Goal: Task Accomplishment & Management: Complete application form

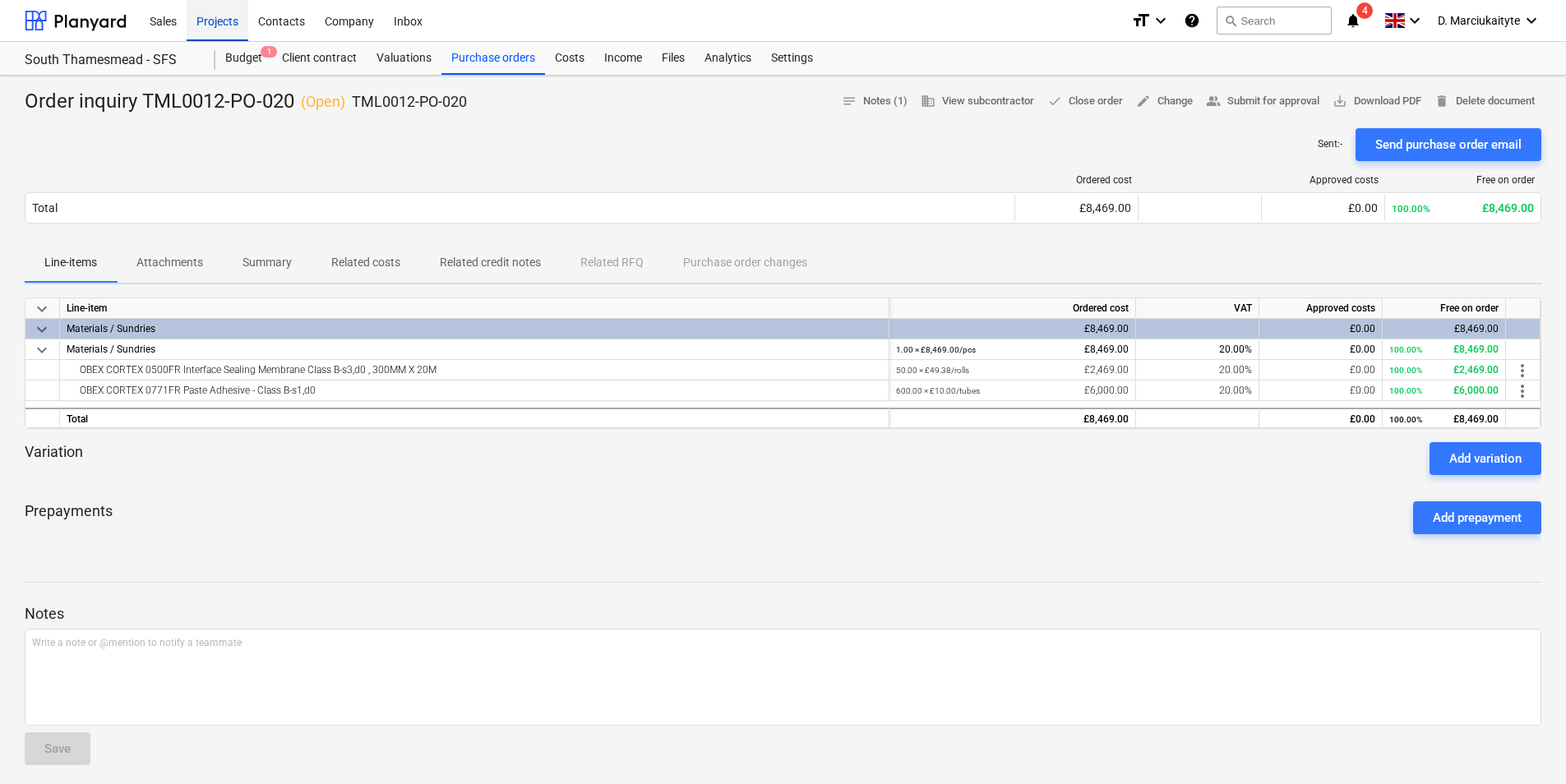
click at [194, 37] on div "Projects" at bounding box center [218, 20] width 62 height 42
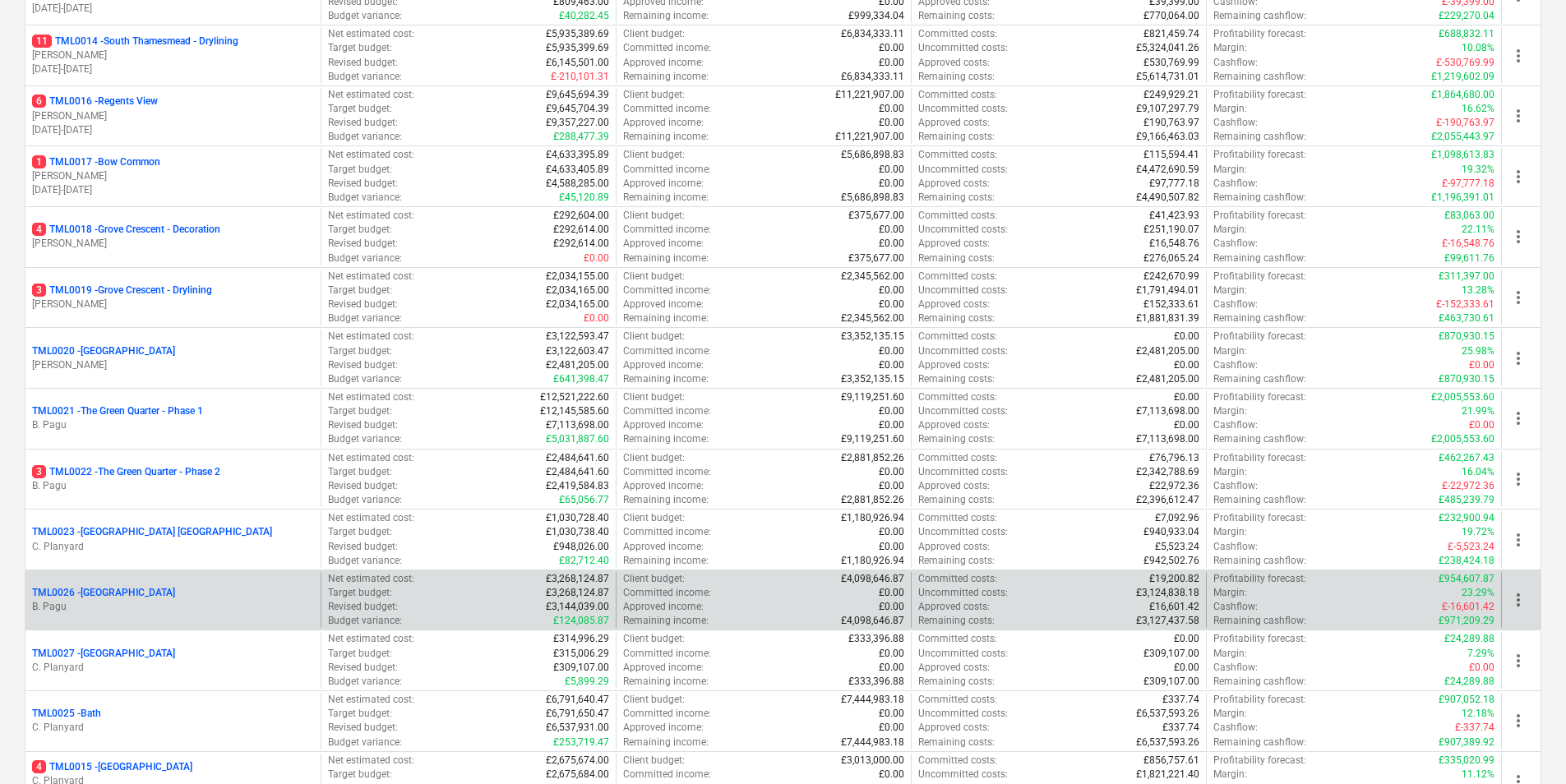
scroll to position [1068, 0]
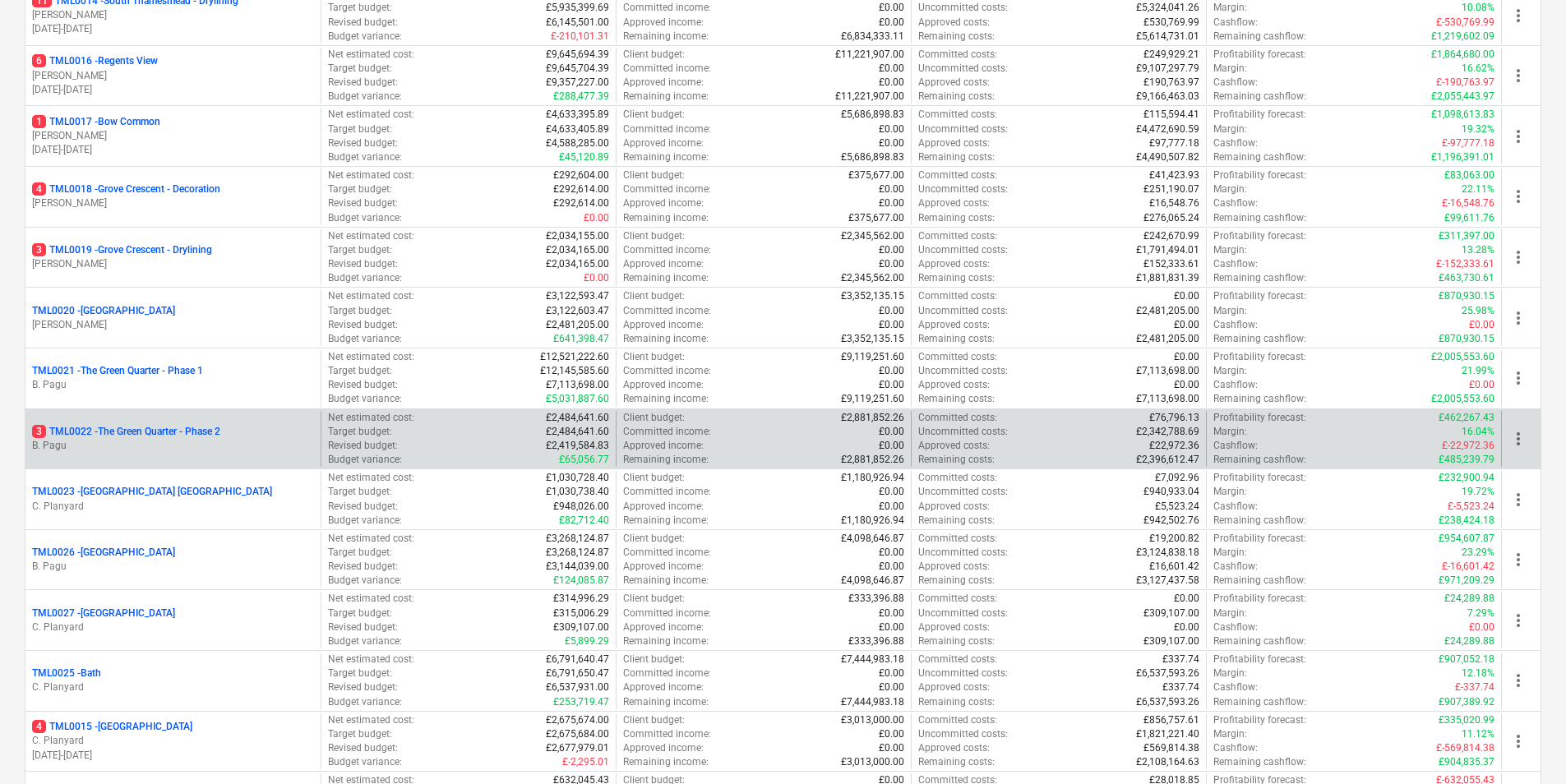
click at [135, 433] on p "3 TML0022 - The Green Quarter - Phase 2" at bounding box center [126, 432] width 189 height 14
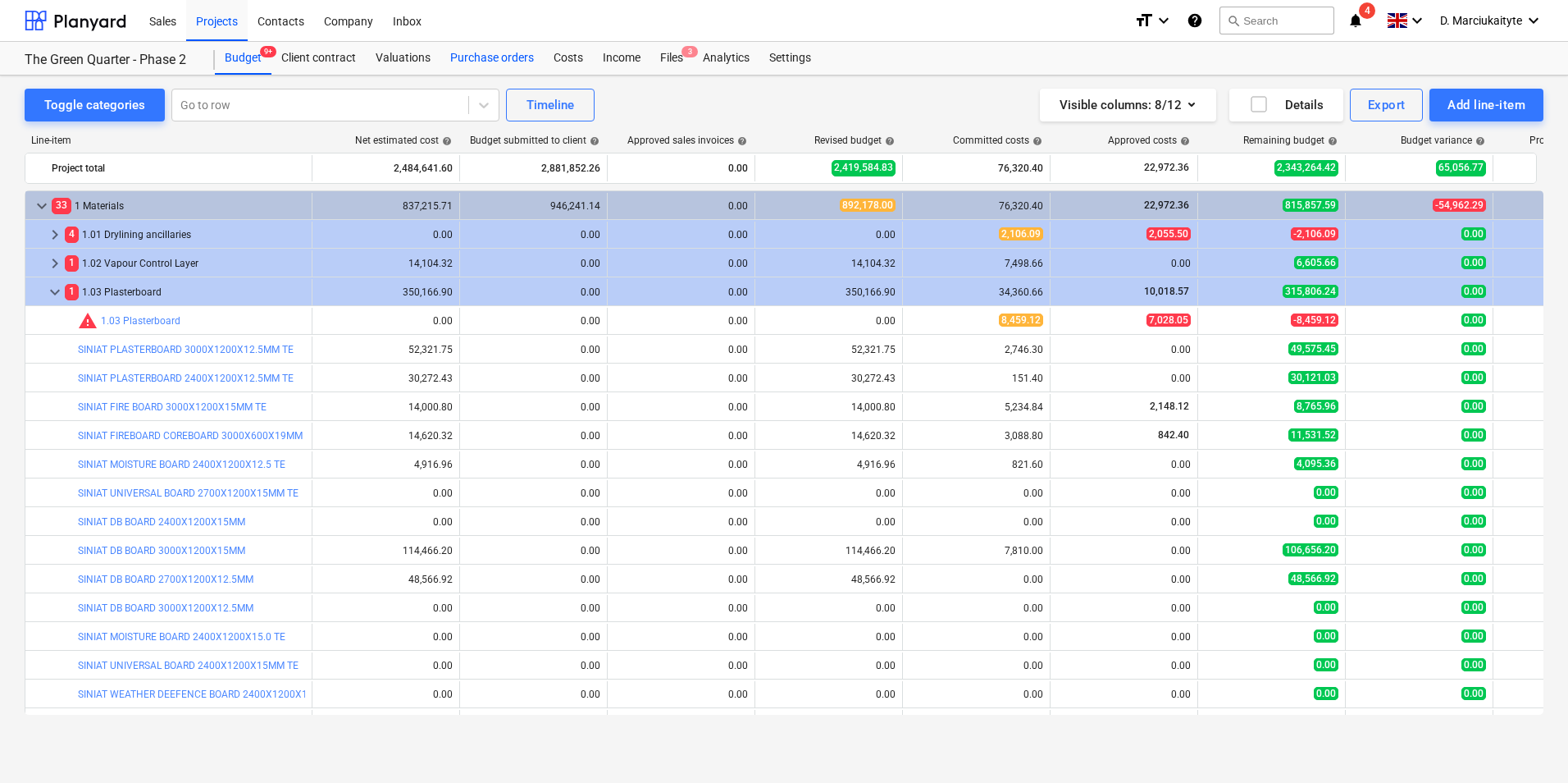
click at [496, 55] on div "Purchase orders" at bounding box center [492, 58] width 104 height 33
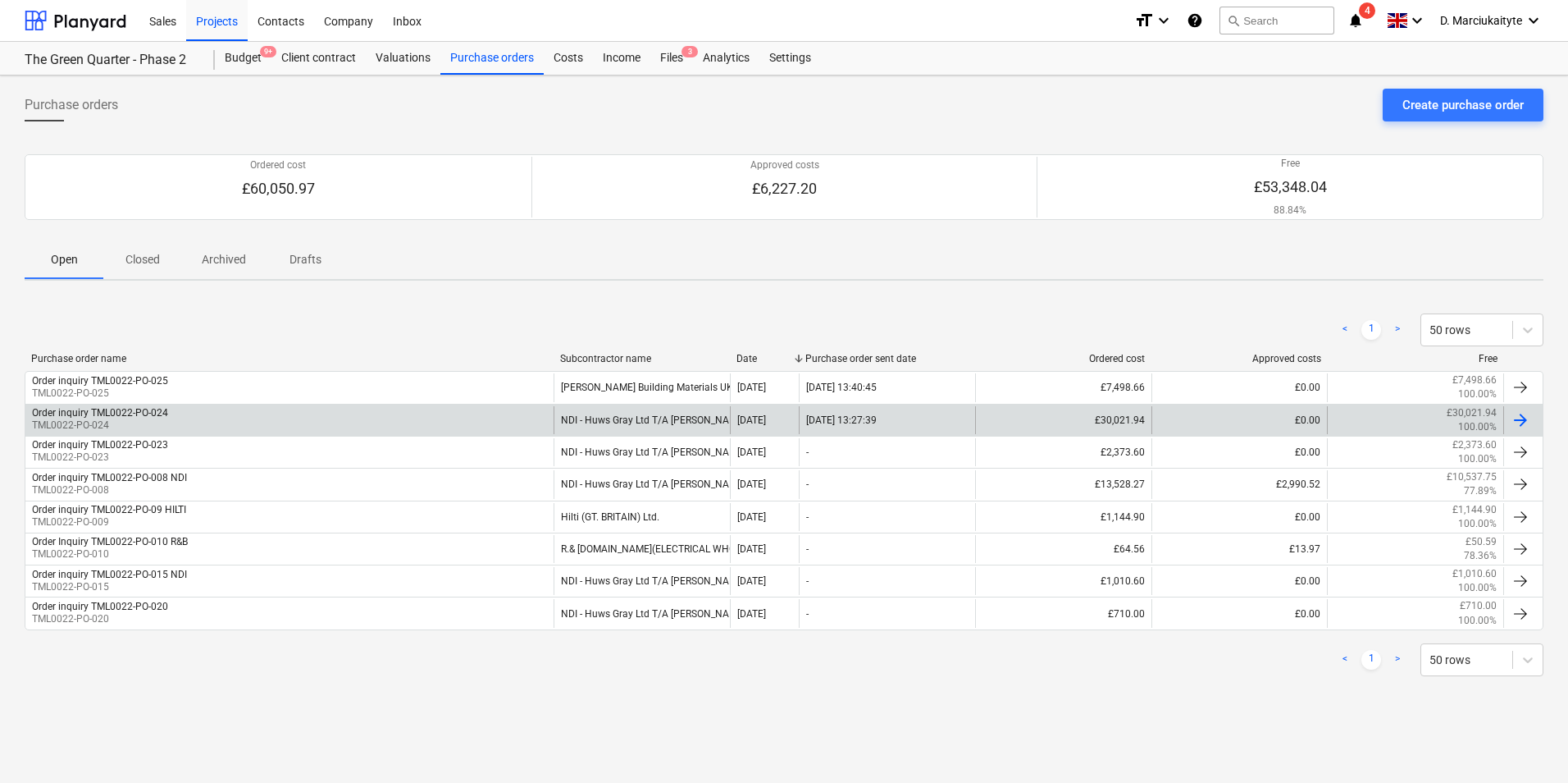
click at [217, 421] on div "Order inquiry TML0022-PO-024 TML0022-PO-024" at bounding box center [290, 420] width 528 height 28
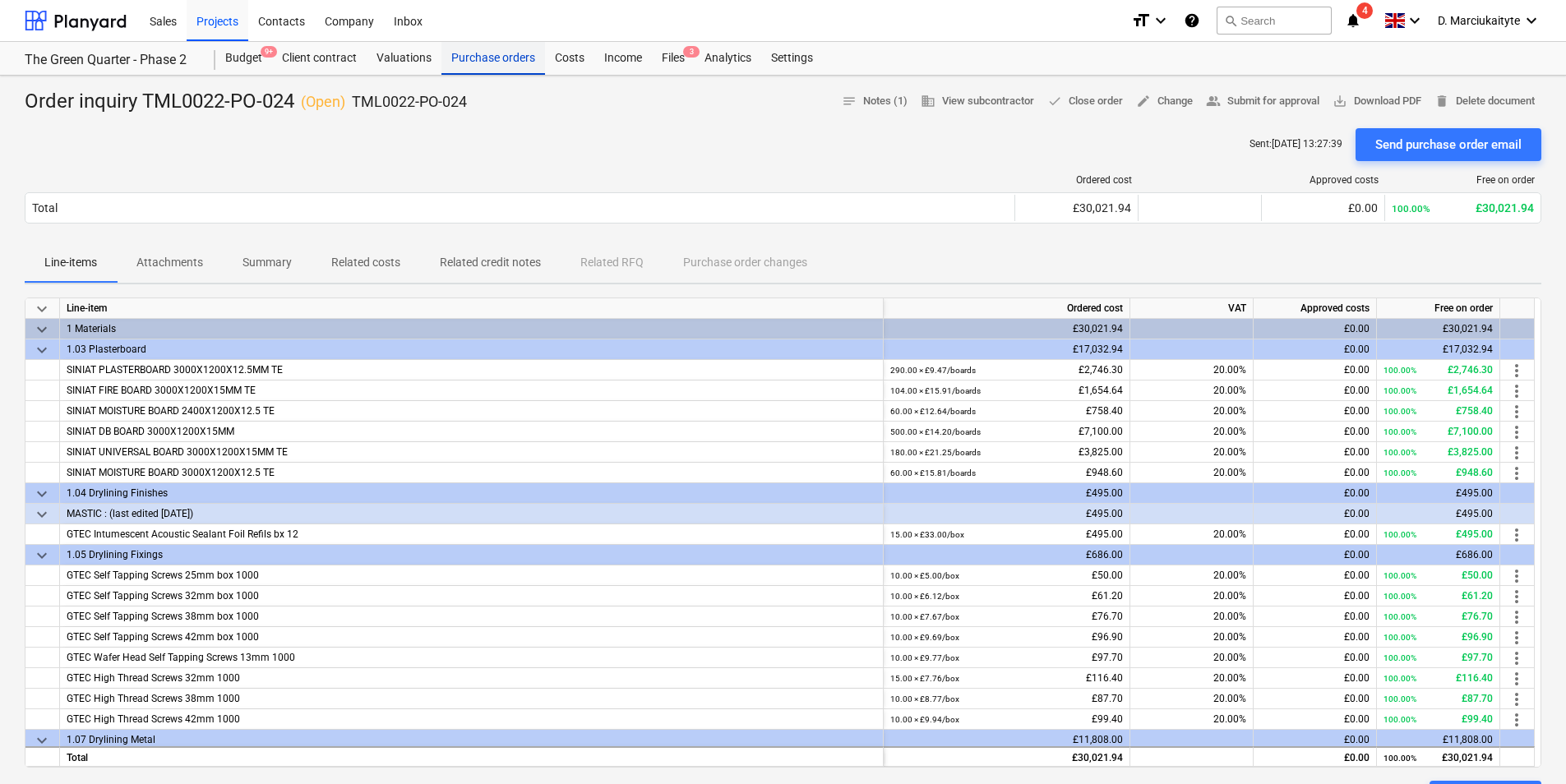
click at [462, 50] on div "Purchase orders" at bounding box center [493, 58] width 104 height 33
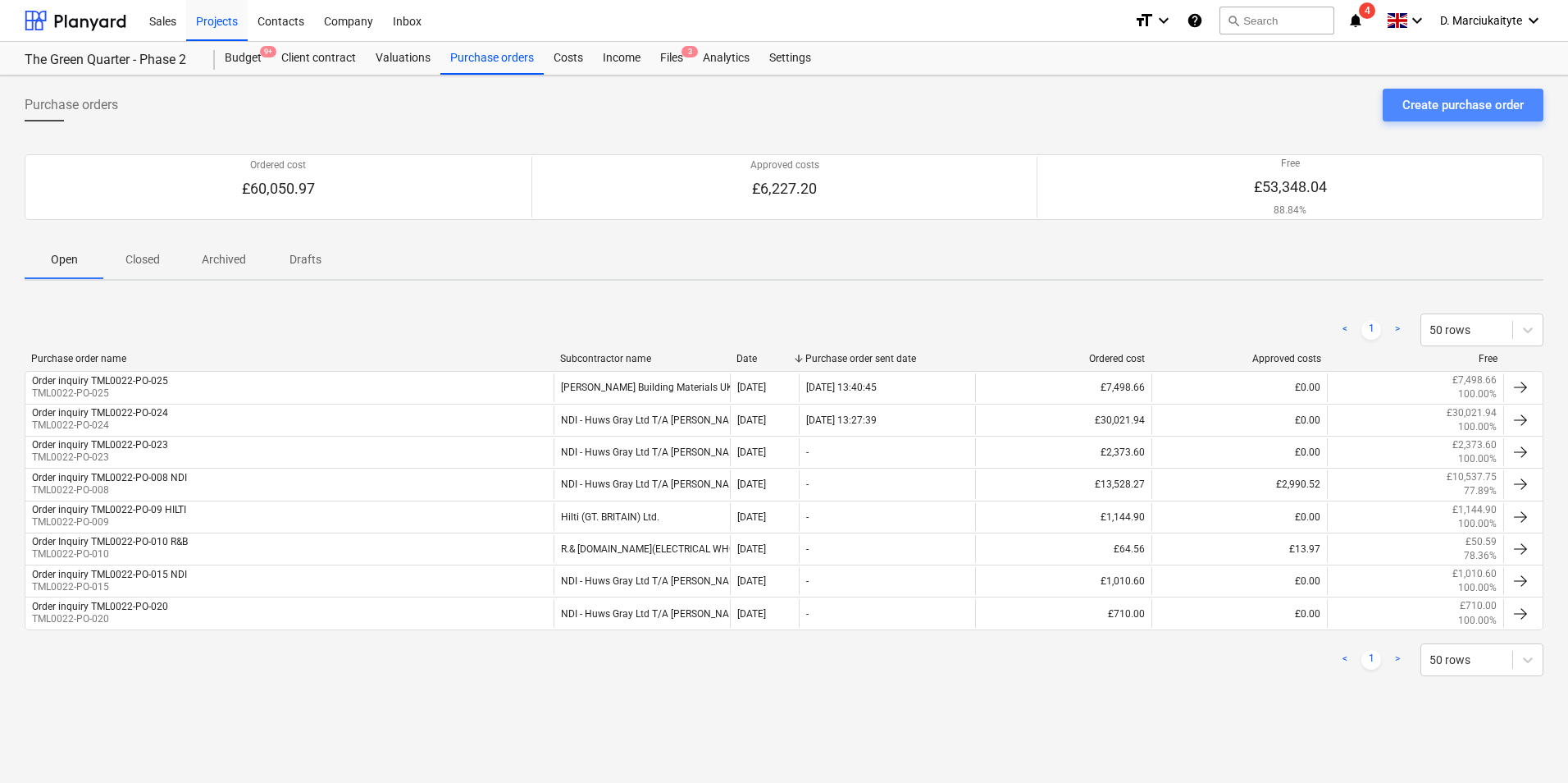
click at [1460, 96] on div "Create purchase order" at bounding box center [1463, 105] width 121 height 21
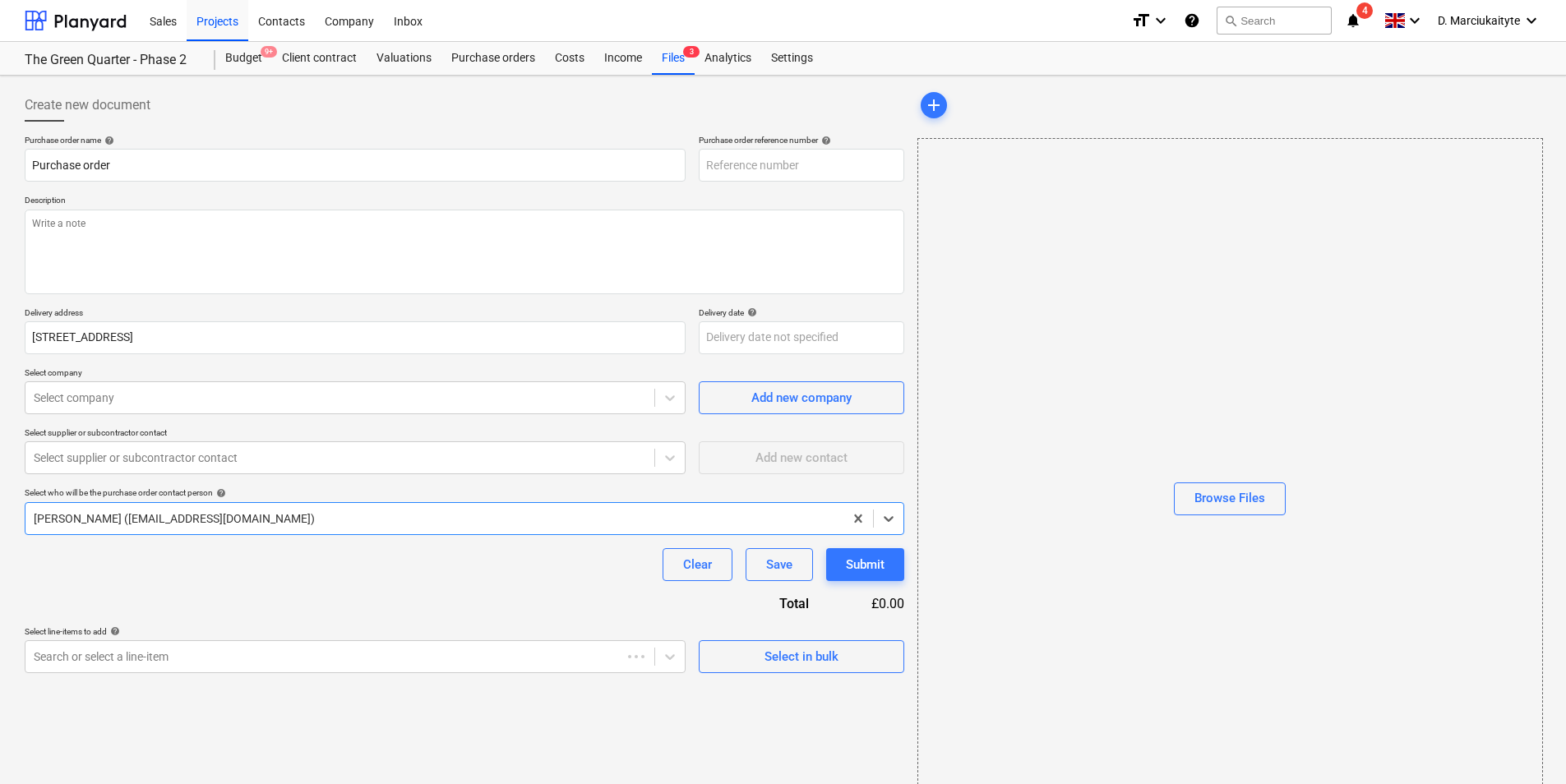
type textarea "x"
type input "TML0022-PO-045"
click at [801, 165] on input "TML0022-PO-045" at bounding box center [801, 165] width 206 height 33
type textarea "x"
type input "TML0022-PO-04"
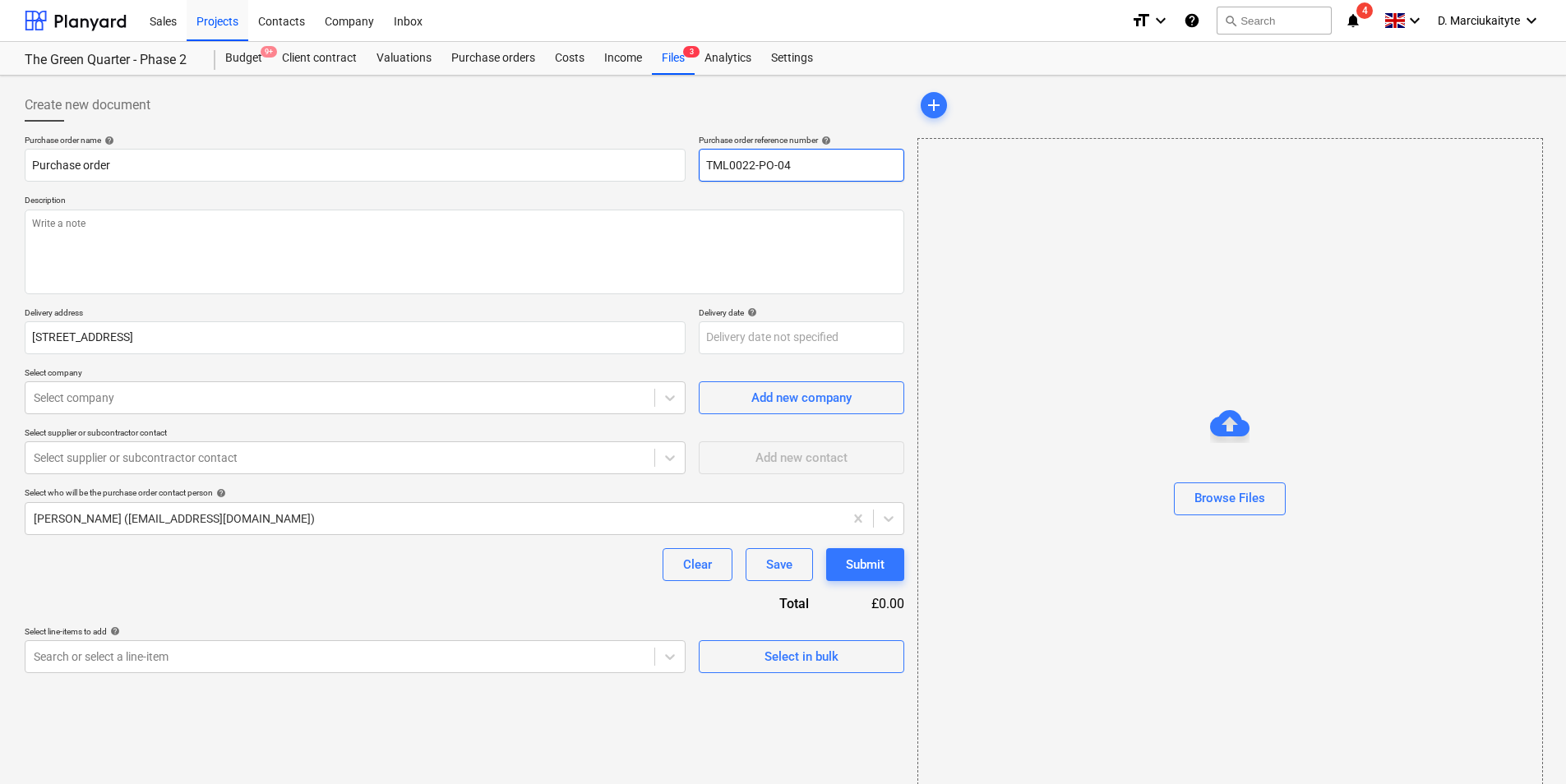
type textarea "x"
type input "TML0022-PO-0"
type textarea "x"
type input "TML0022-PO-02"
type textarea "x"
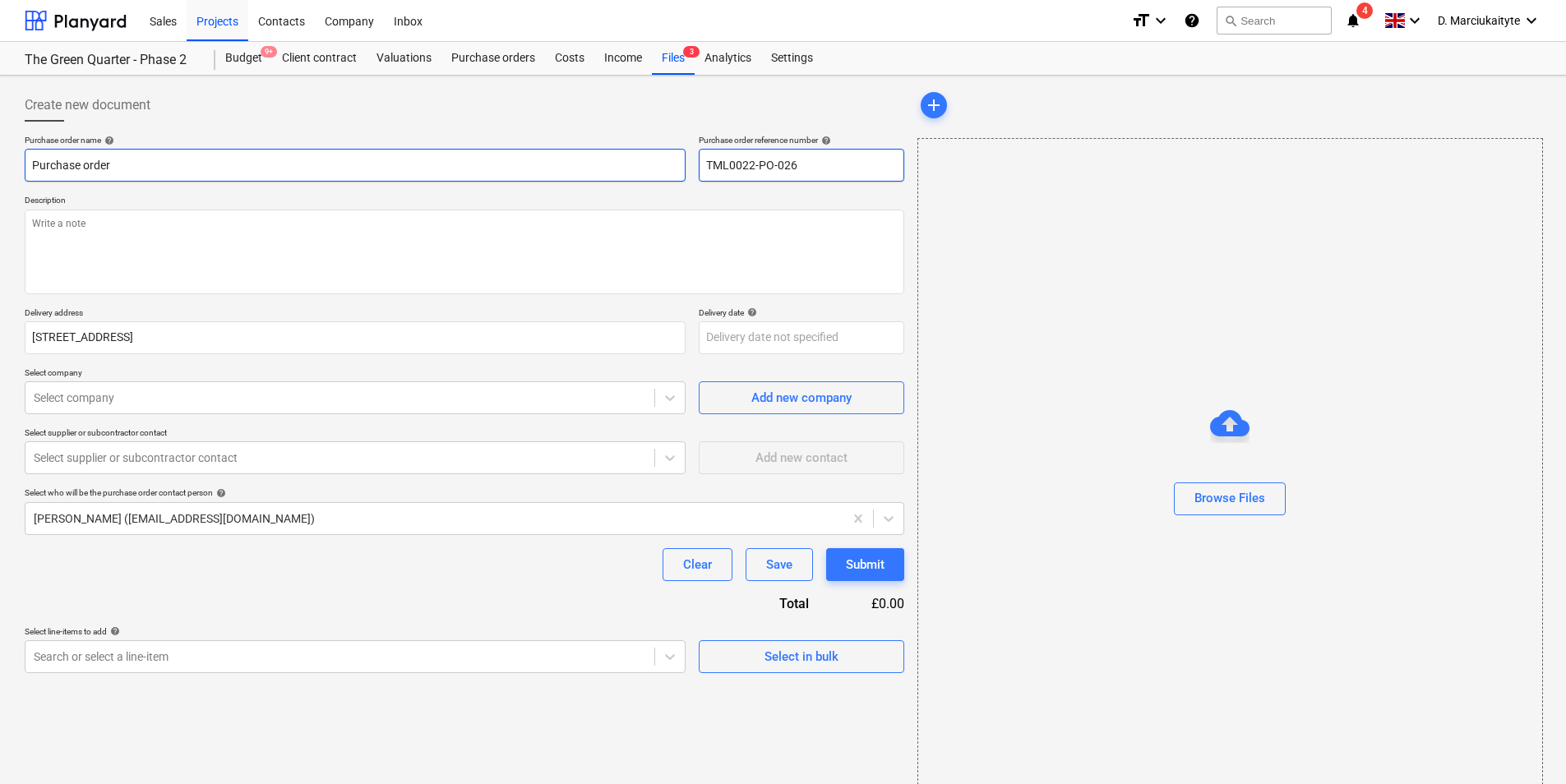
type input "TML0022-PO-026"
drag, startPoint x: 244, startPoint y: 166, endPoint x: 0, endPoint y: 146, distance: 244.8
click at [0, 152] on html "Sales Projects Contacts Company Inbox format_size keyboard_arrow_down help sear…" at bounding box center [783, 392] width 1566 height 784
type textarea "x"
type input "O"
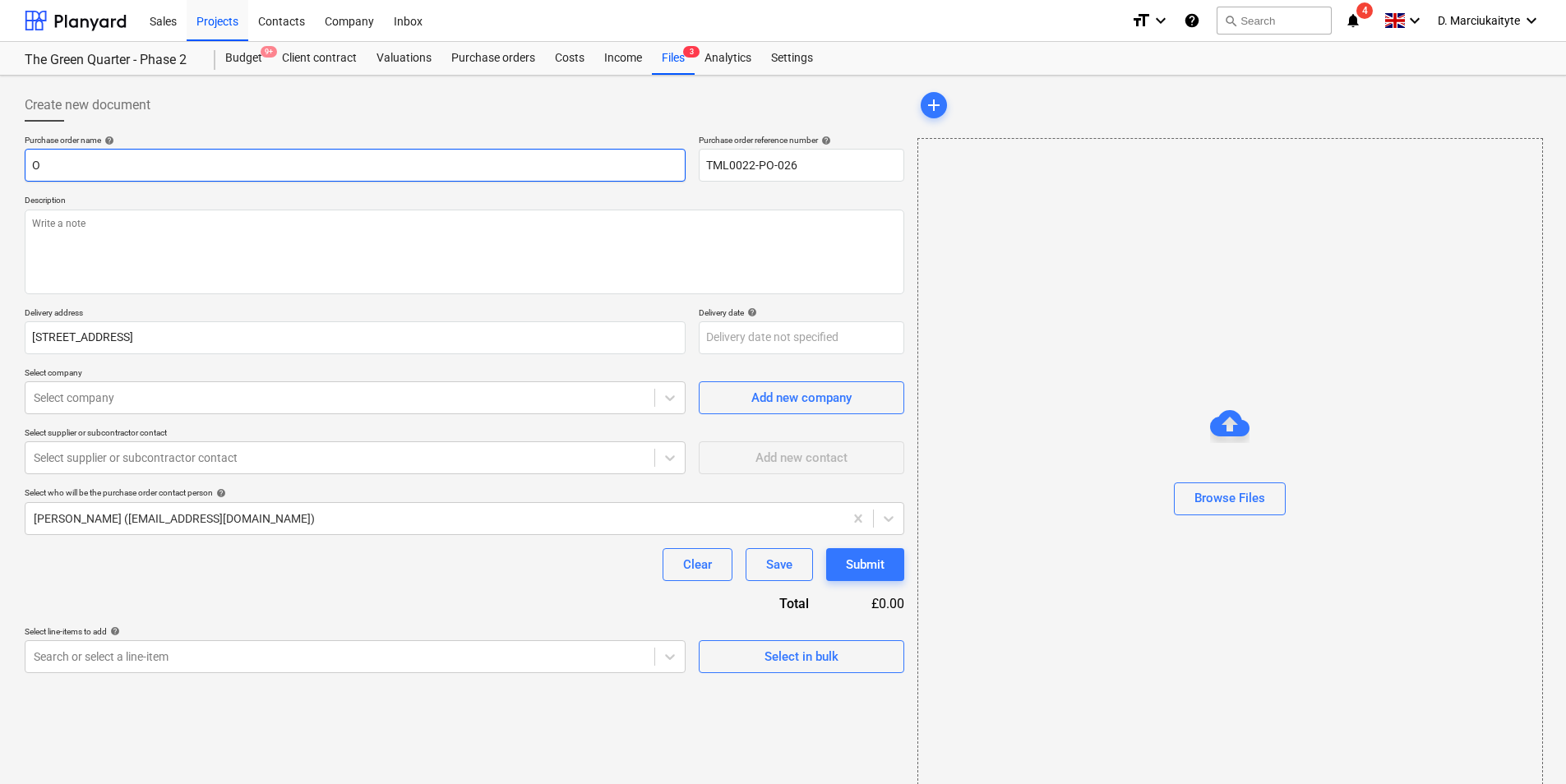
type textarea "x"
type input "Or"
type textarea "x"
type input "Ord"
type textarea "x"
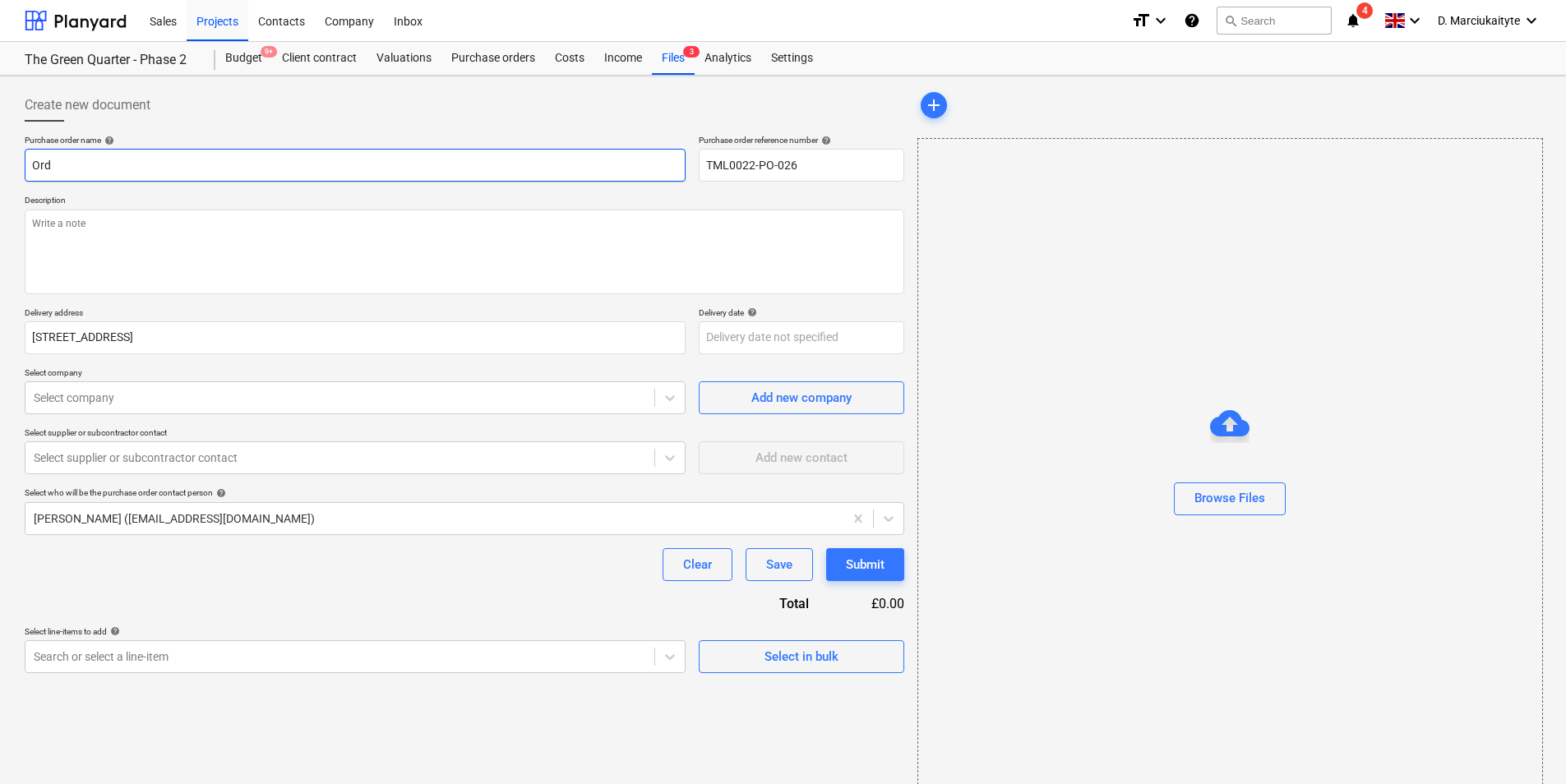
type input "Orde"
type textarea "x"
type input "Order"
type textarea "x"
type input "Order"
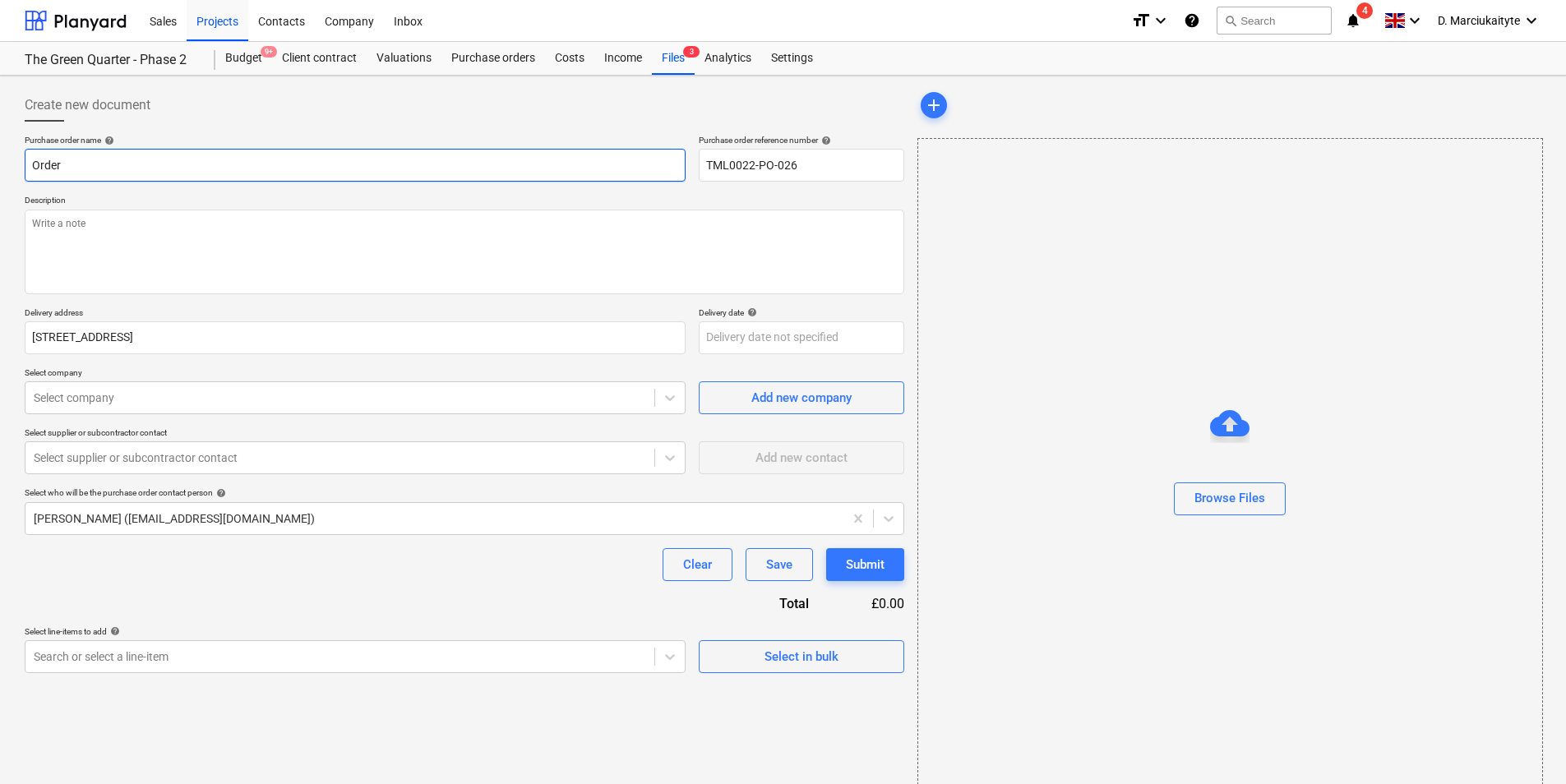
type textarea "x"
type input "Order i"
type textarea "x"
type input "Order in"
type textarea "x"
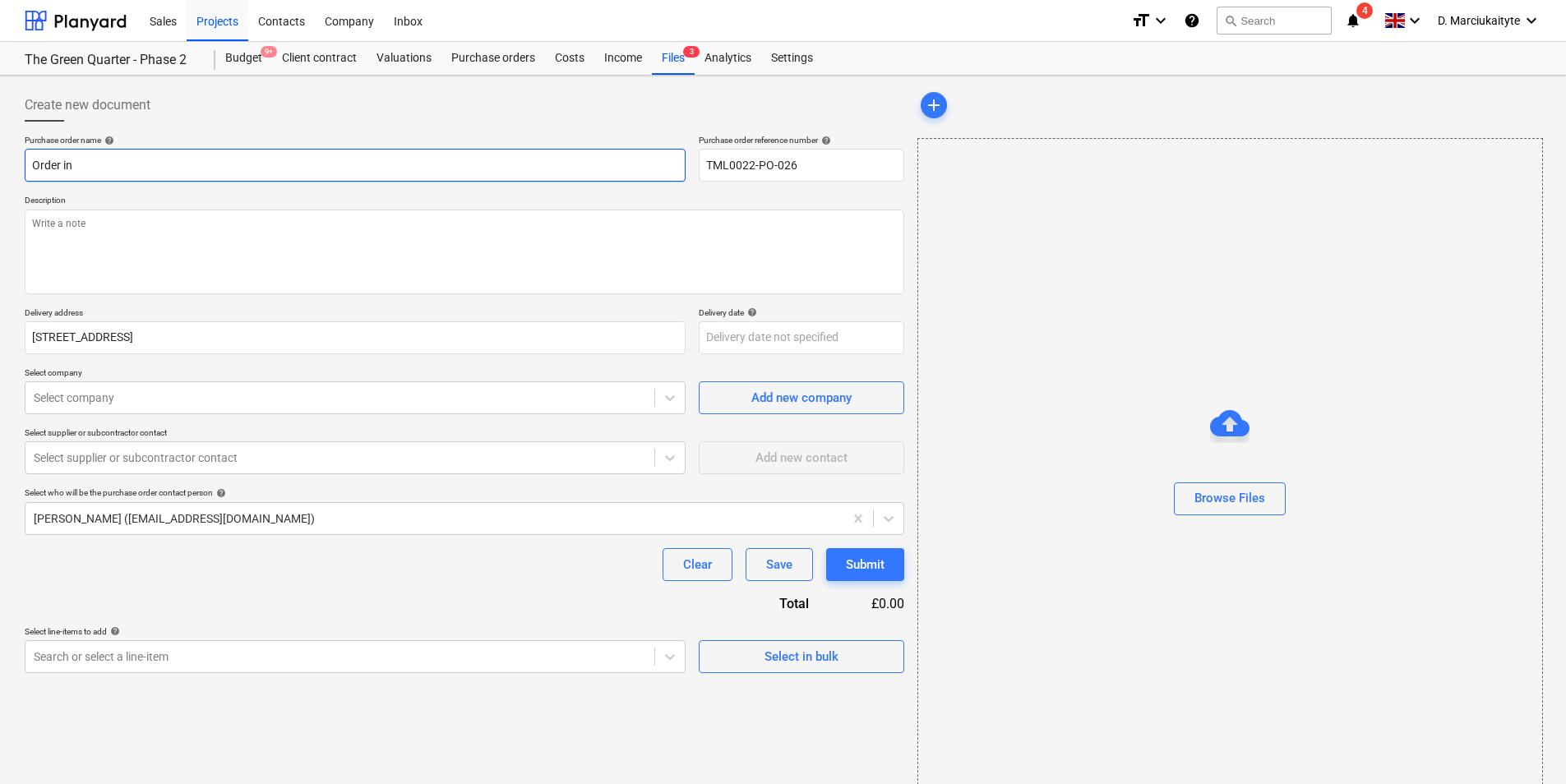
type input "Order inq"
type textarea "x"
type input "Order inqu"
type textarea "x"
type input "Order inqui"
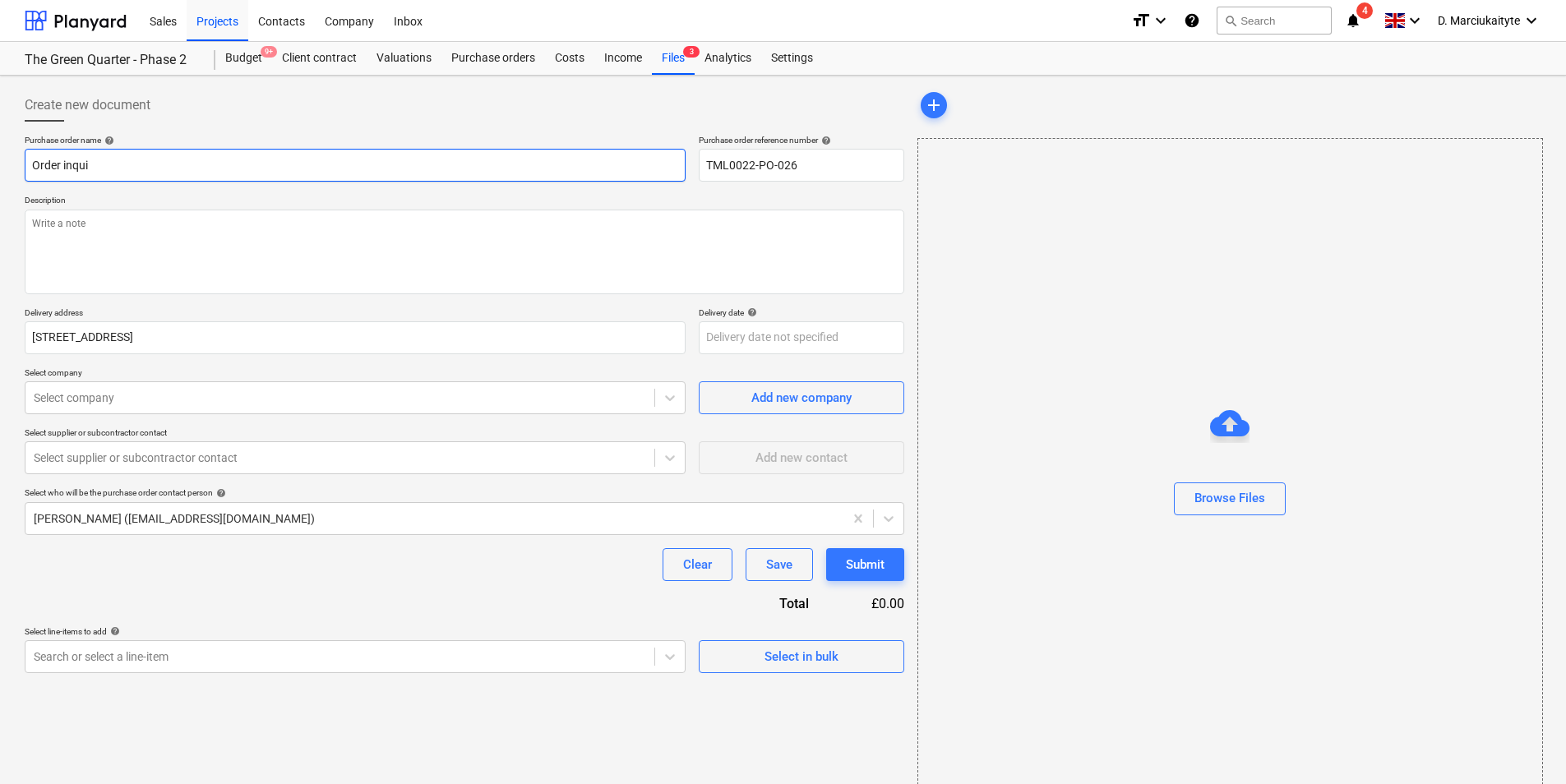
type textarea "x"
type input "Order inquir"
type textarea "x"
type input "Order inquiry"
type textarea "x"
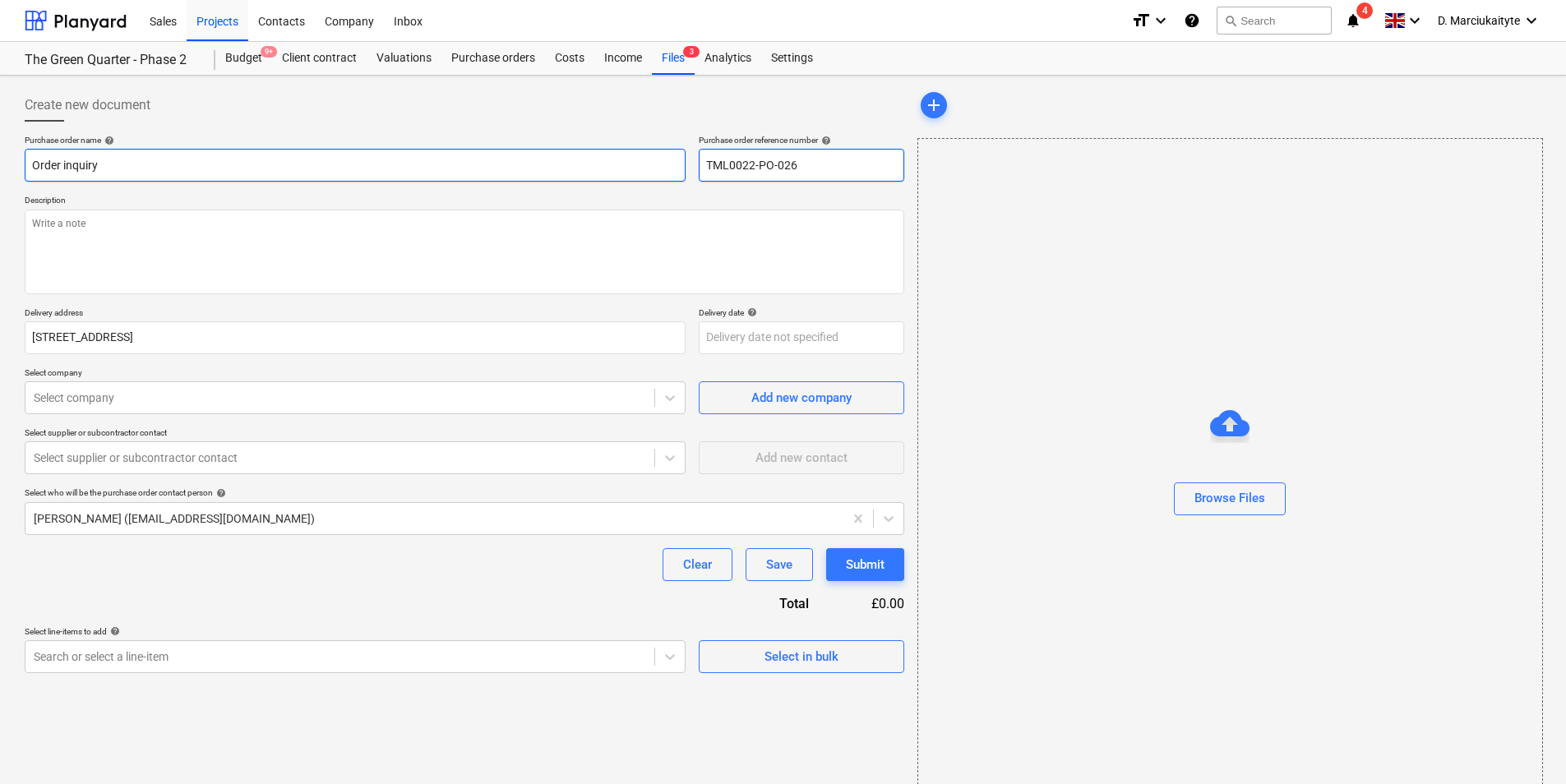
type input "Order inquiry"
drag, startPoint x: 810, startPoint y: 157, endPoint x: 676, endPoint y: 157, distance: 134.0
click at [676, 157] on div "Purchase order name help Order inquiry Purchase order reference number help TML…" at bounding box center [464, 158] width 879 height 47
click at [237, 161] on input "Order inquiry" at bounding box center [355, 165] width 661 height 33
paste input "TML0022-PO-026"
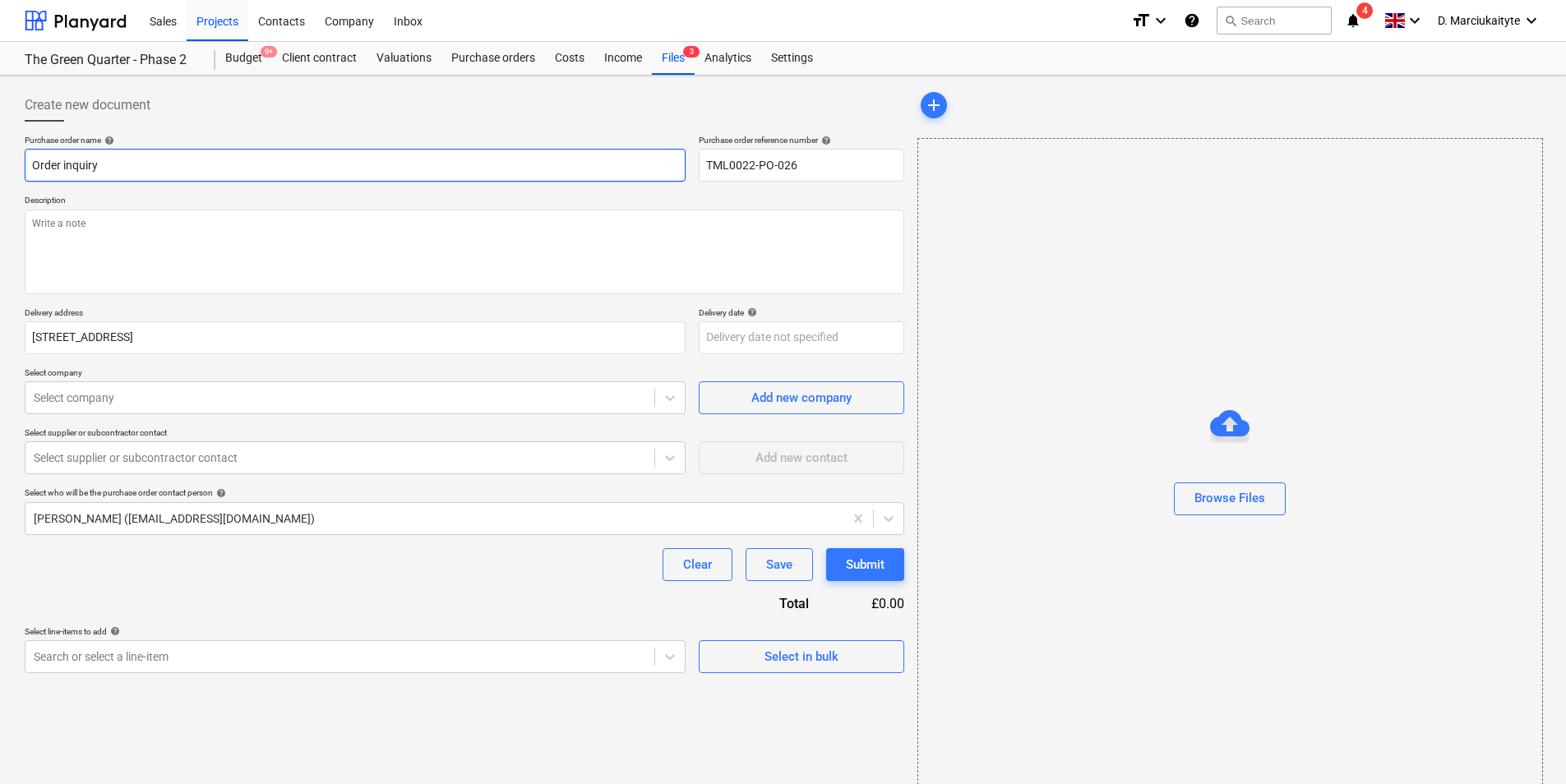
type textarea "x"
type input "Order inquiry TML0022-PO-026"
click at [248, 222] on textarea at bounding box center [464, 251] width 879 height 85
type textarea "x"
type textarea "G"
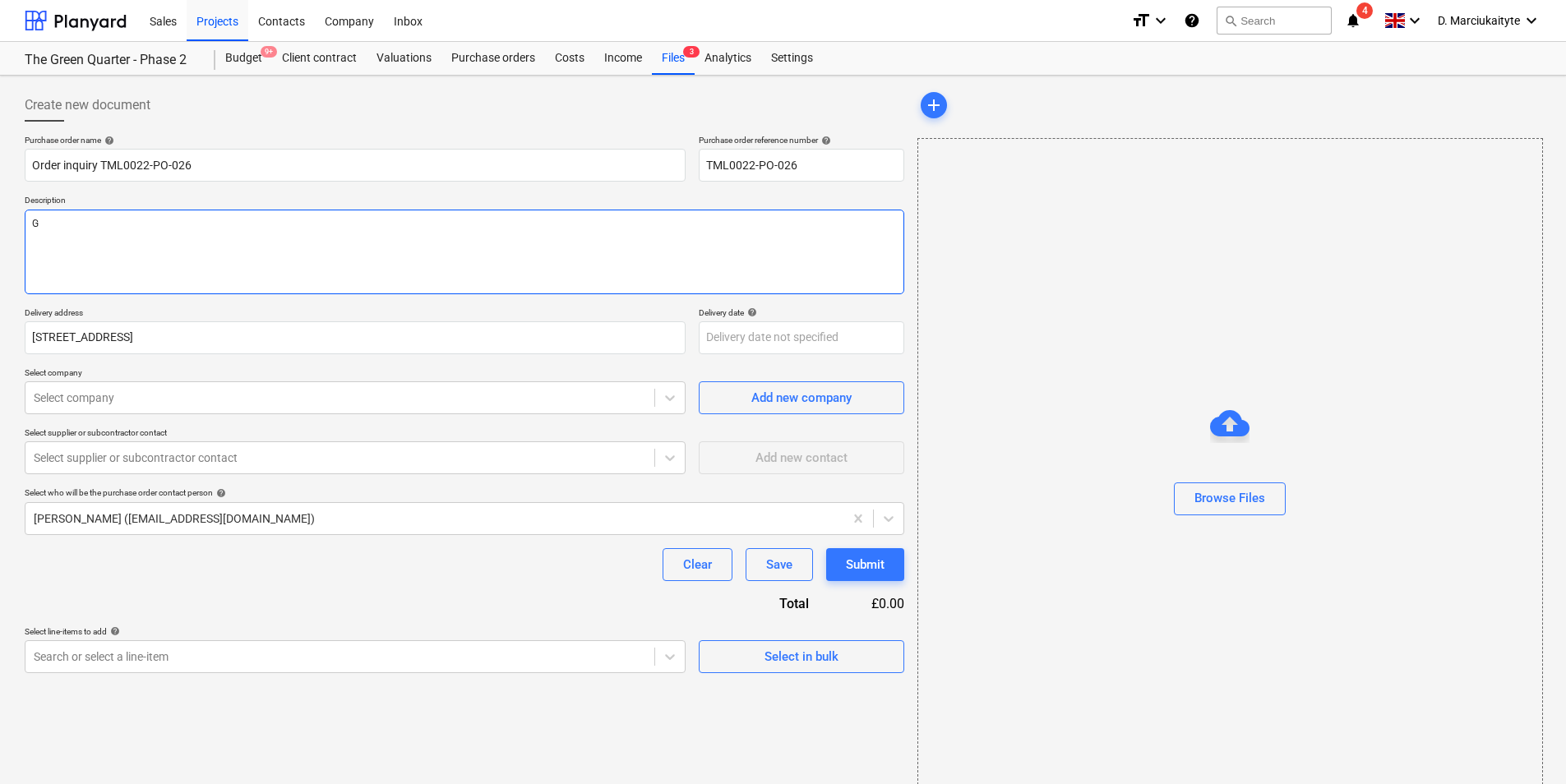
type textarea "x"
type textarea "Go"
type textarea "x"
type textarea "Goo"
type textarea "x"
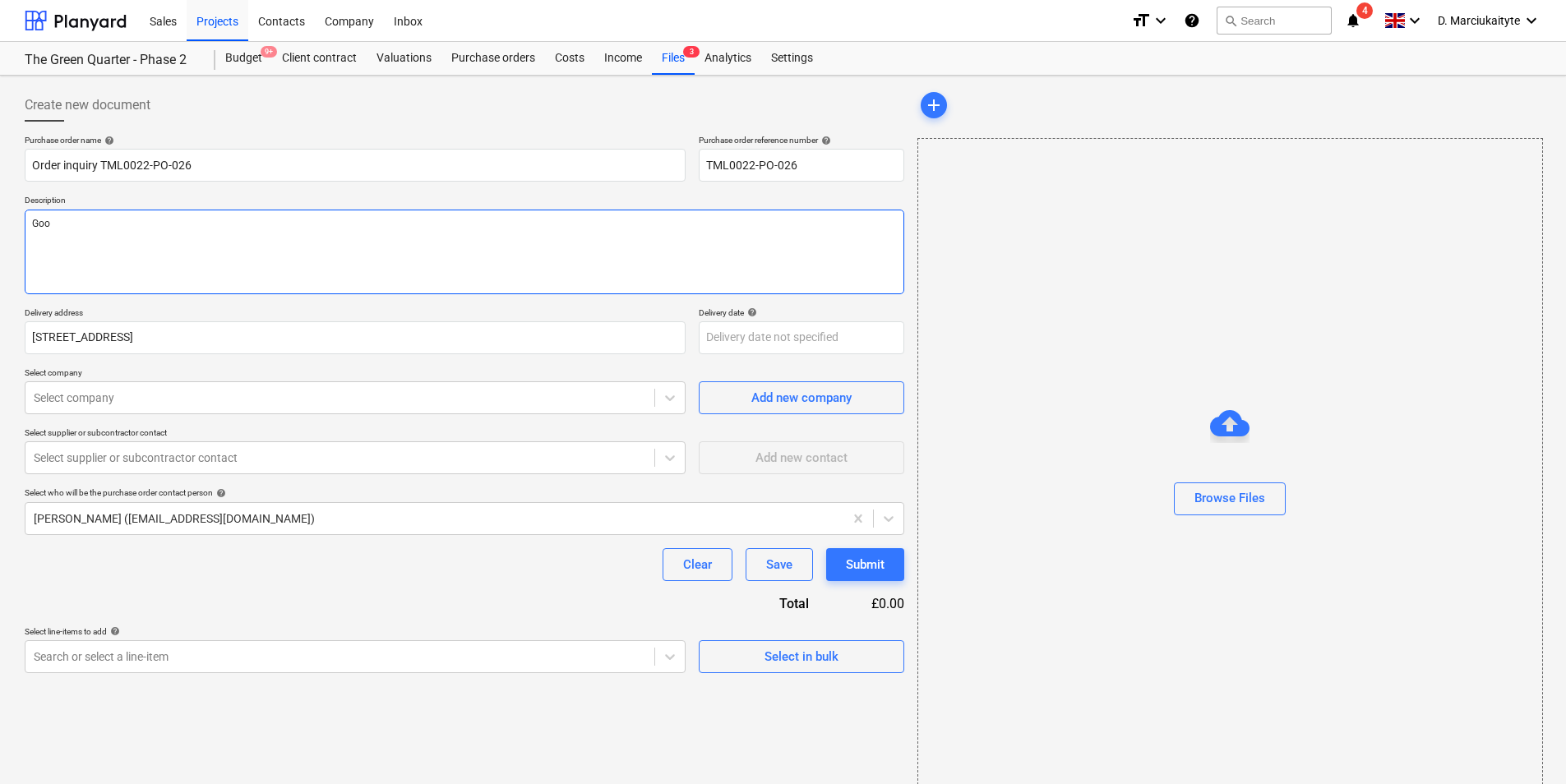
type textarea "Good"
type textarea "x"
type textarea "Gooda"
type textarea "x"
type textarea "Gooda"
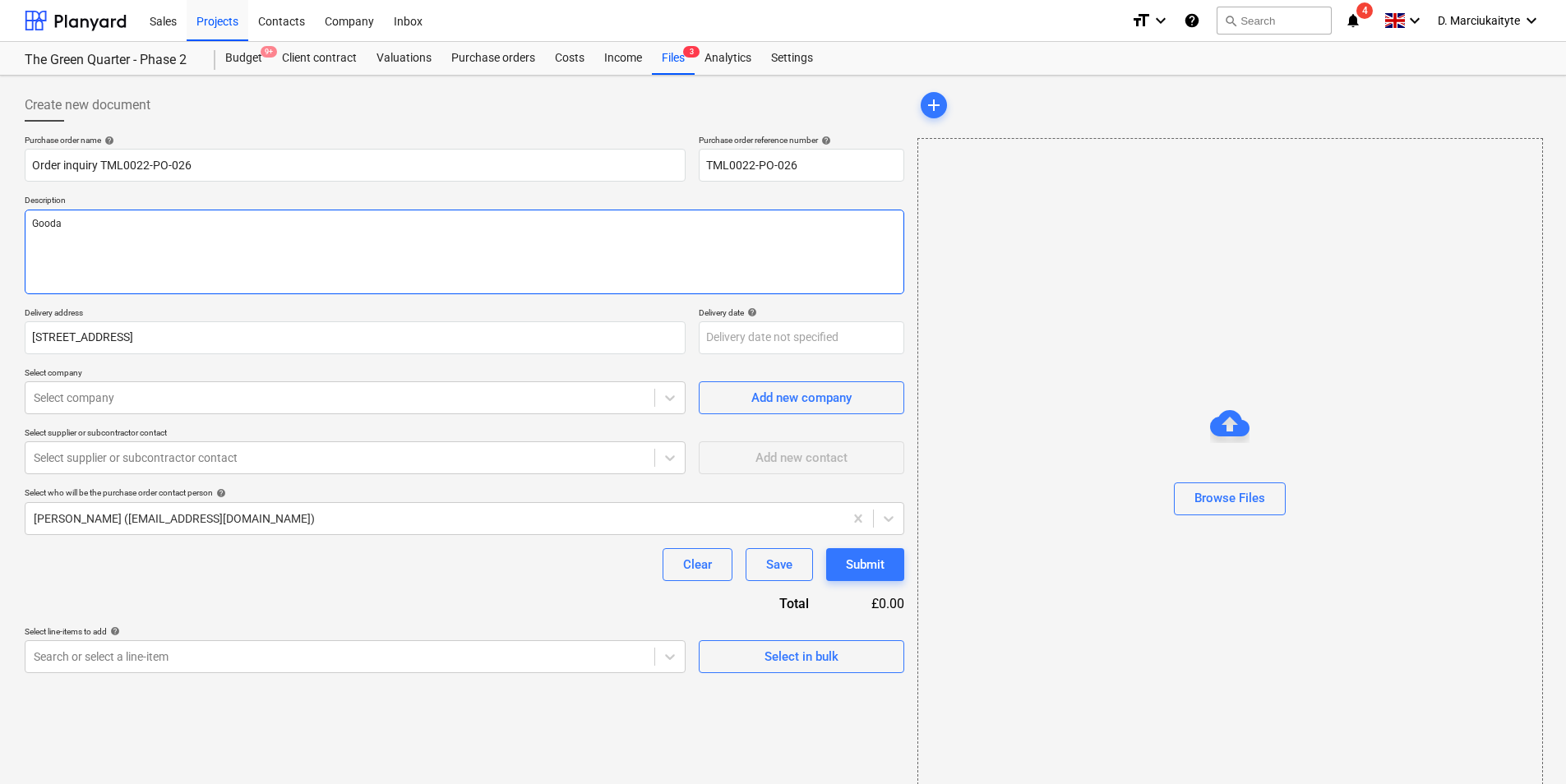
type textarea "x"
type textarea "Gooda f"
type textarea "x"
type textarea "Gooda ft"
type textarea "x"
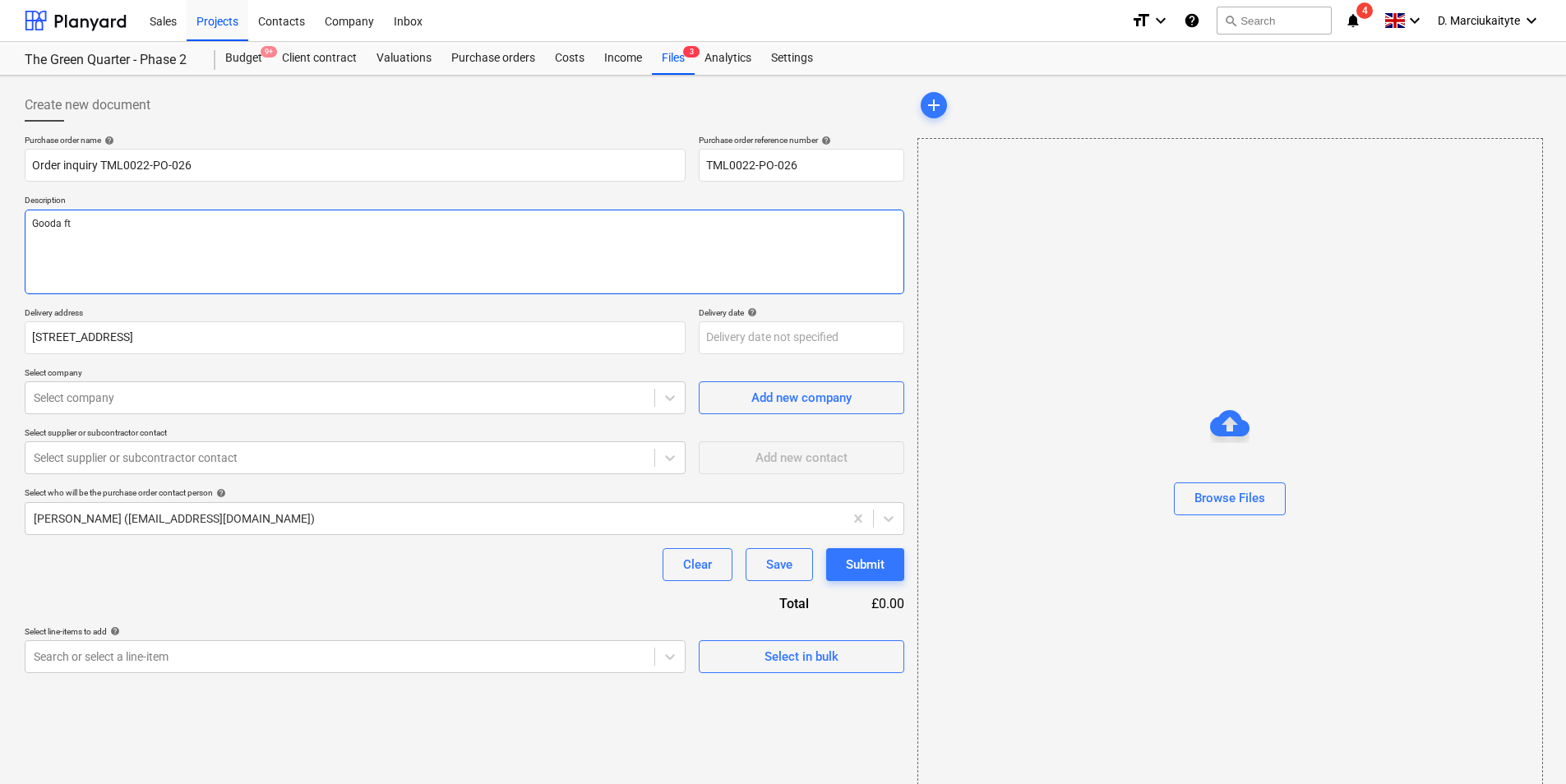
type textarea "Gooda fte"
type textarea "x"
type textarea "Gooda fter"
type textarea "x"
type textarea "Gooda fte"
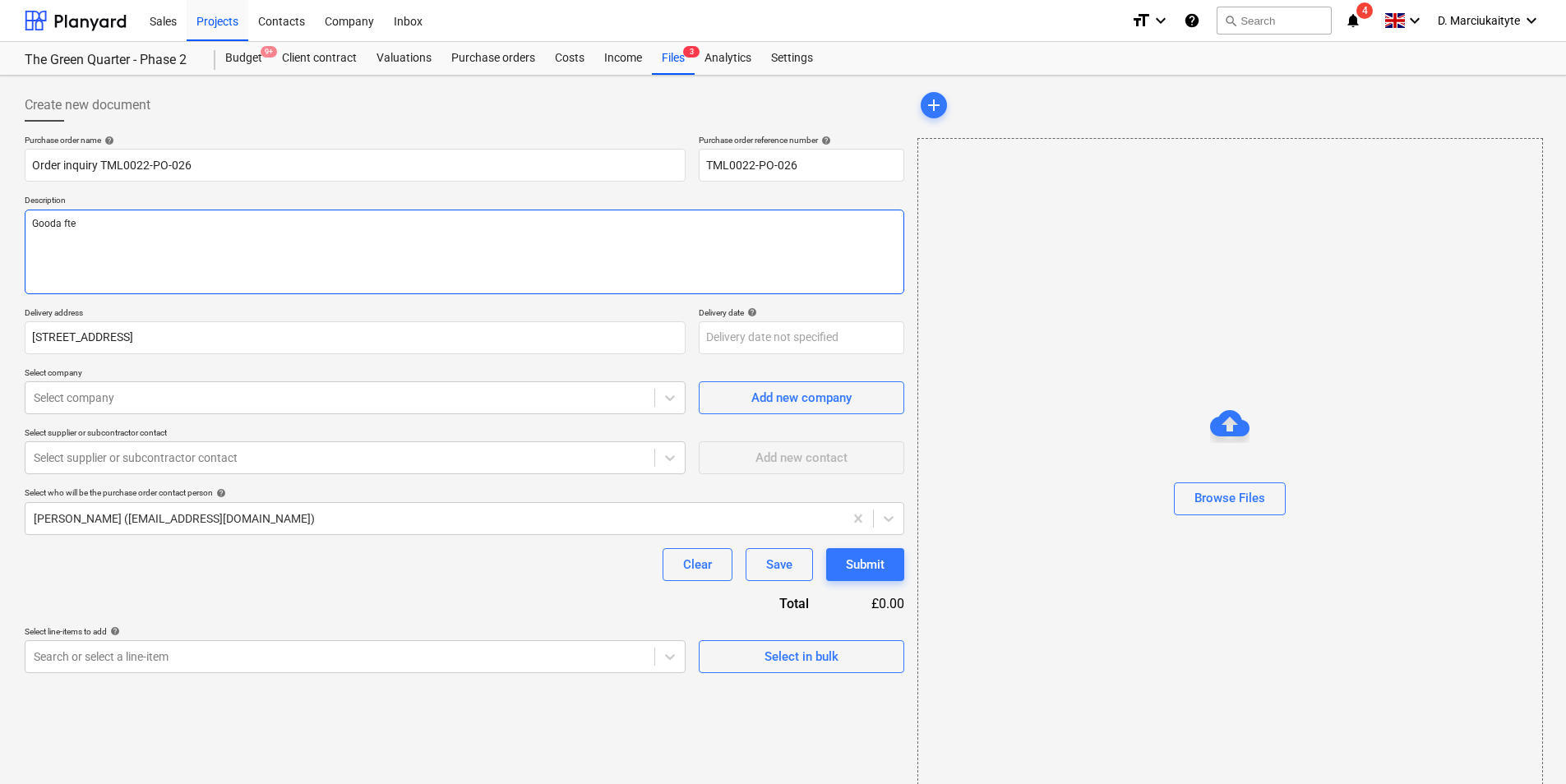
type textarea "x"
type textarea "Gooda ft"
type textarea "x"
type textarea "Gooda f"
type textarea "x"
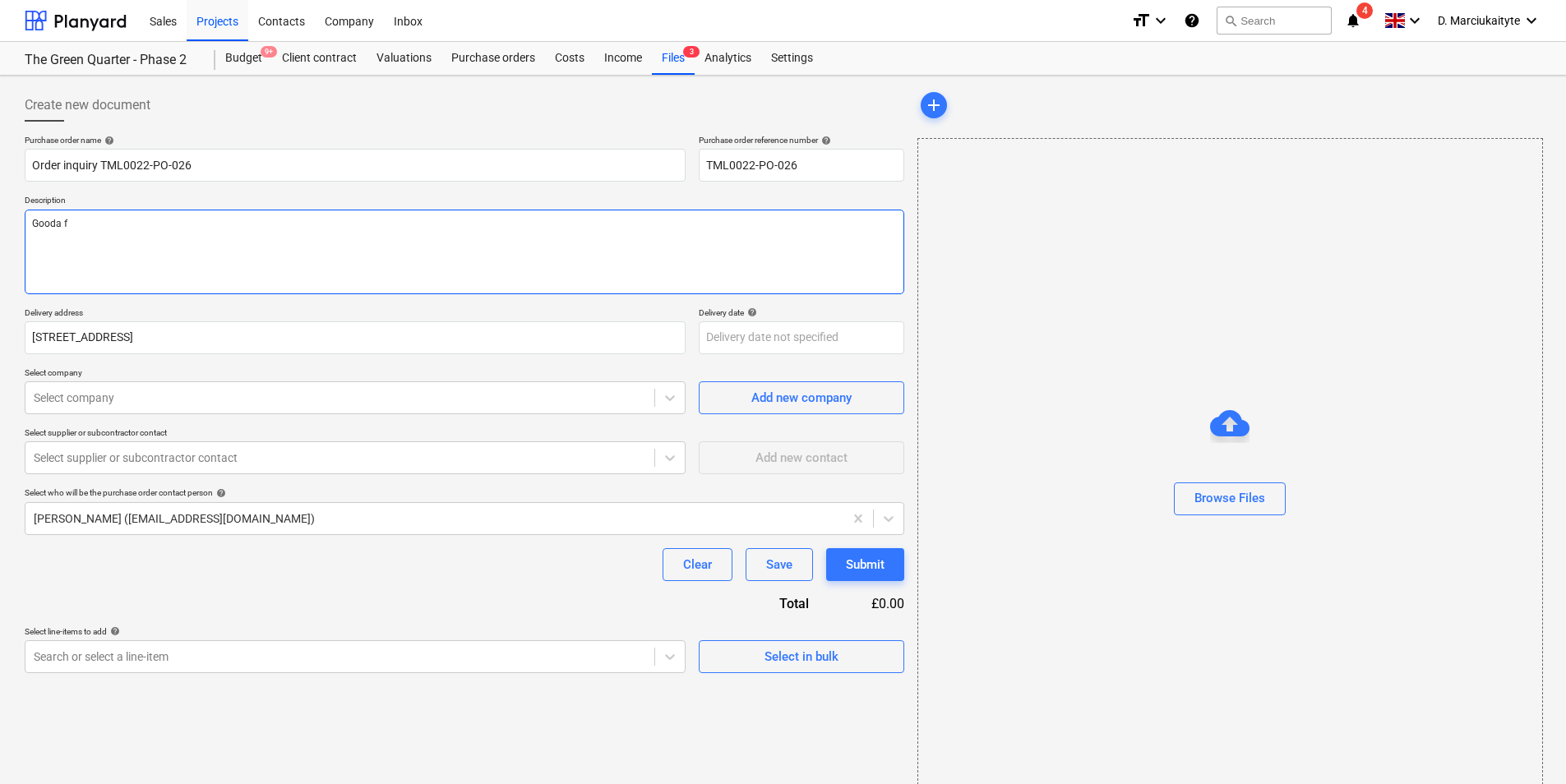
type textarea "Gooda"
type textarea "x"
type textarea "Gooda"
type textarea "x"
type textarea "Good"
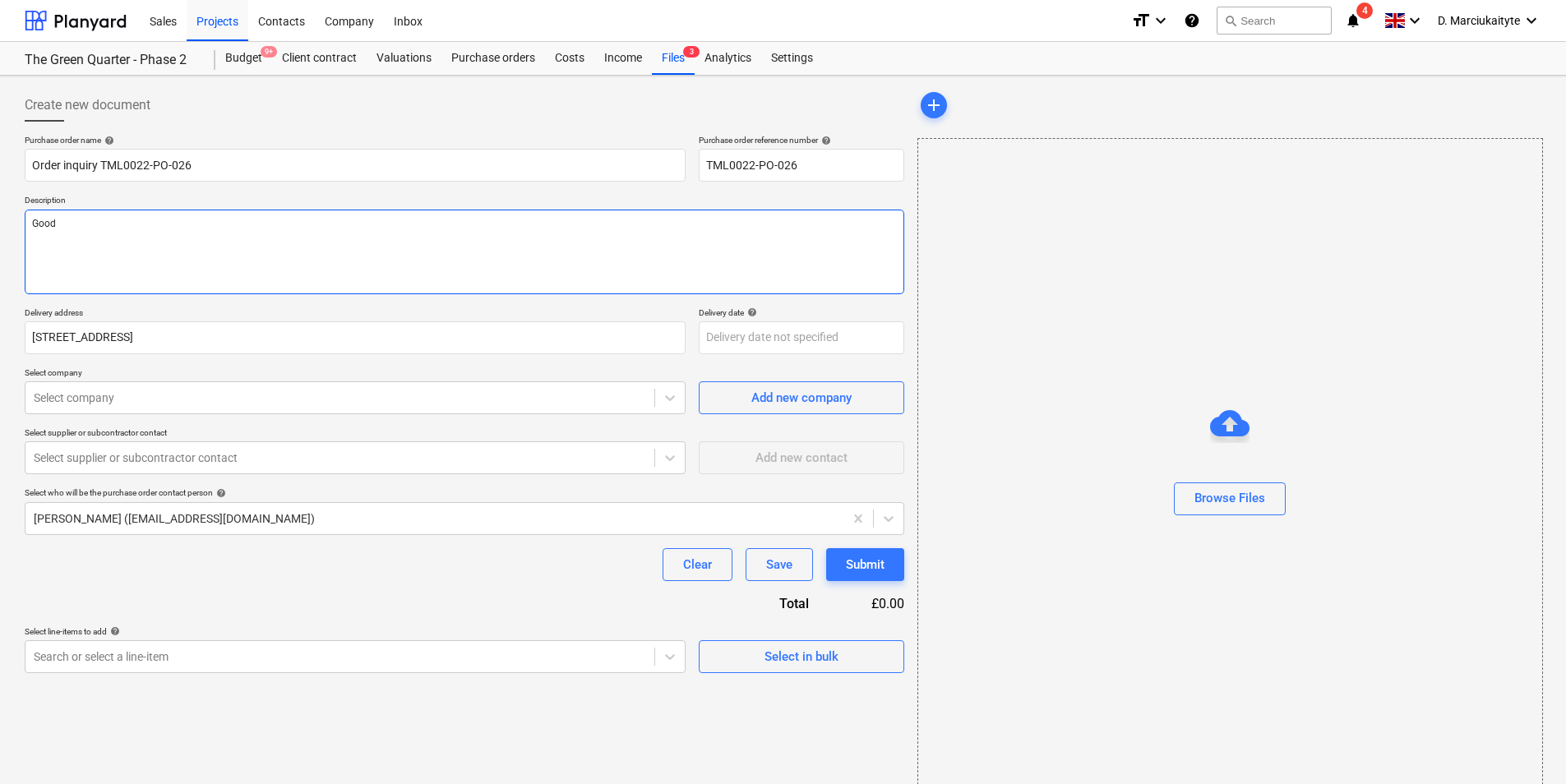
type textarea "x"
type textarea "Good"
type textarea "x"
type textarea "Good a"
type textarea "x"
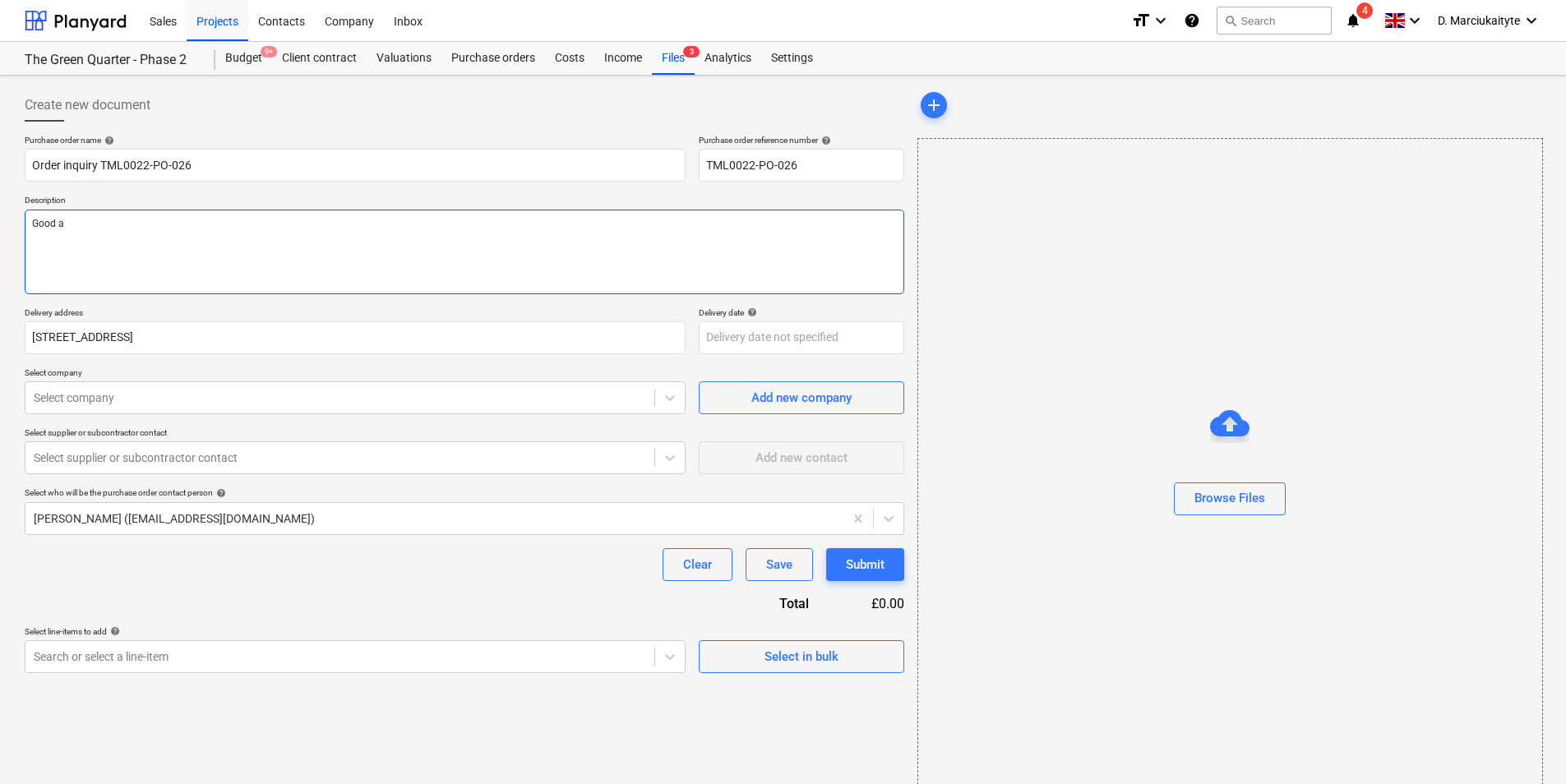
type textarea "Good af"
type textarea "x"
type textarea "Good aft"
type textarea "x"
type textarea "Good afte"
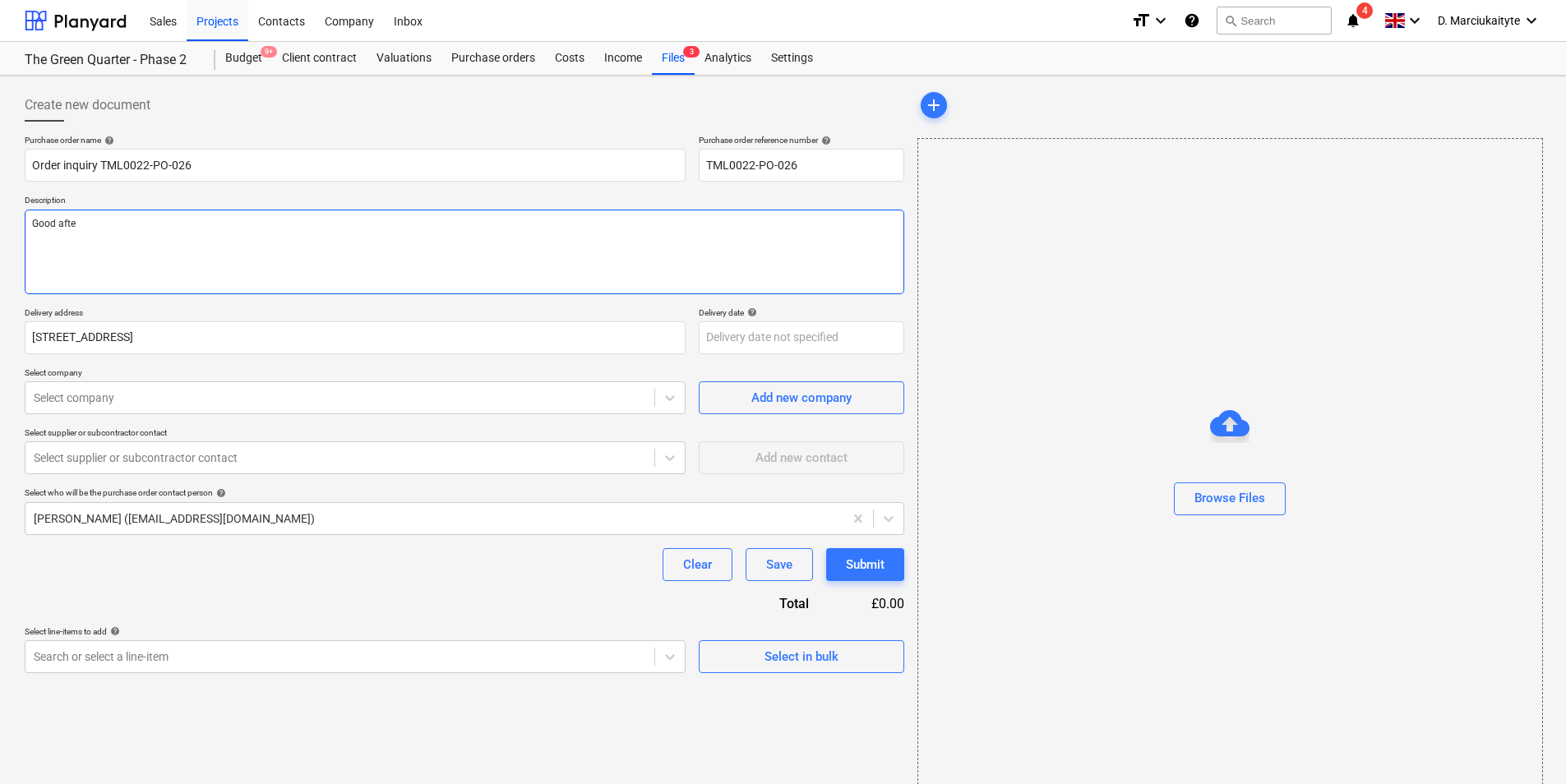
type textarea "x"
type textarea "Good after"
type textarea "x"
type textarea "Good aftern"
type textarea "x"
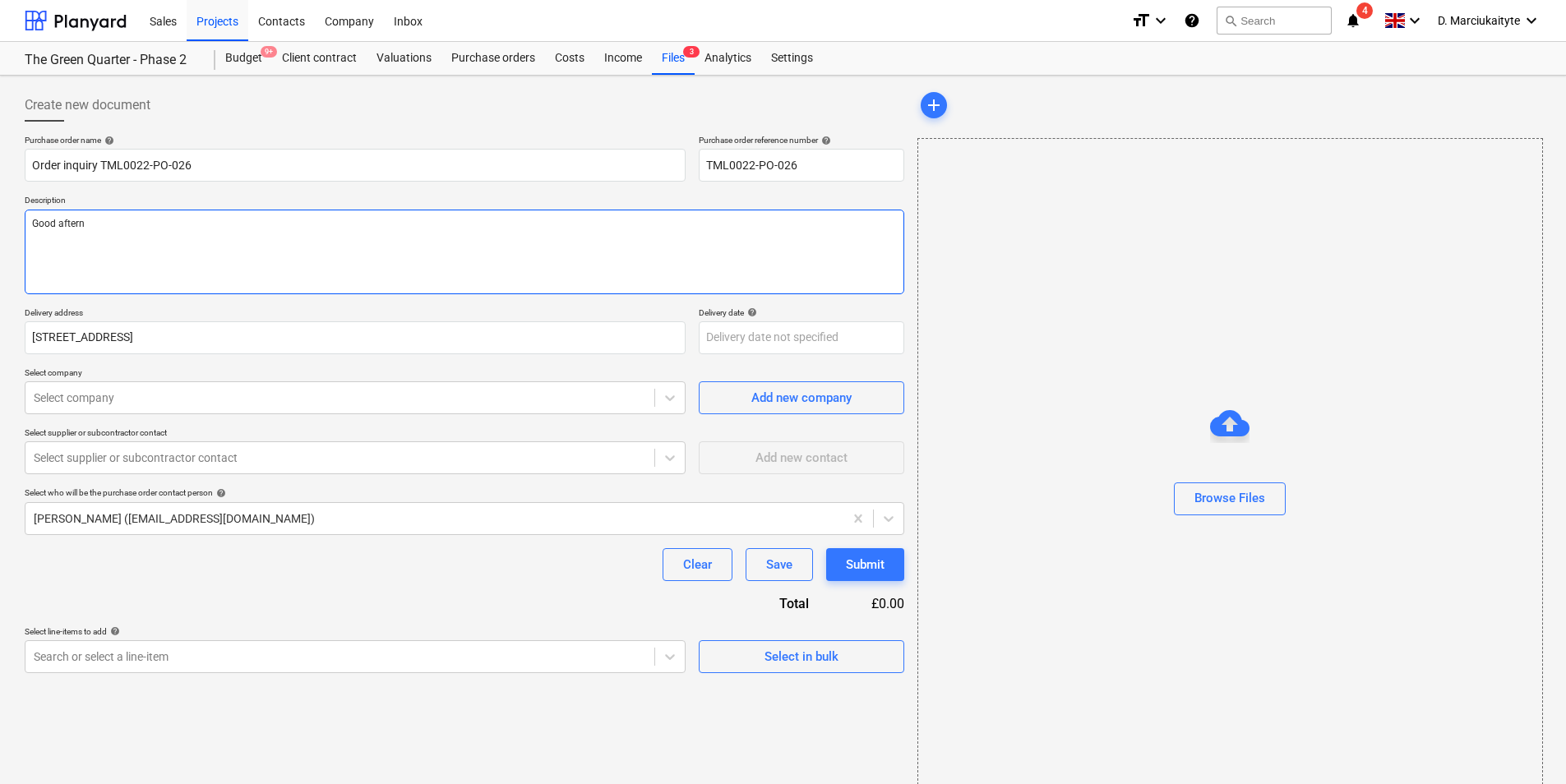
type textarea "Good afterno"
type textarea "x"
type textarea "Good afternoo"
type textarea "x"
type textarea "Good afternoon"
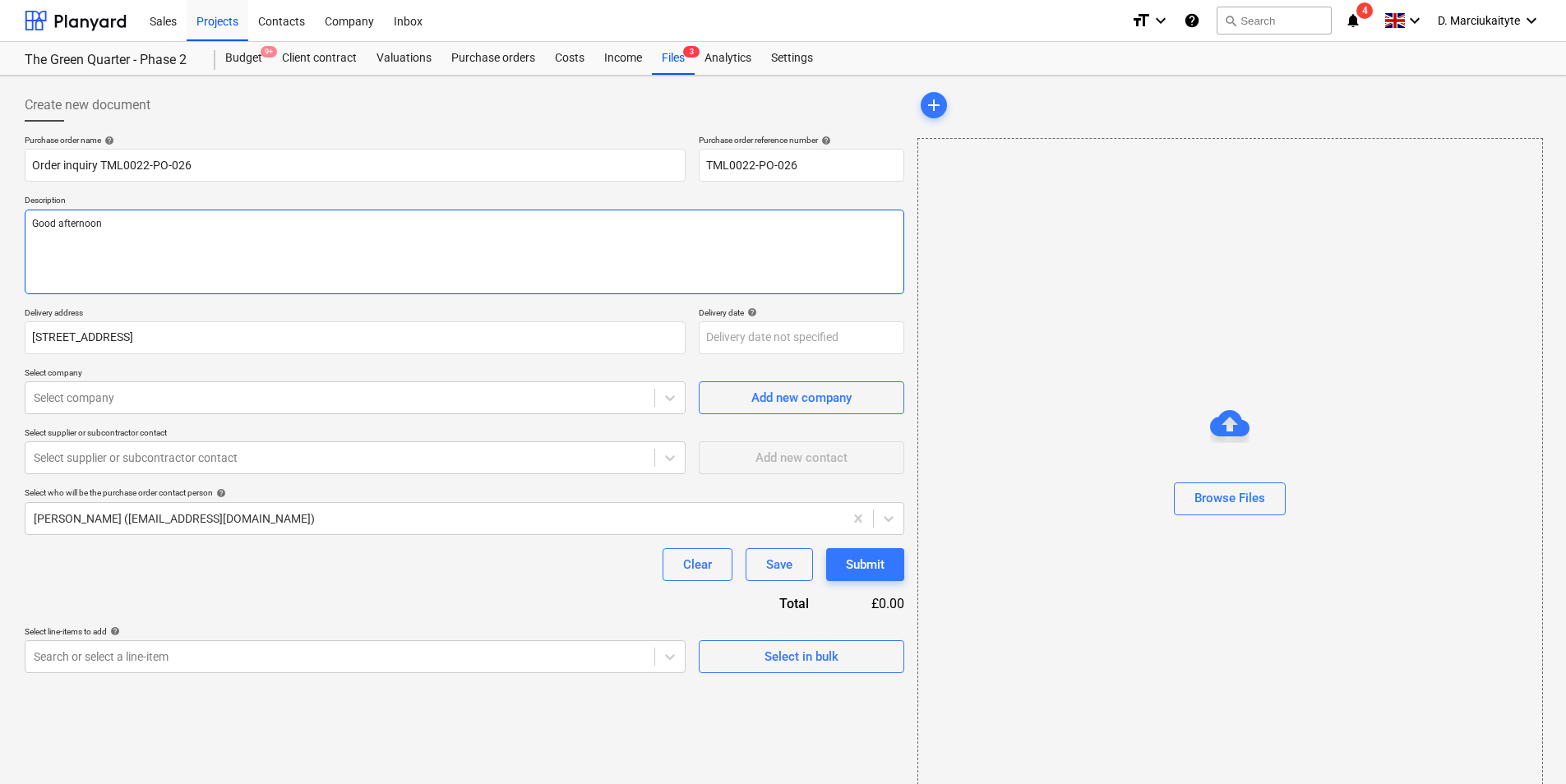
type textarea "x"
type textarea "Good afternoon"
type textarea "x"
type textarea "Good afternoon"
type textarea "x"
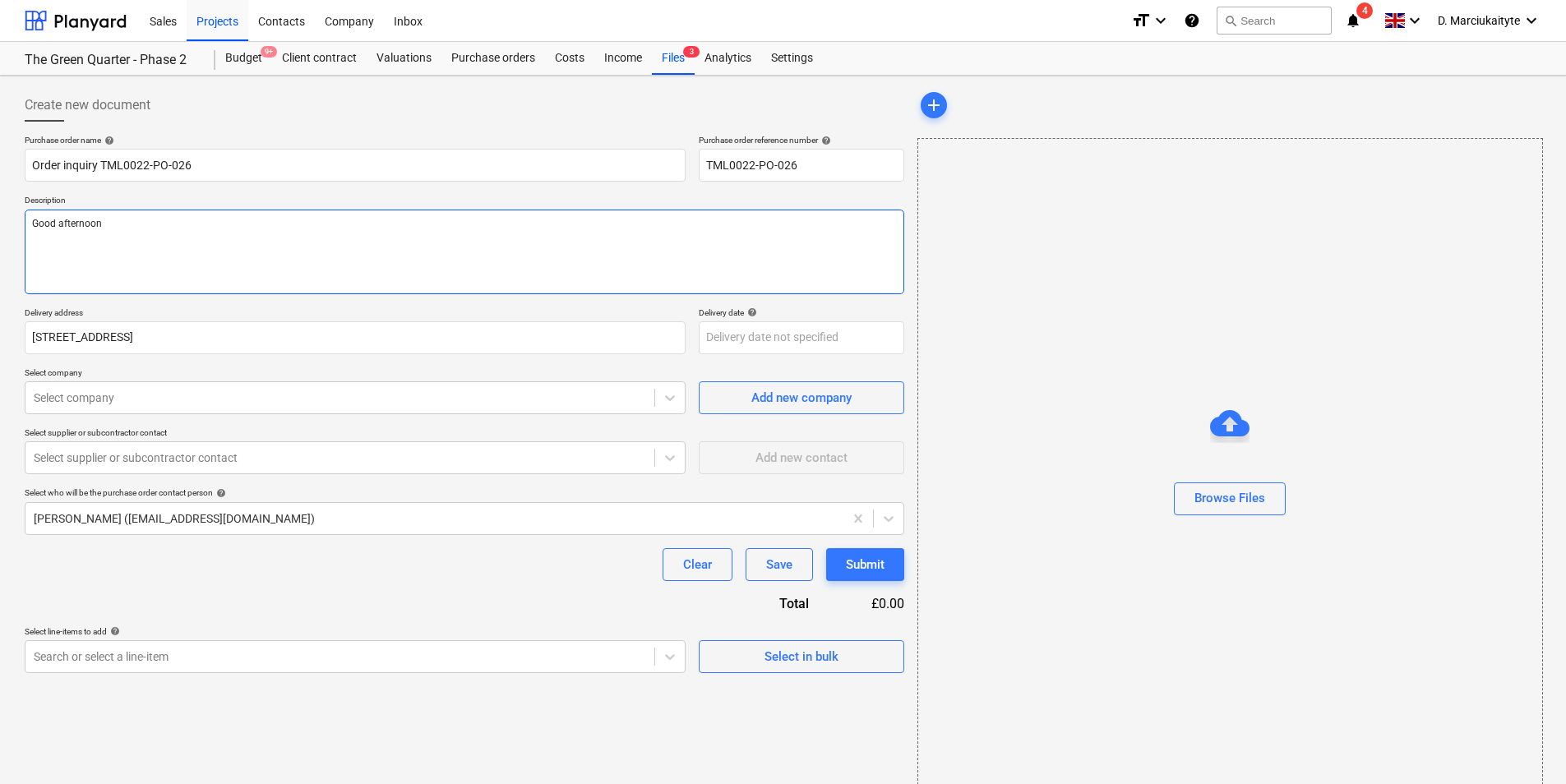
type textarea "Good afternoon,"
type textarea "x"
type textarea "Good afternoon,"
type textarea "x"
type textarea "Good afternoon,"
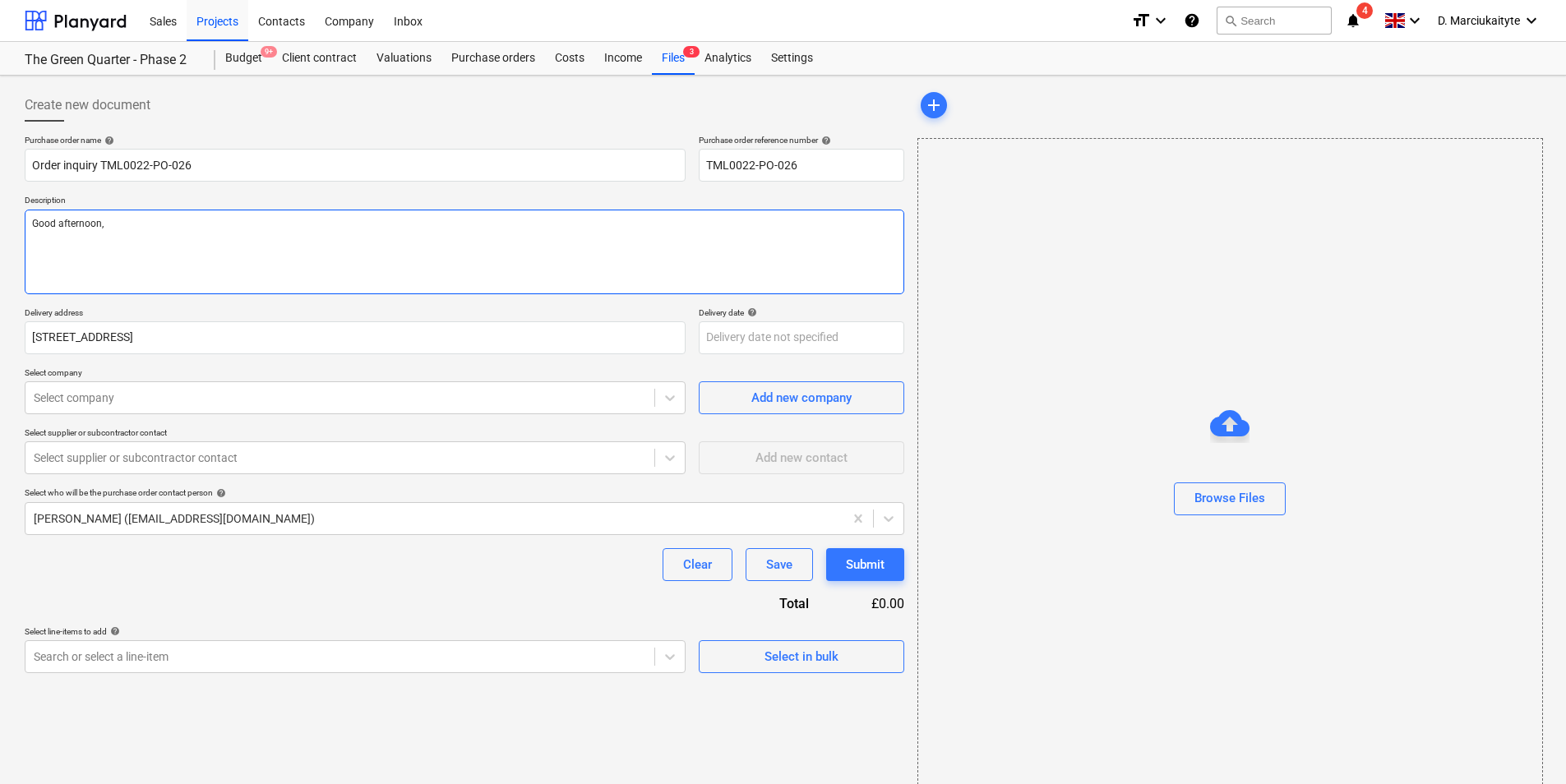
type textarea "x"
type textarea "Good afternoon, P"
type textarea "x"
type textarea "Good afternoon, Pl"
type textarea "x"
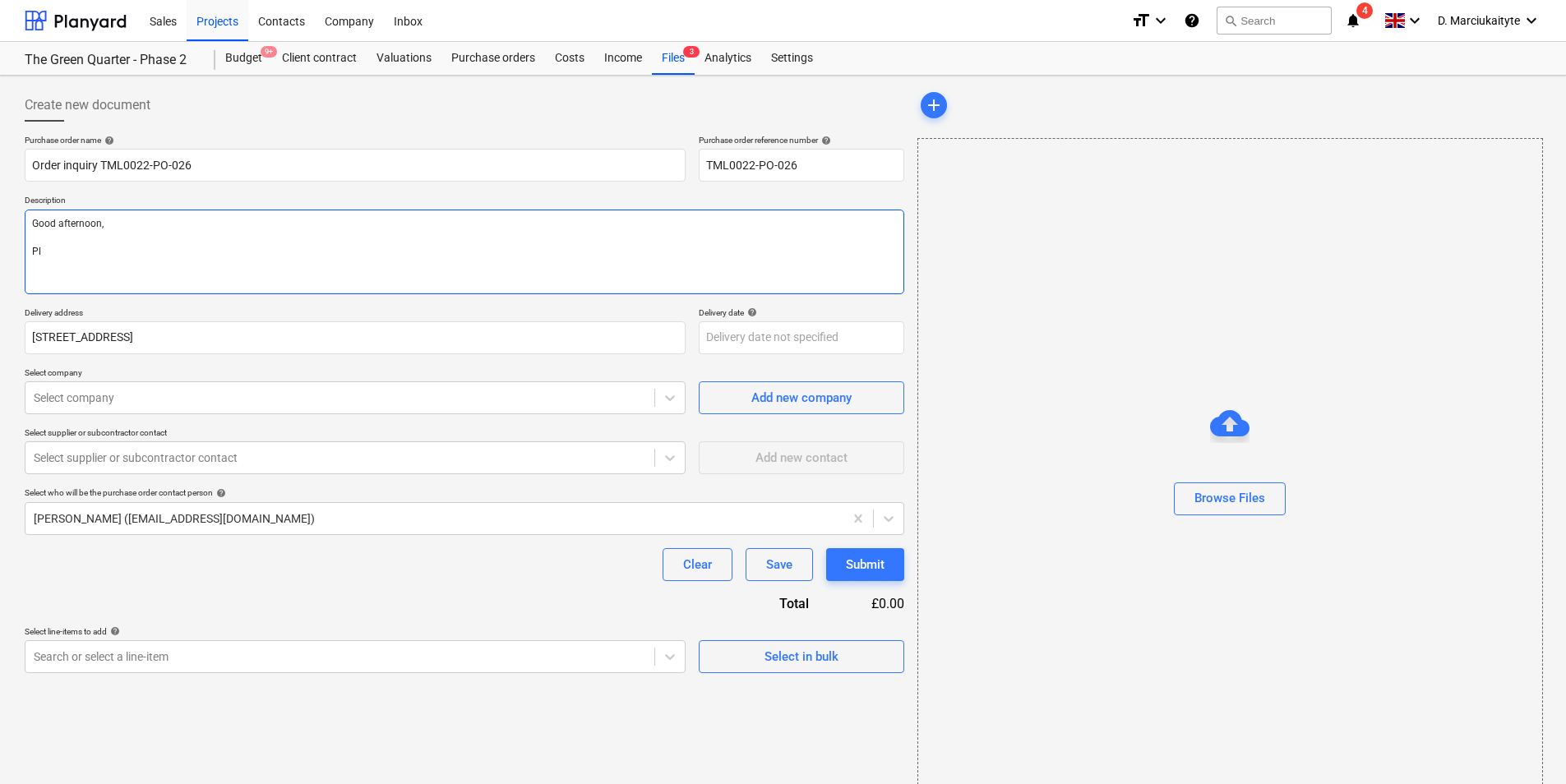
type textarea "Good afternoon, Ple"
type textarea "x"
type textarea "Good afternoon, Plea"
type textarea "x"
type textarea "Good afternoon, Pleas"
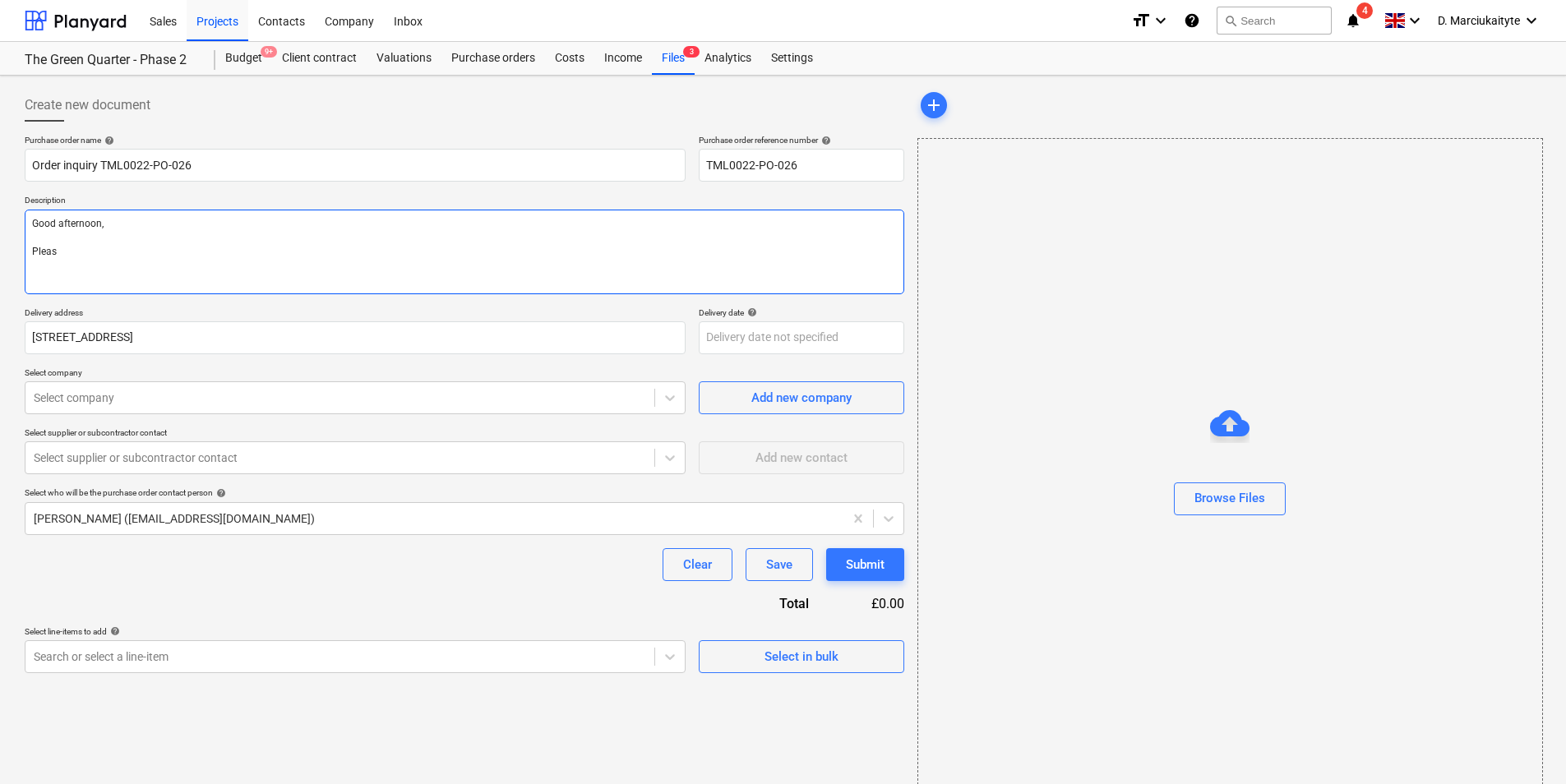
type textarea "x"
type textarea "Good afternoon, Please"
type textarea "x"
type textarea "Good afternoon, Please"
type textarea "x"
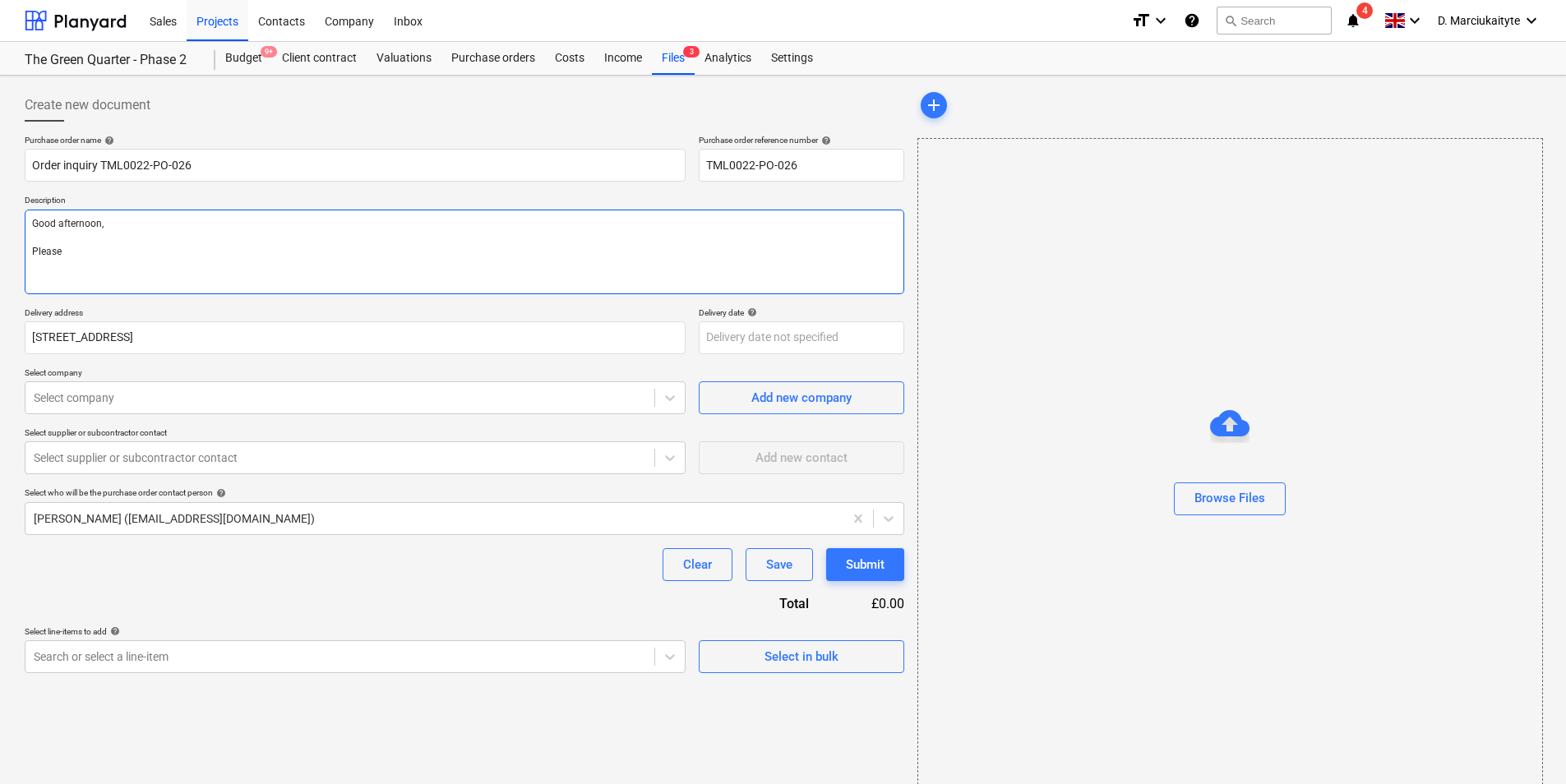
type textarea "Good afternoon, Please p"
type textarea "x"
type textarea "Good afternoon, Please pr"
type textarea "x"
type textarea "Good afternoon, Please pro"
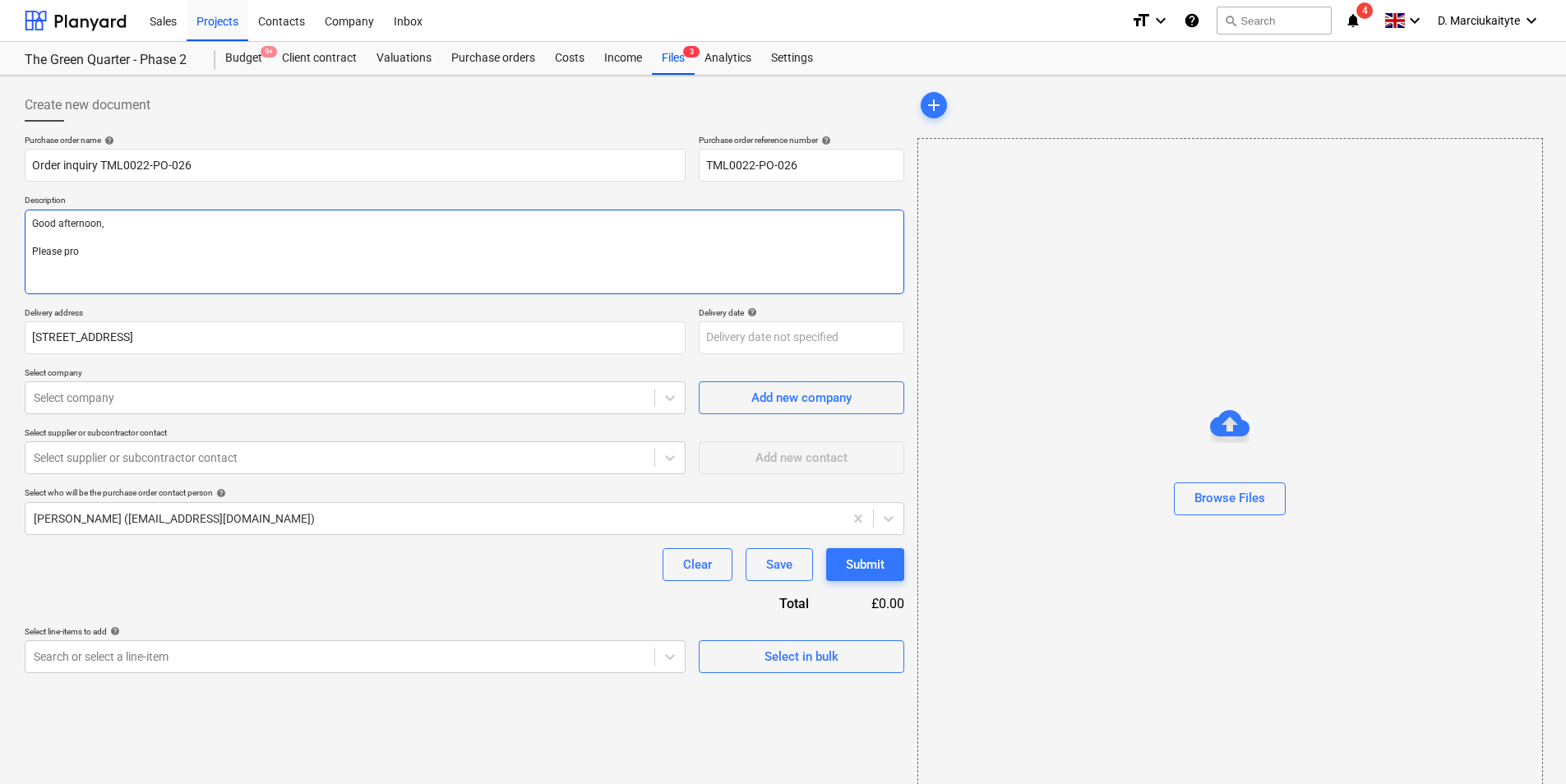
type textarea "x"
type textarea "Good afternoon, Please proc"
type textarea "x"
type textarea "Good afternoon, Please proce"
type textarea "x"
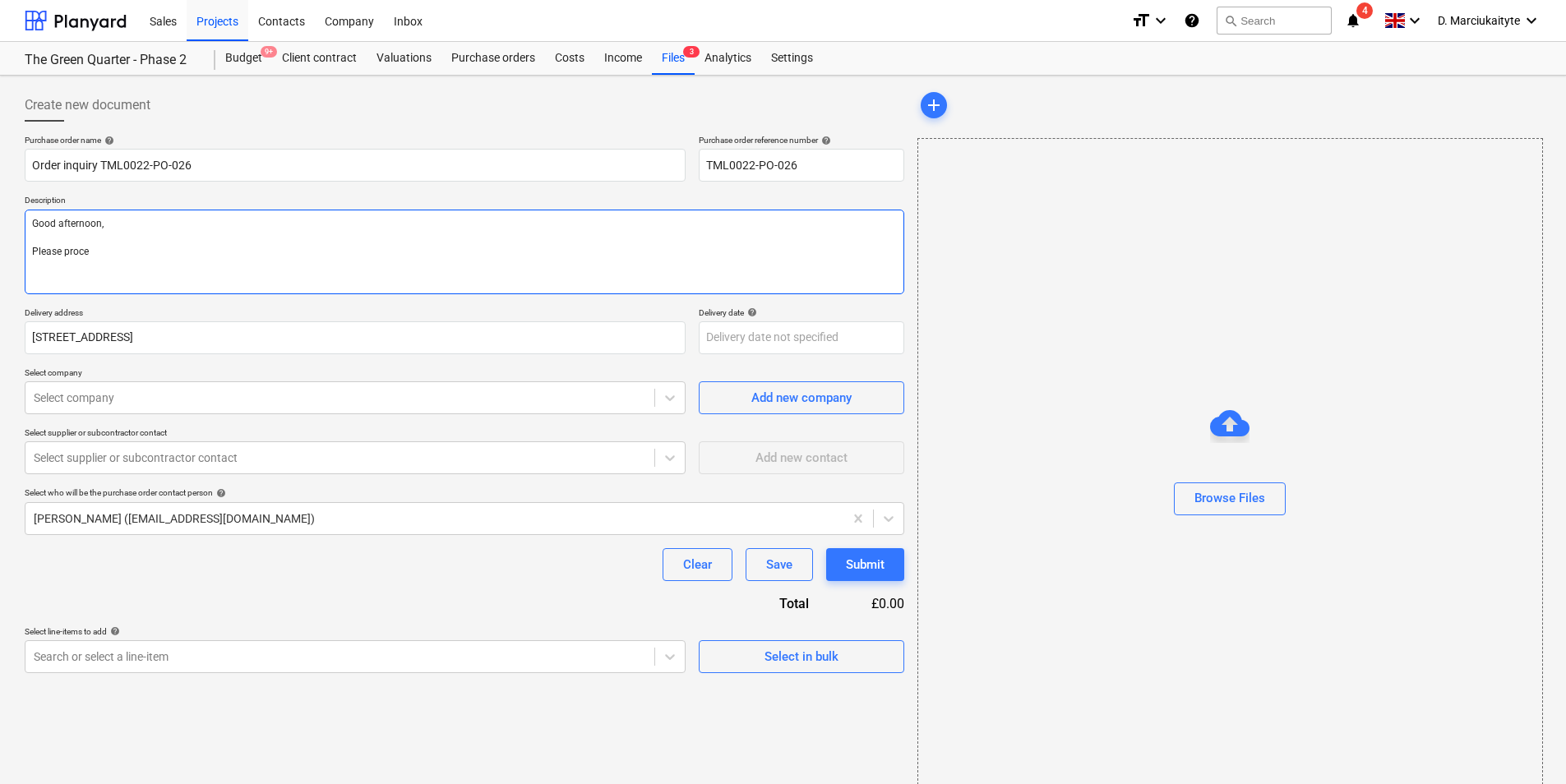
type textarea "Good afternoon, Please procee"
type textarea "x"
type textarea "Good afternoon, Please proceed"
type textarea "x"
type textarea "Good afternoon, Please proceed"
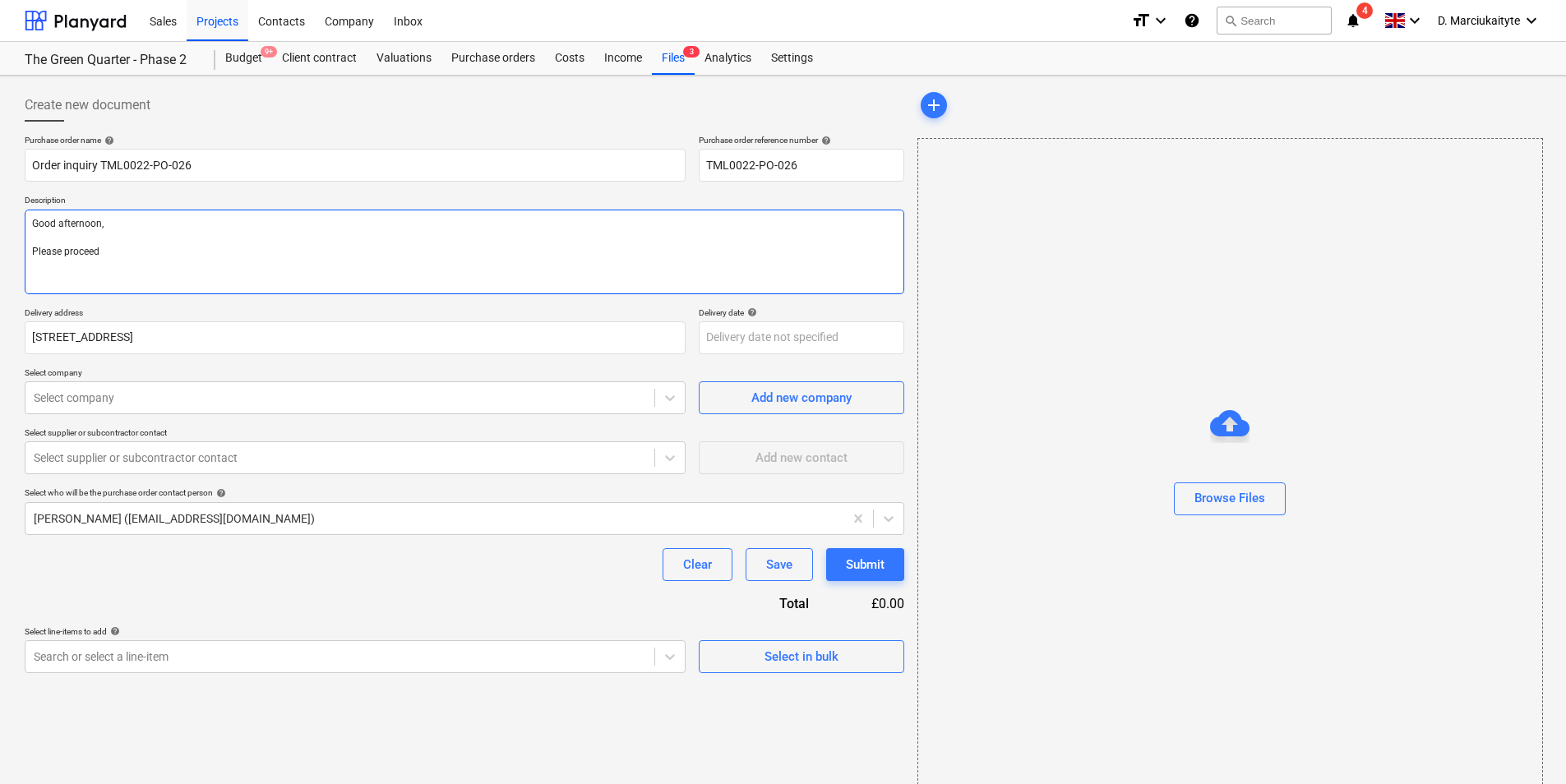
type textarea "x"
type textarea "Good afternoon, Please proceed w"
type textarea "x"
type textarea "Good afternoon, Please proceed wi"
type textarea "x"
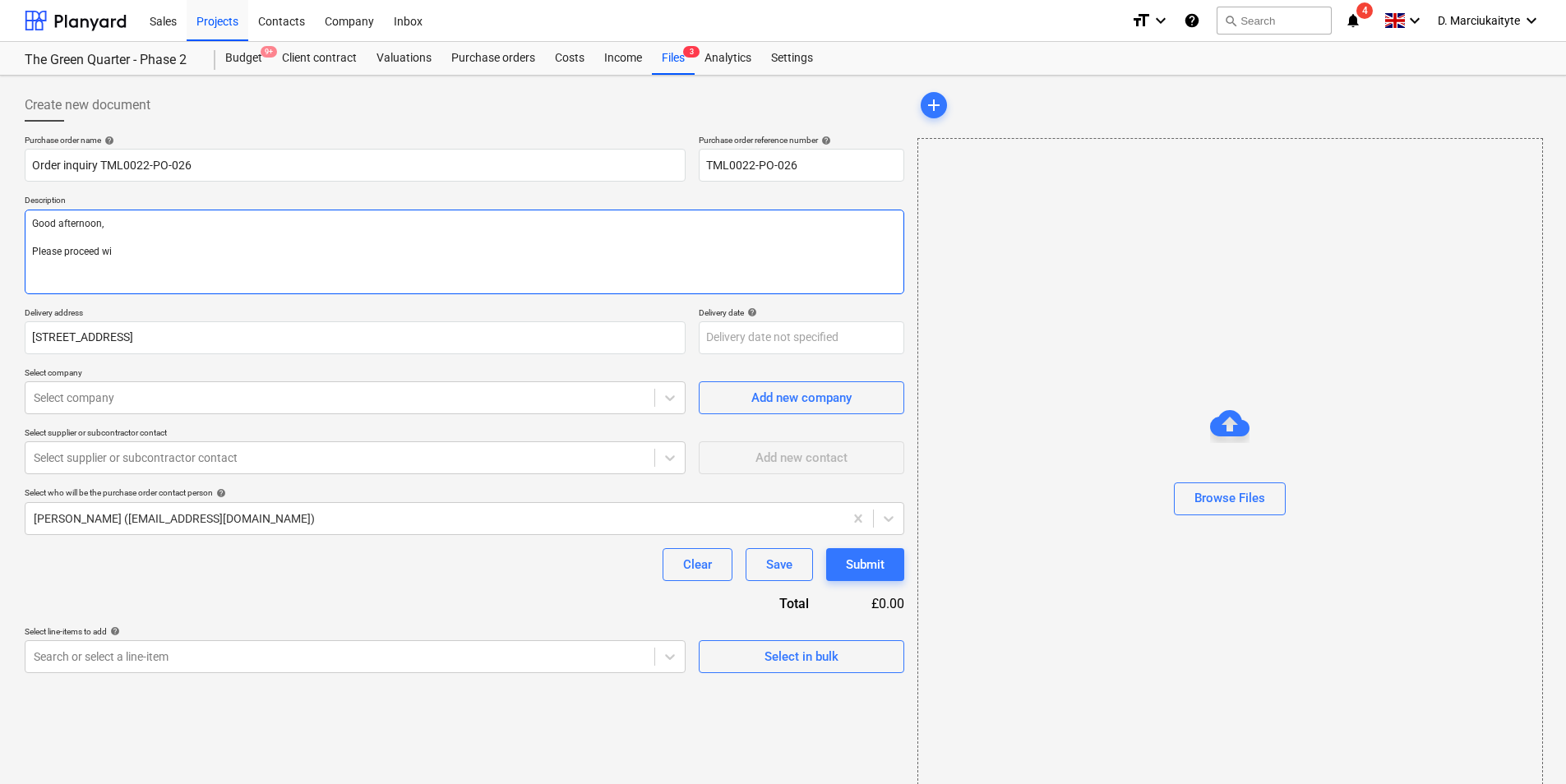
type textarea "Good afternoon, Please proceed wit"
type textarea "x"
type textarea "Good afternoon, Please proceed with"
type textarea "x"
type textarea "Good afternoon, Please proceed with"
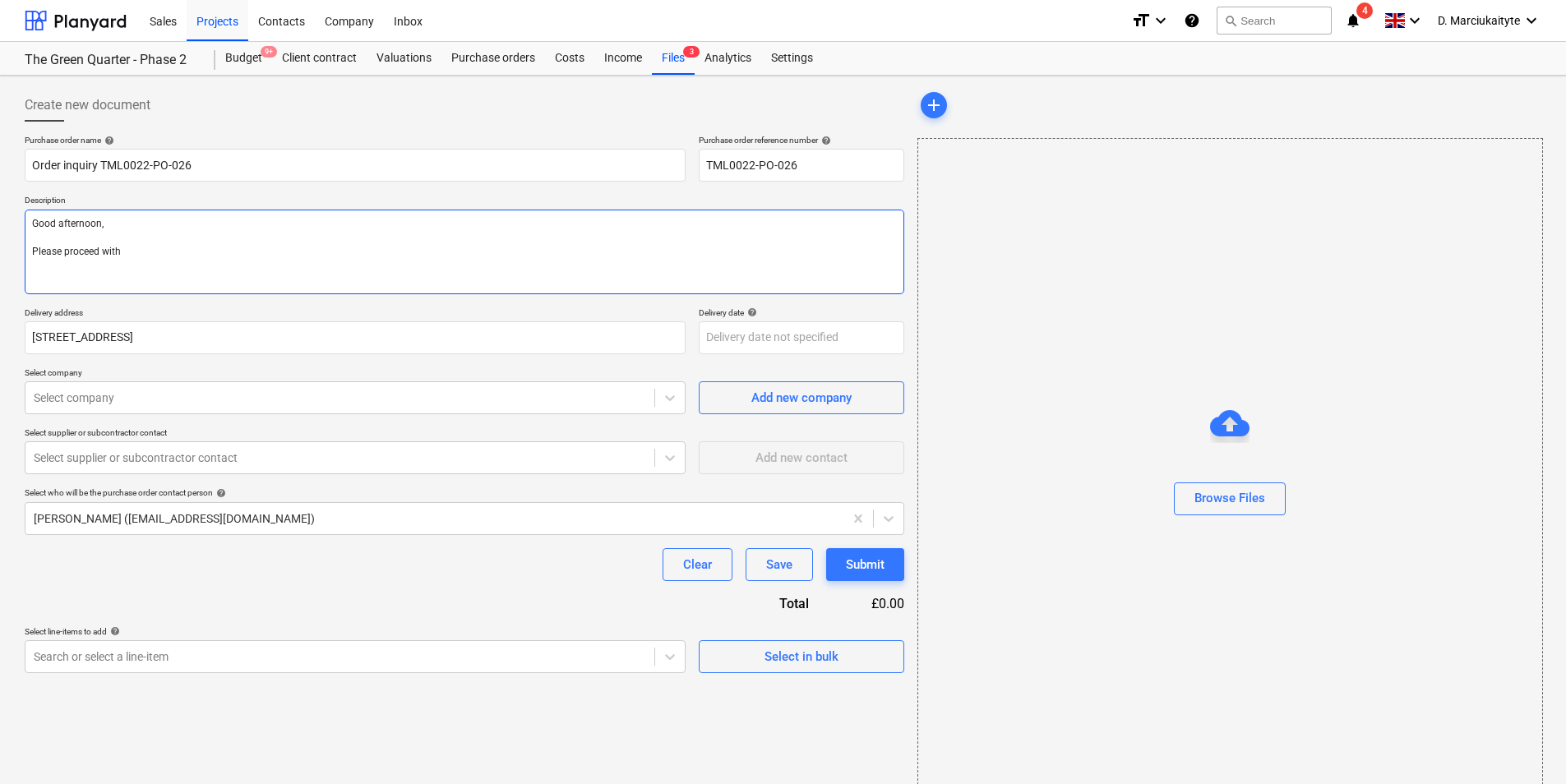
type textarea "x"
type textarea "Good afternoon, Please proceed with a"
type textarea "x"
type textarea "Good afternoon, Please proceed with at"
type textarea "x"
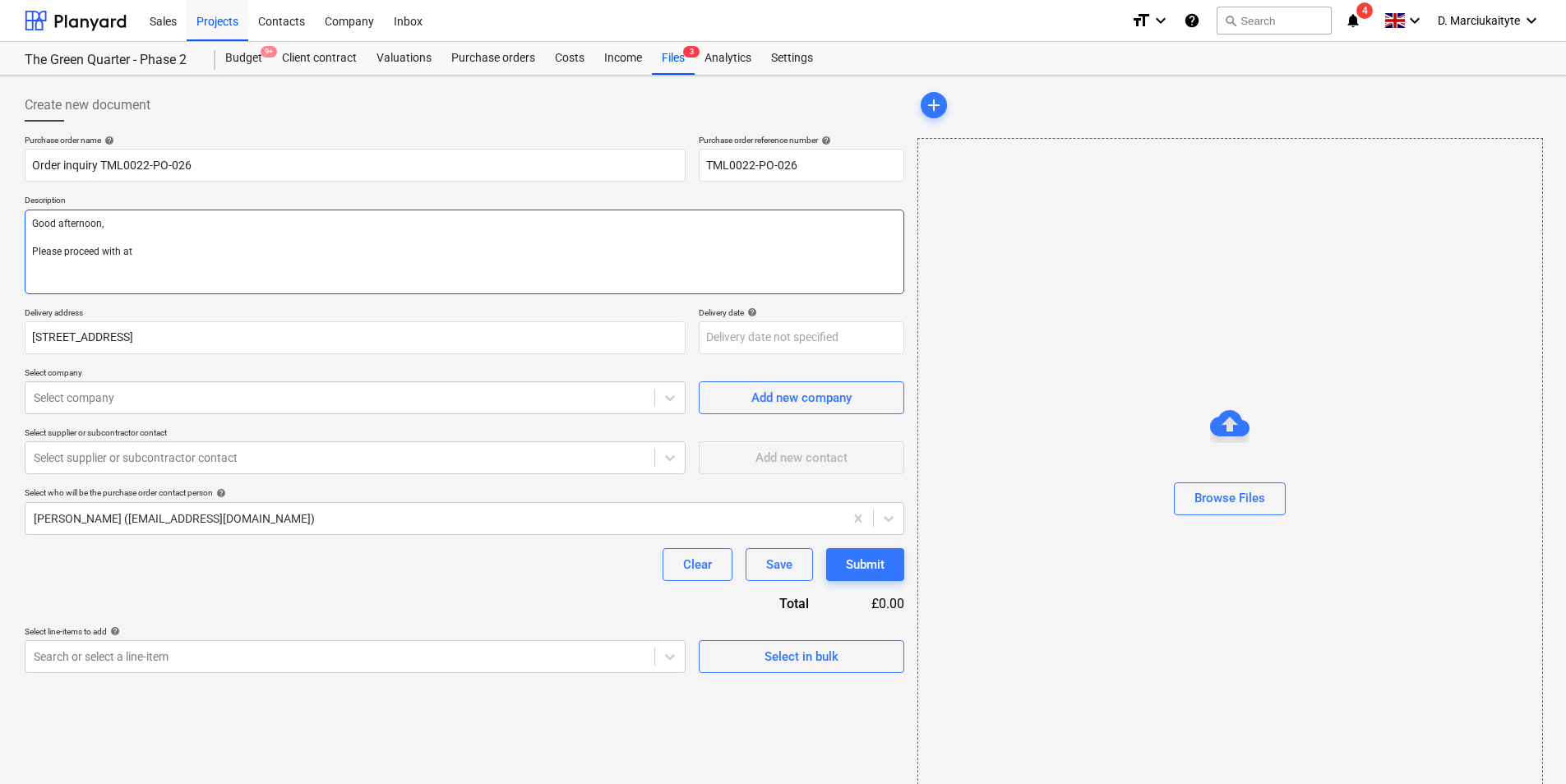
type textarea "Good afternoon, Please proceed with att"
type textarea "x"
type textarea "Good afternoon, Please proceed with atta"
type textarea "x"
type textarea "Good afternoon, Please proceed with attac"
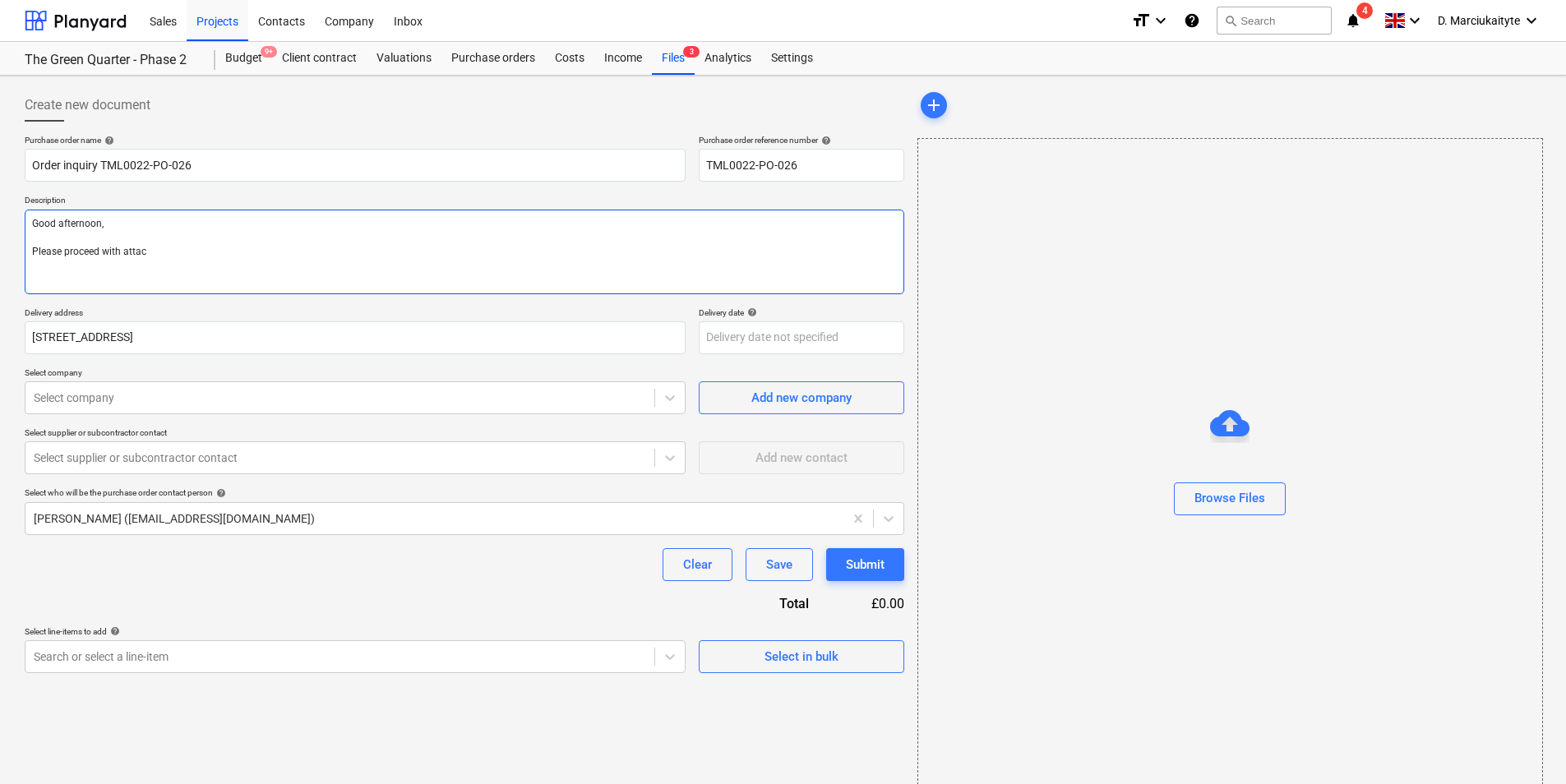
type textarea "x"
type textarea "Good afternoon, Please proceed with attach"
type textarea "x"
type textarea "Good afternoon, Please proceed with attache"
type textarea "x"
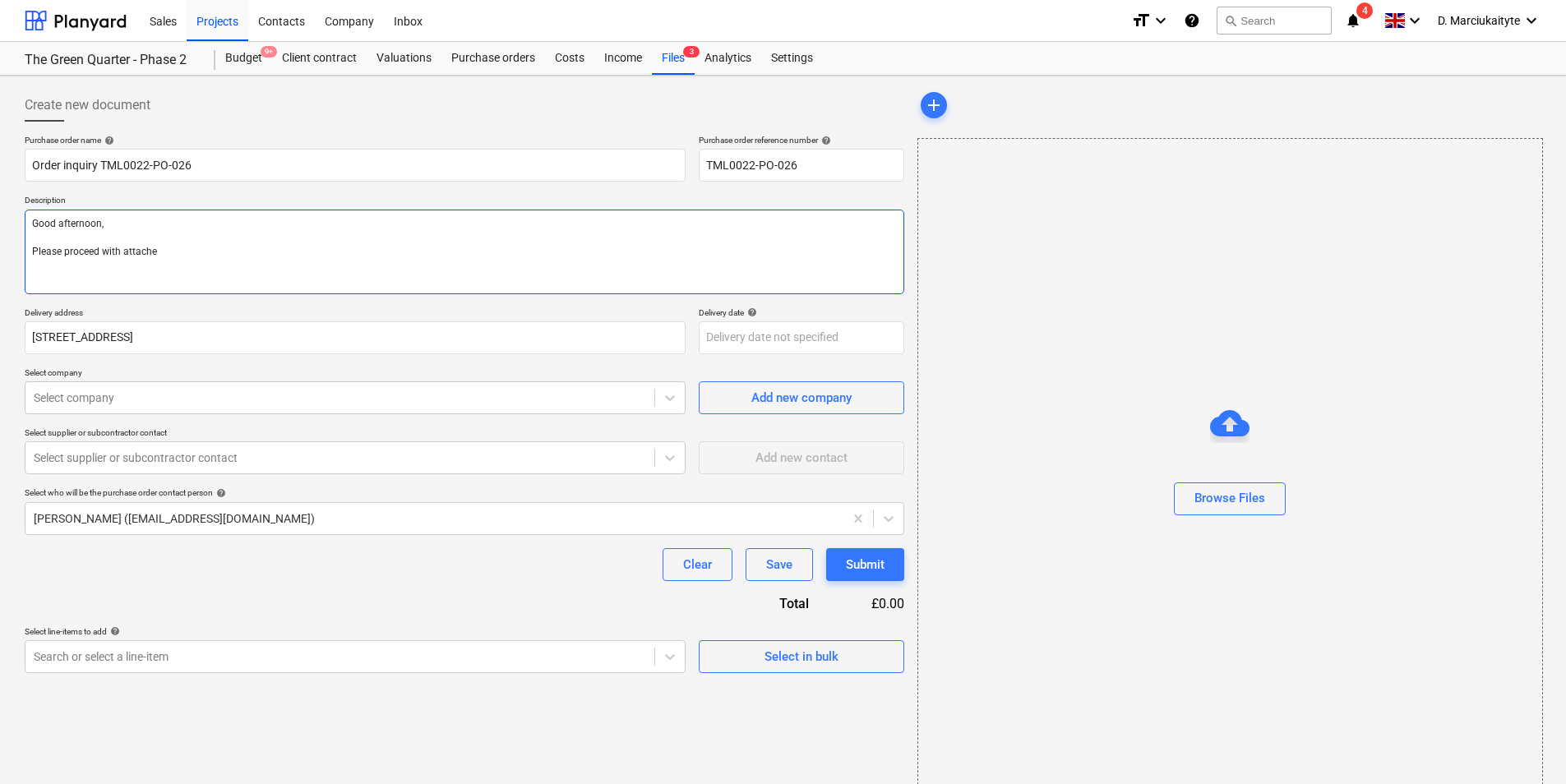
type textarea "Good afternoon, Please proceed with attached"
type textarea "x"
type textarea "Good afternoon, Please proceed with attached"
type textarea "x"
type textarea "Good afternoon, Please proceed with attached o"
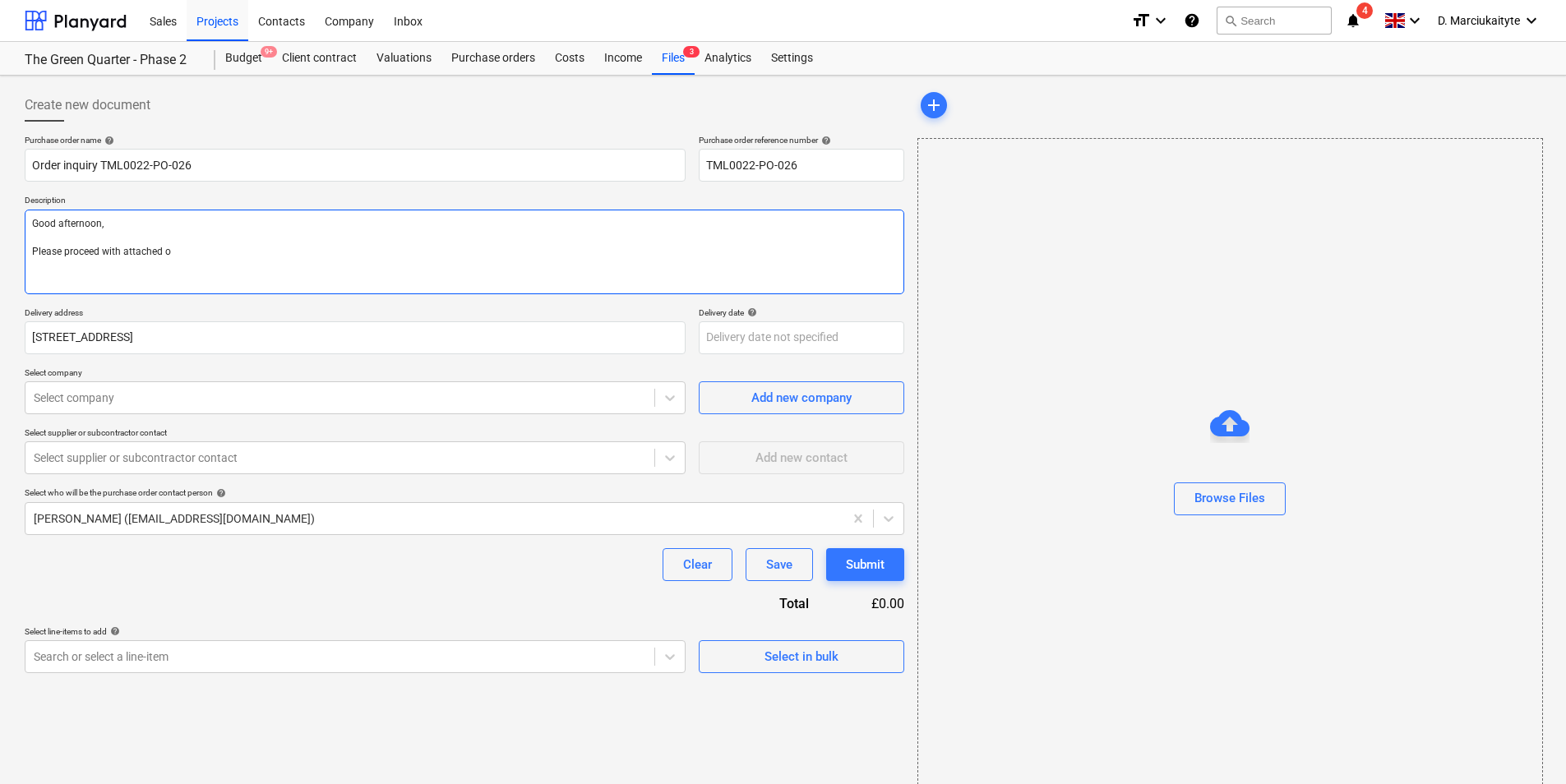
type textarea "x"
type textarea "Good afternoon, Please proceed with attached or"
type textarea "x"
type textarea "Good afternoon, Please proceed with attached ord"
type textarea "x"
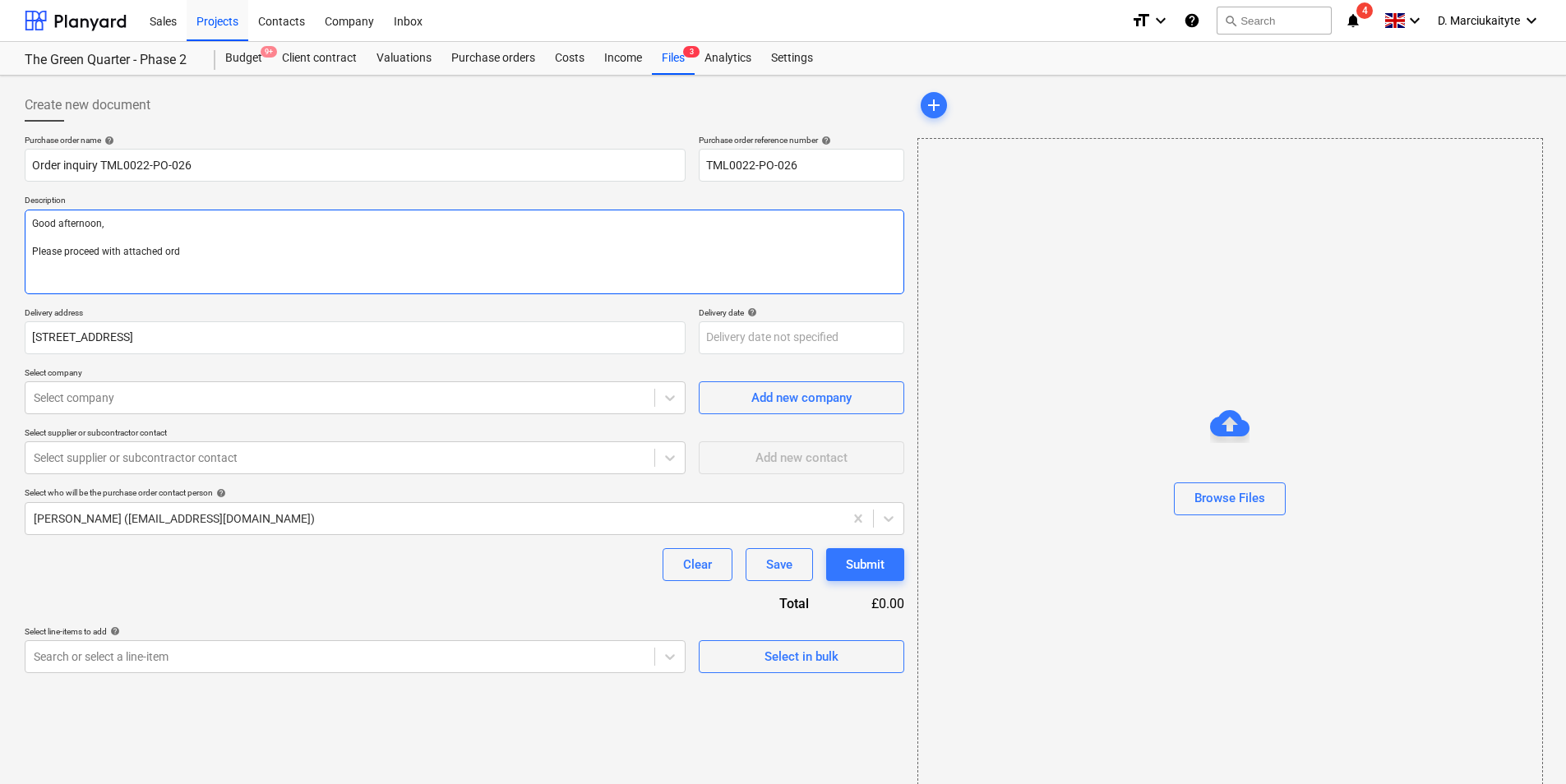
type textarea "Good afternoon, Please proceed with attached orde"
type textarea "x"
type textarea "Good afternoon, Please proceed with attached order"
type textarea "x"
type textarea "Good afternoon, Please proceed with attached order."
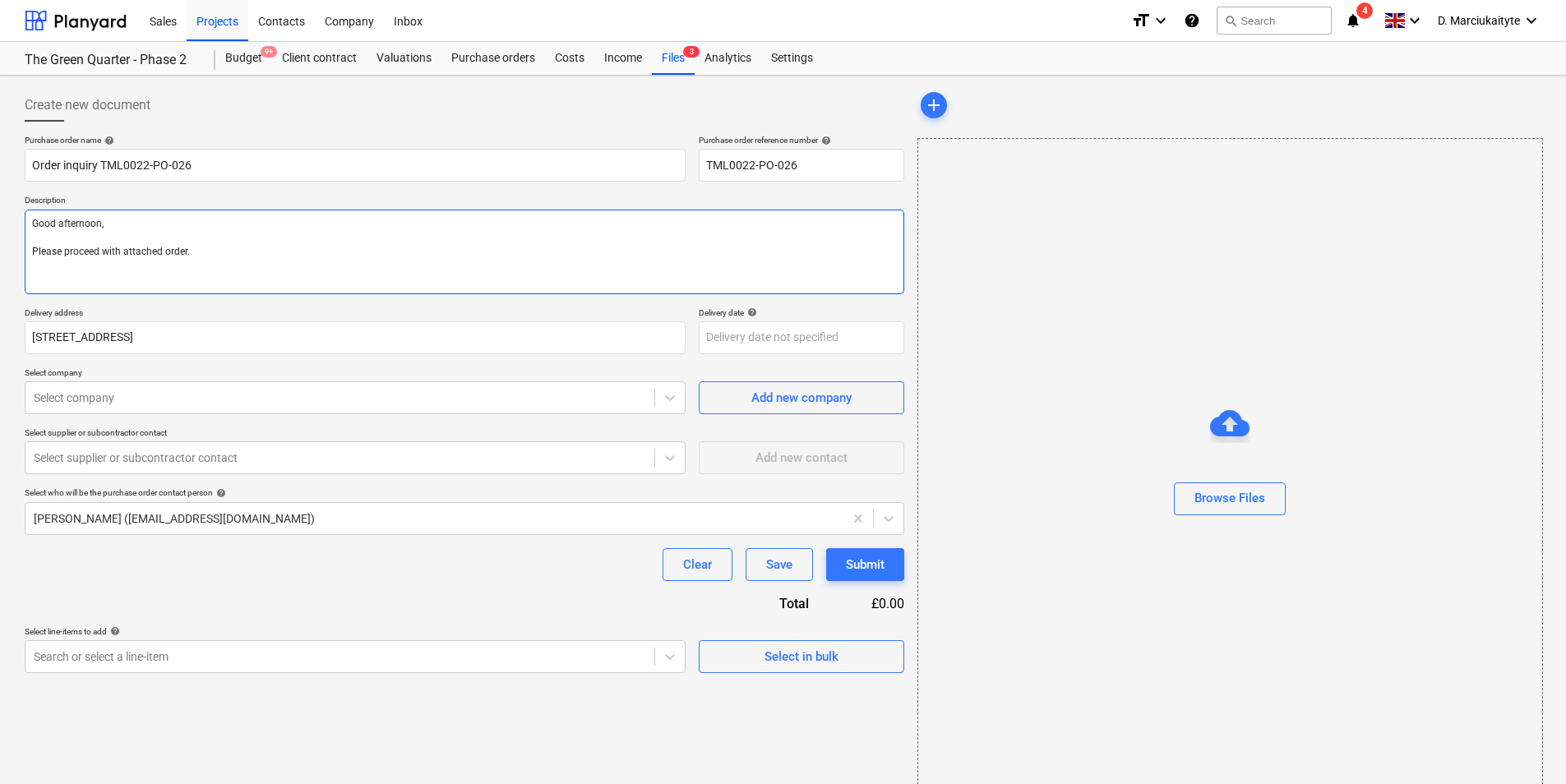
type textarea "x"
type textarea "Good afternoon, Please proceed with attached order."
type textarea "x"
type textarea "Good afternoon, Please proceed with attached order."
type textarea "x"
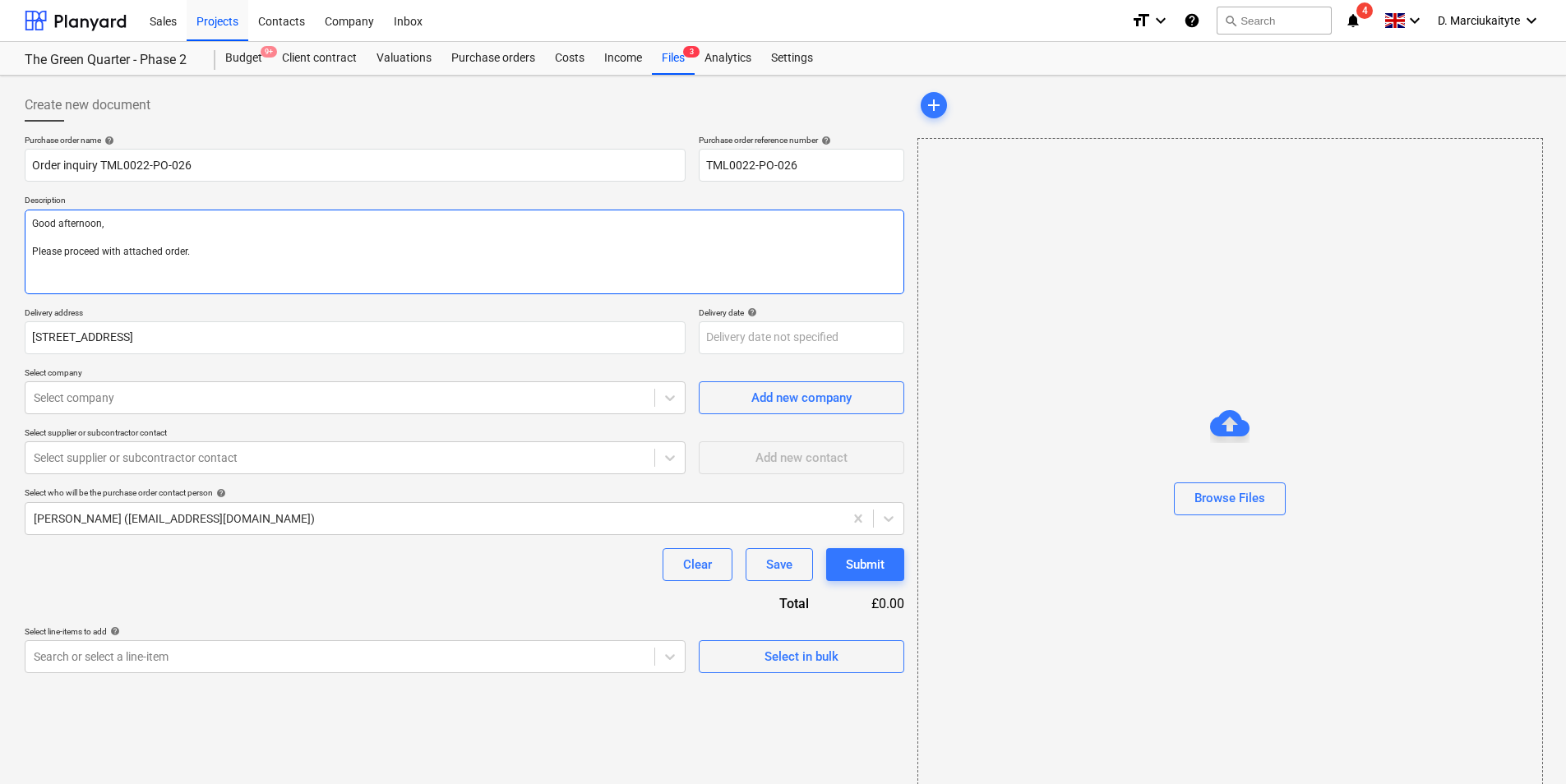
type textarea "Good afternoon, Please proceed with attached order. F"
type textarea "x"
type textarea "Good afternoon, Please proceed with attached order."
type textarea "x"
type textarea "Good afternoon, Please proceed with attached order. D"
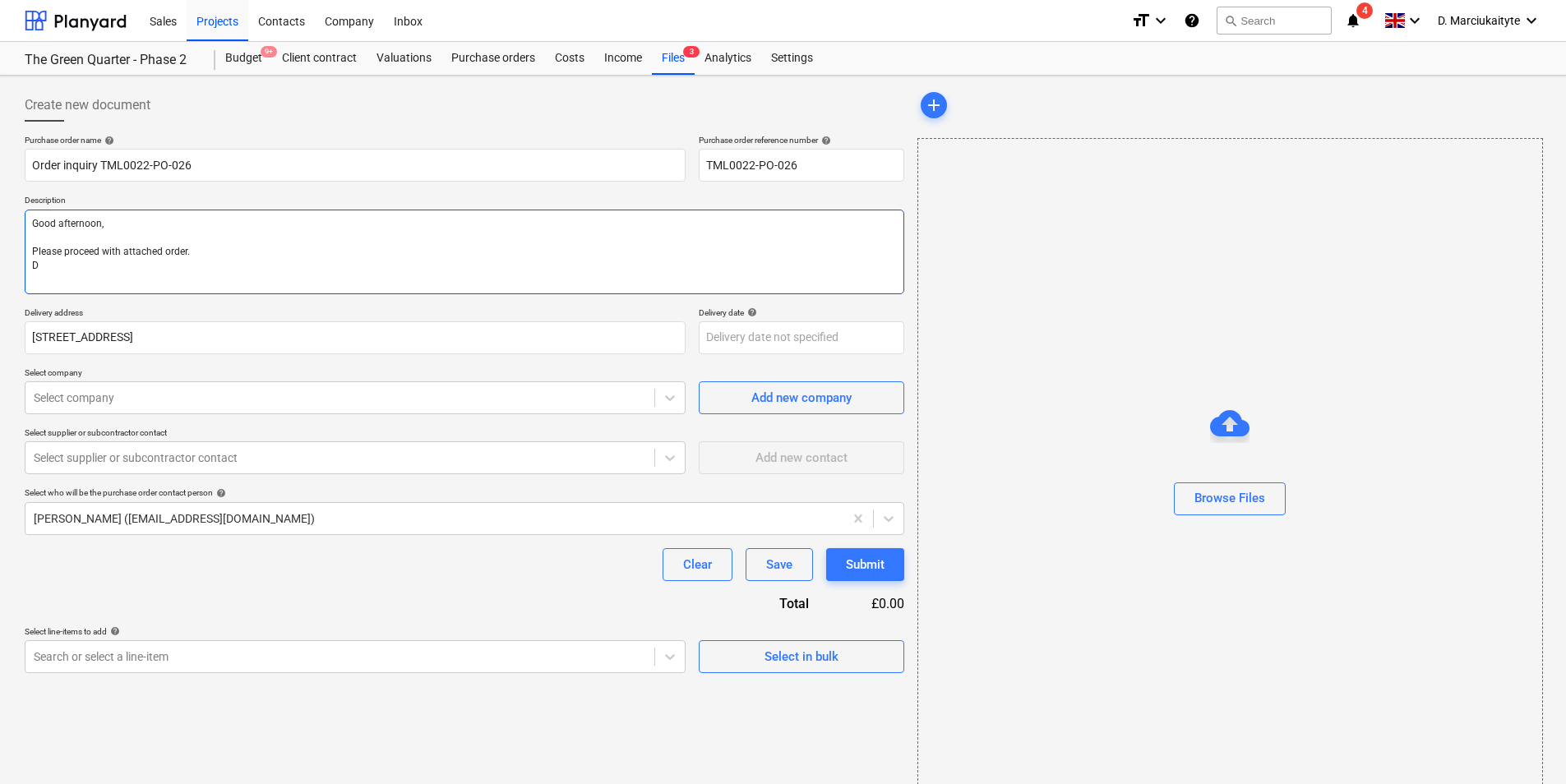
type textarea "x"
type textarea "Good afternoon, Please proceed with attached order. De"
type textarea "x"
type textarea "Good afternoon, Please proceed with attached order. Del"
type textarea "x"
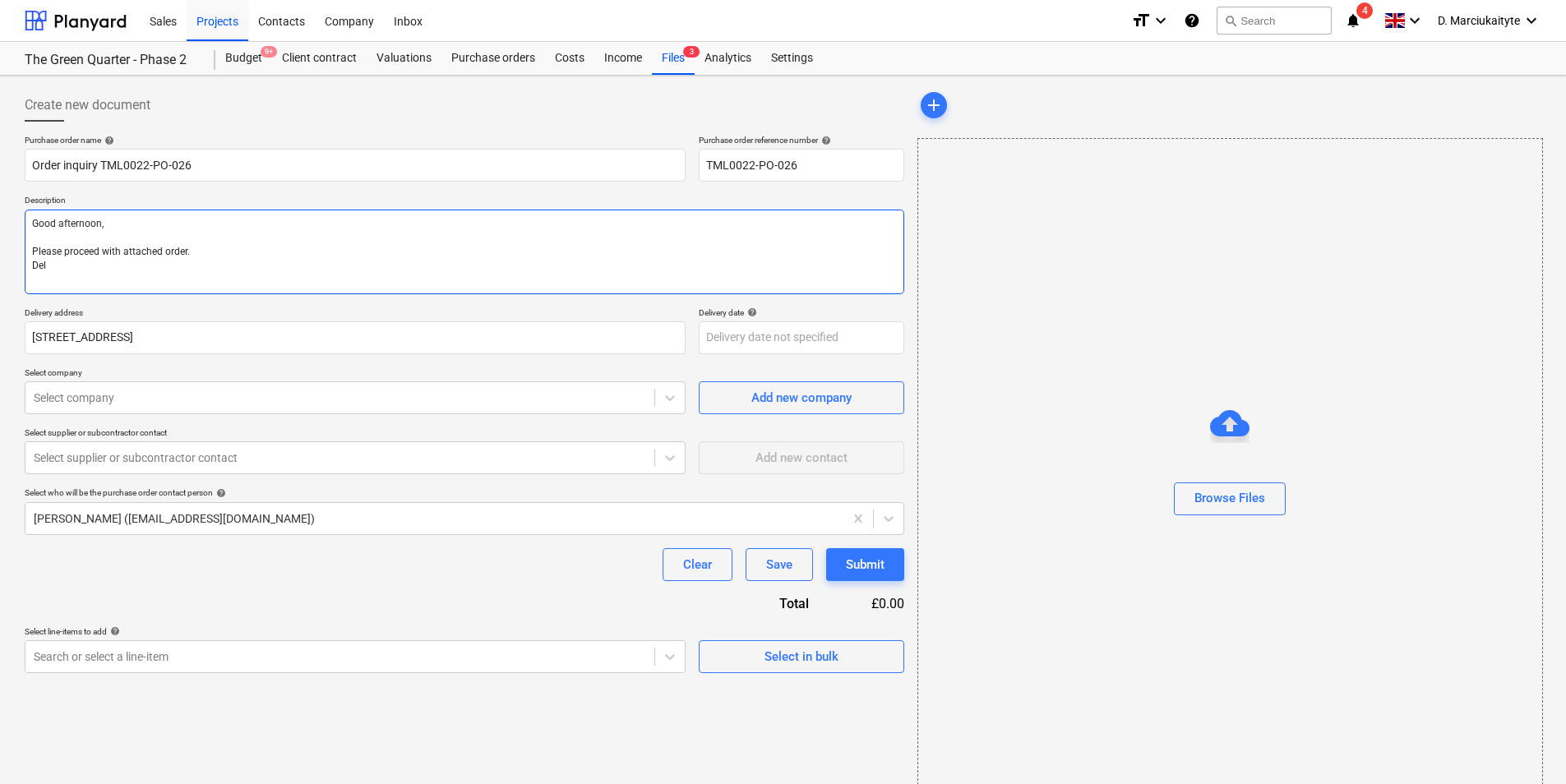
type textarea "Good afternoon, Please proceed with attached order. Deli"
type textarea "x"
type textarea "Good afternoon, Please proceed with attached order. Deliv"
type textarea "x"
type textarea "Good afternoon, Please proceed with attached order. Delive"
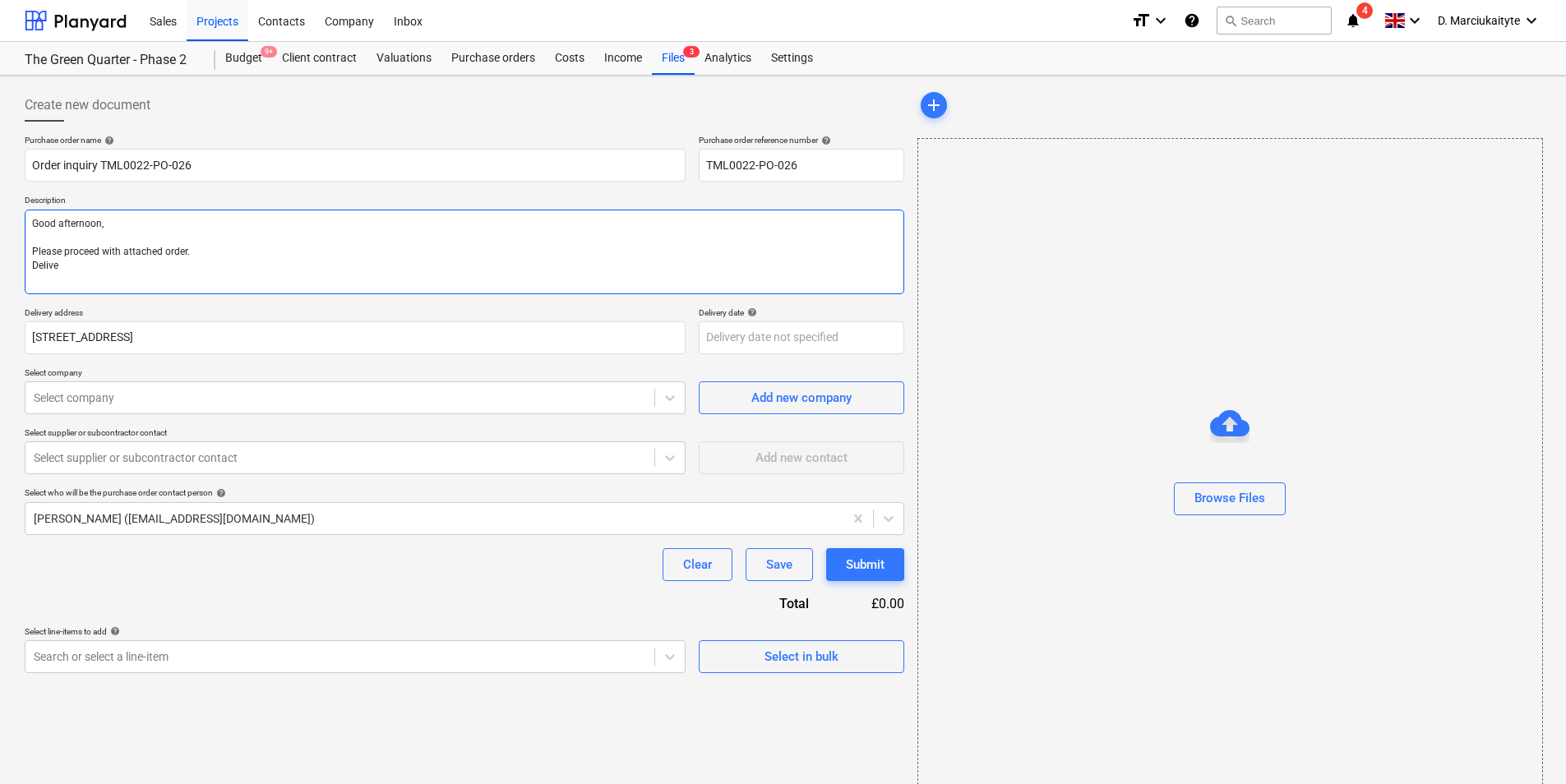
type textarea "x"
type textarea "Good afternoon, Please proceed with attached order. Deliver"
type textarea "x"
type textarea "Good afternoon, Please proceed with attached order. Delivery"
type textarea "x"
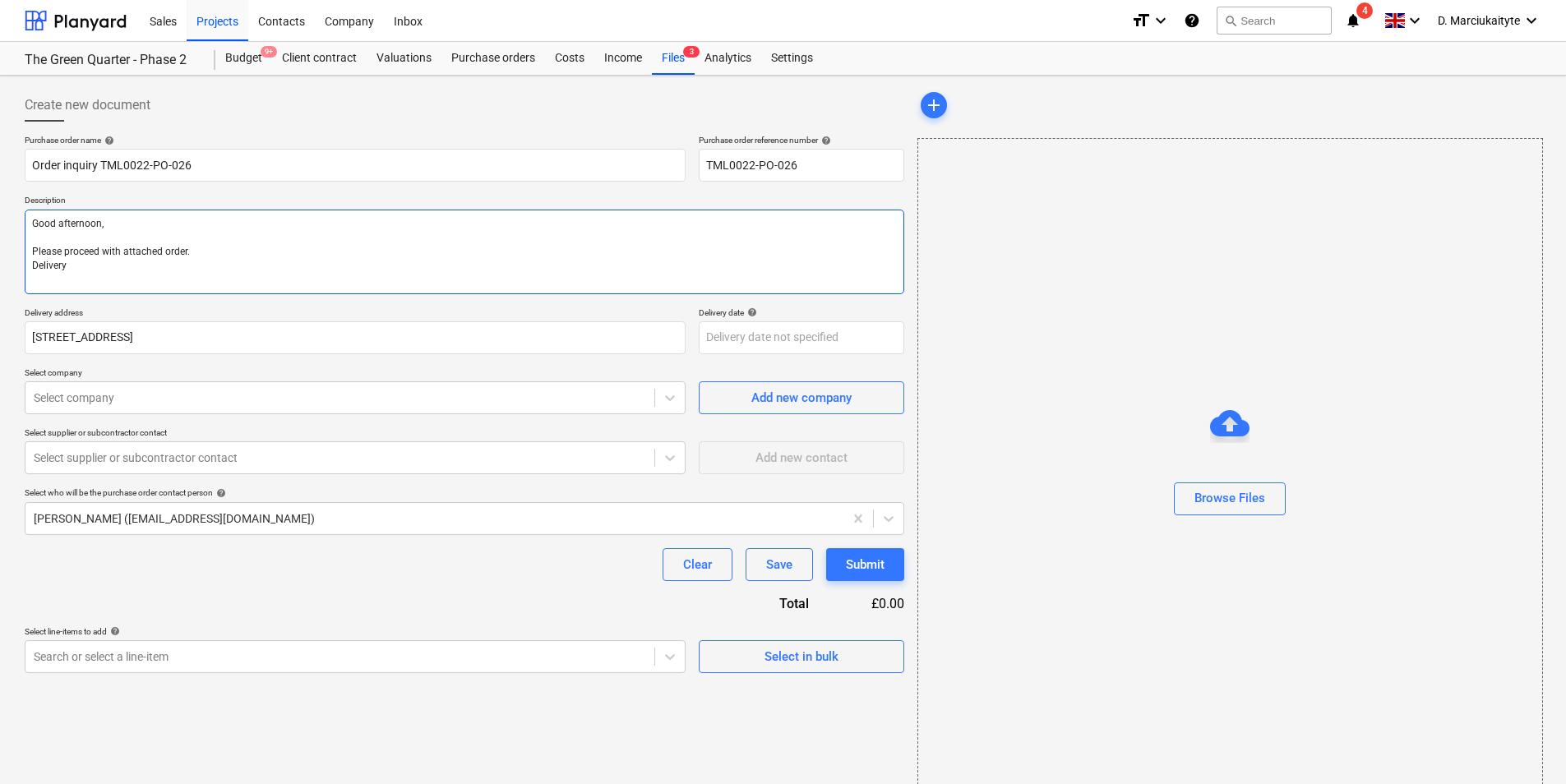
type textarea "Good afternoon, Please proceed with attached order. Delivery"
type textarea "x"
type textarea "Good afternoon, Please proceed with attached order. Delivery f"
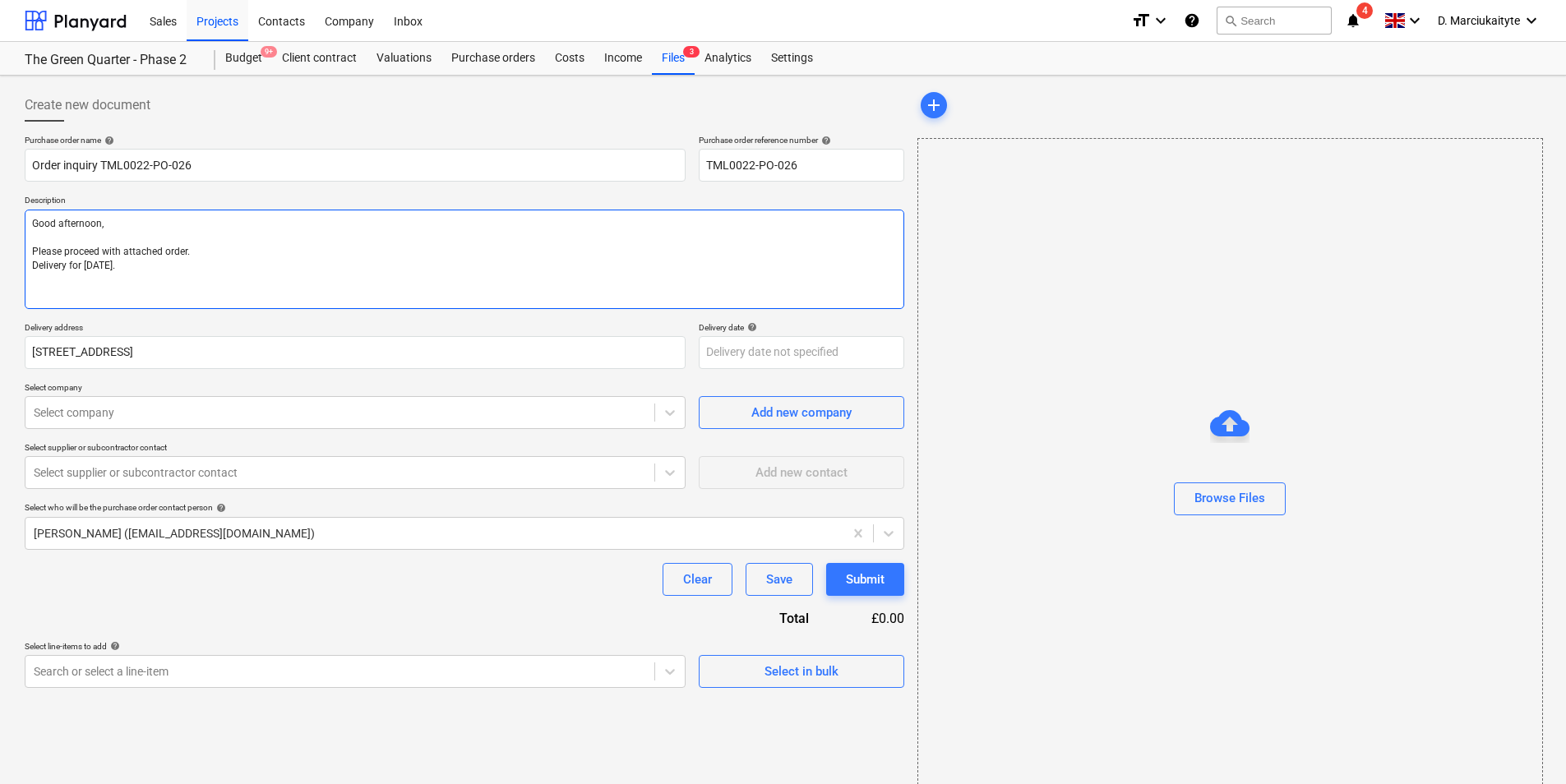
paste textarea "Site Contact: Dave – 07789 077947 Please call the site manager 10 minutes prior…"
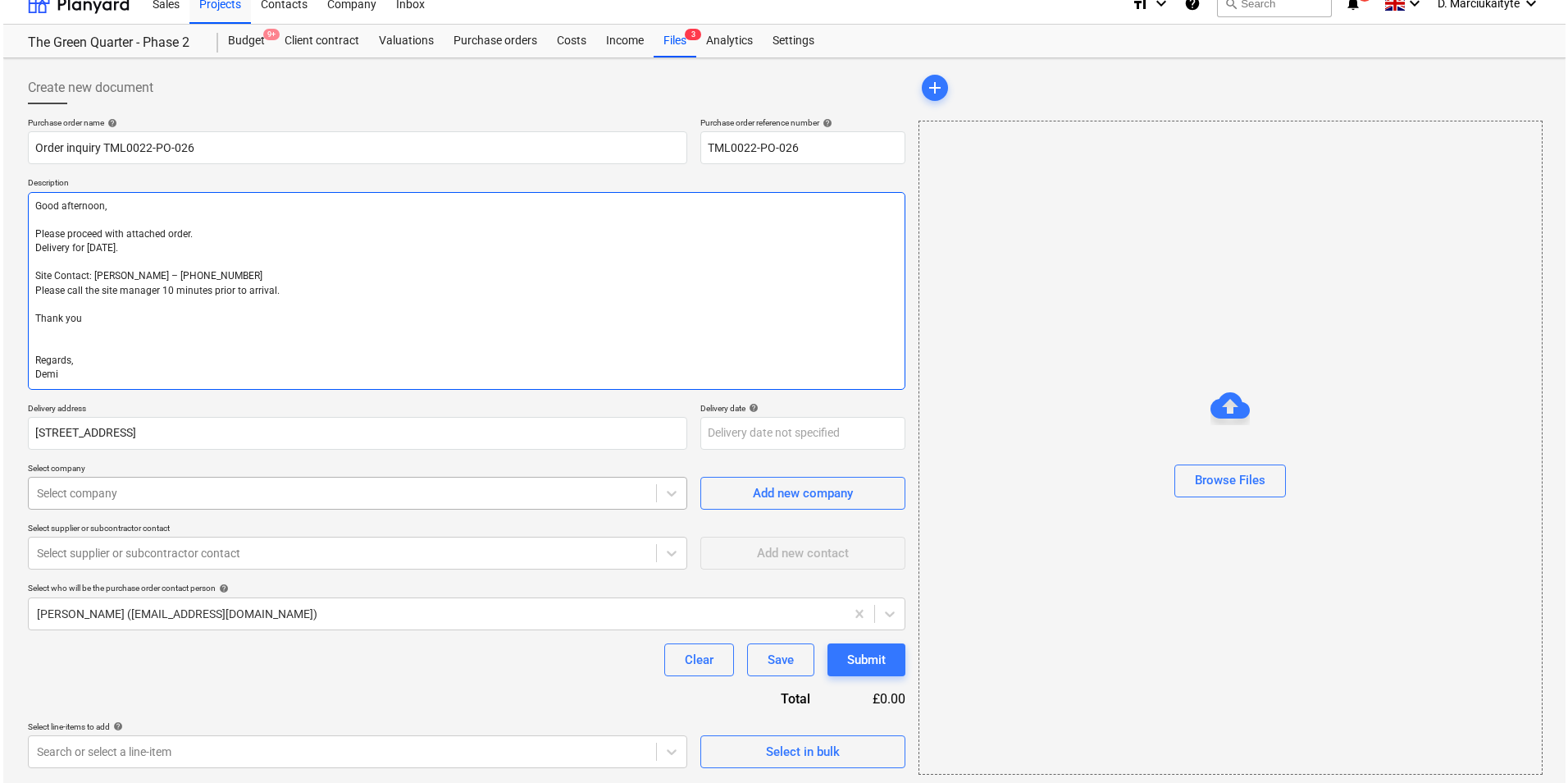
scroll to position [22, 0]
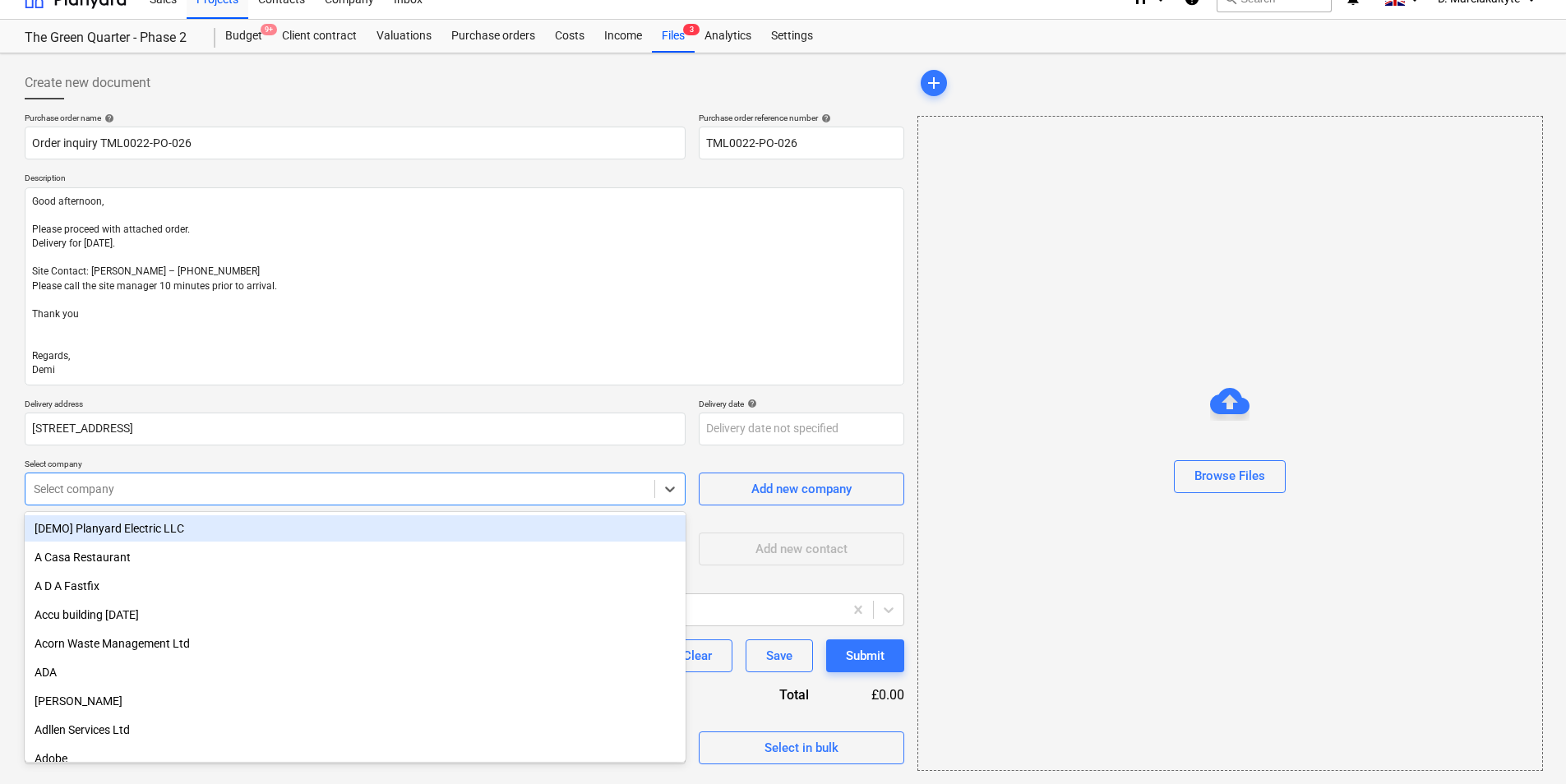
click at [178, 493] on div at bounding box center [340, 489] width 613 height 16
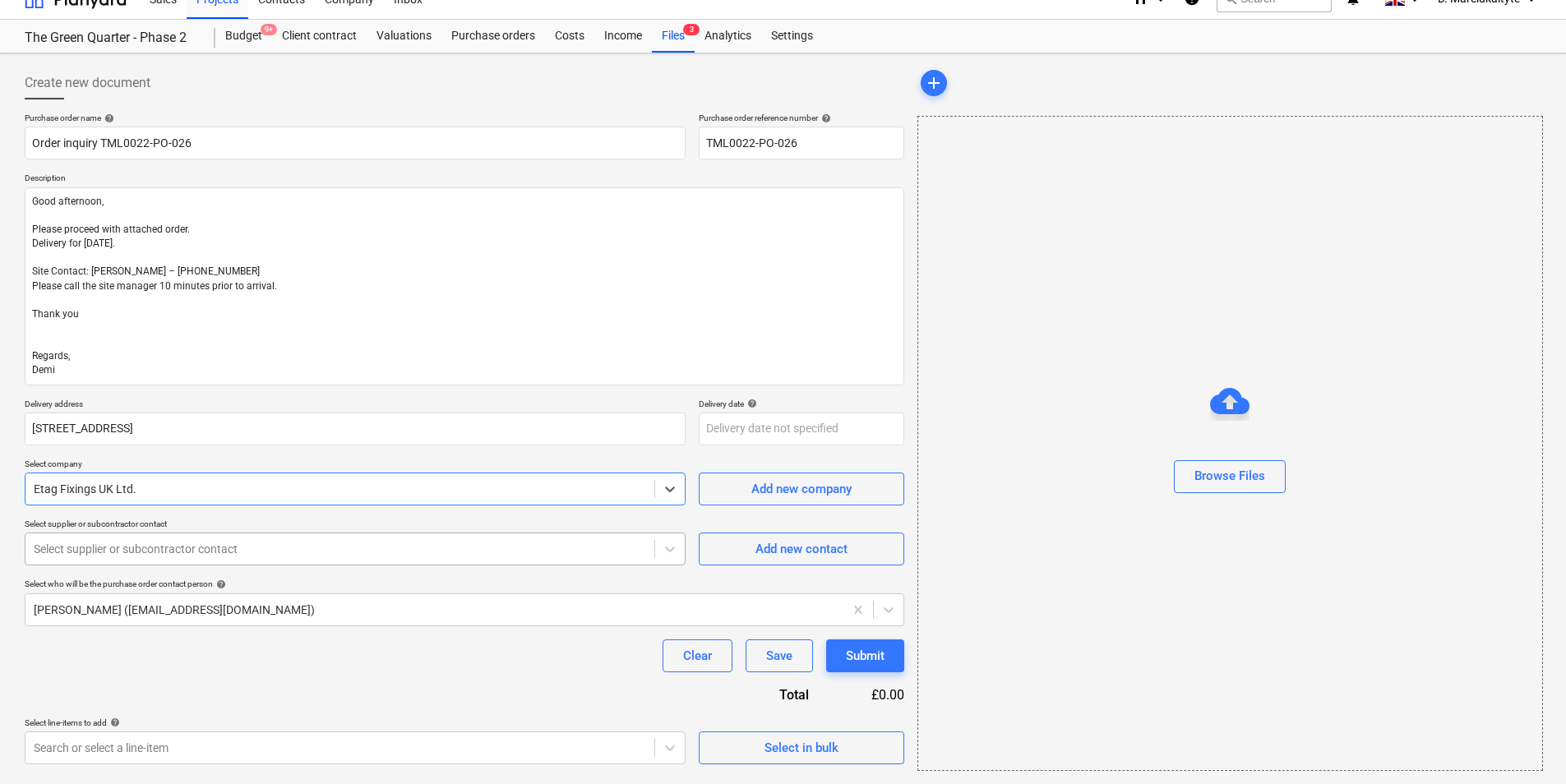
click at [459, 543] on div at bounding box center [340, 549] width 613 height 16
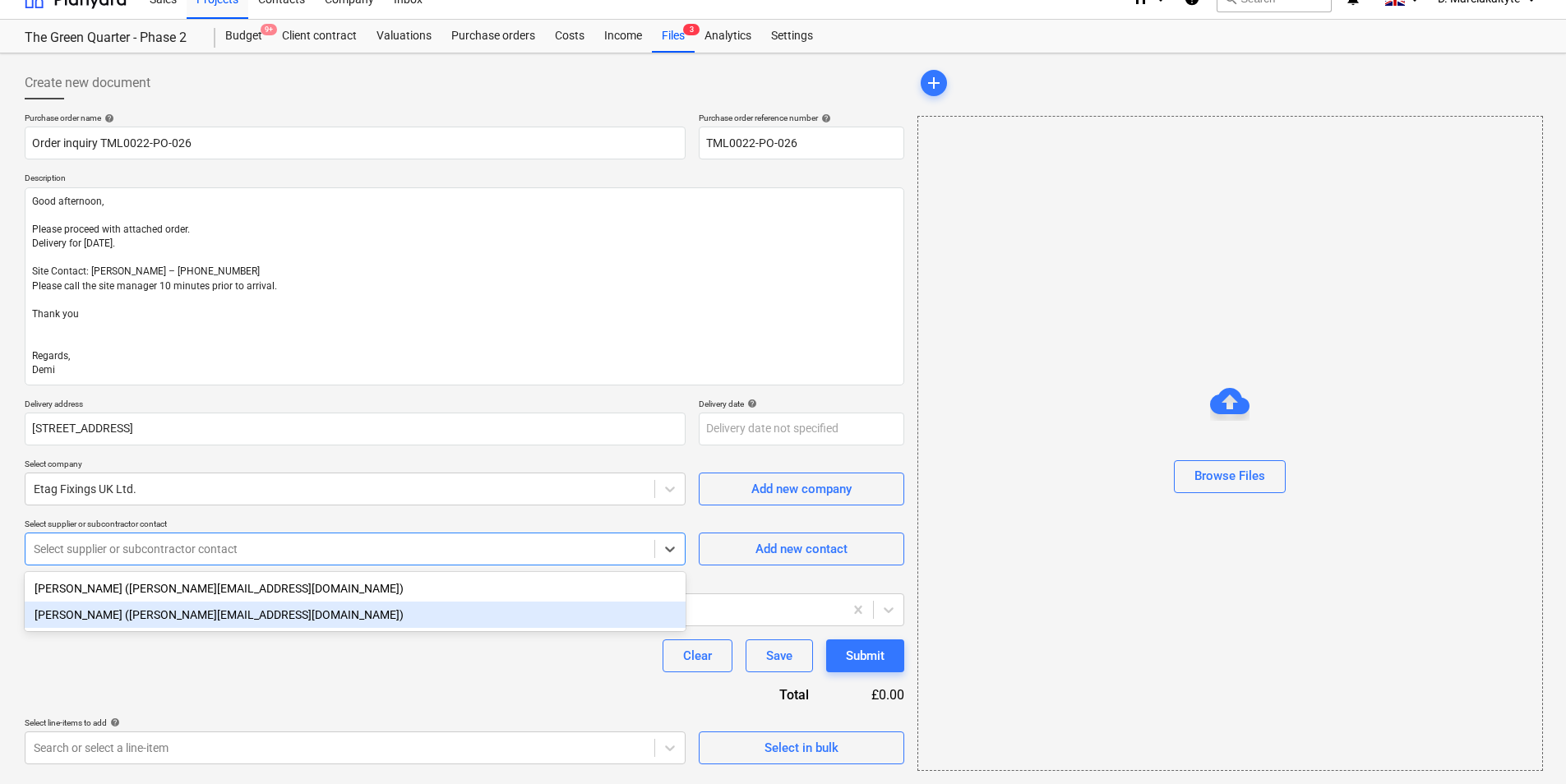
click at [248, 622] on div "Cornel Grigorie (cornel@etagfixings.com)" at bounding box center [355, 614] width 661 height 26
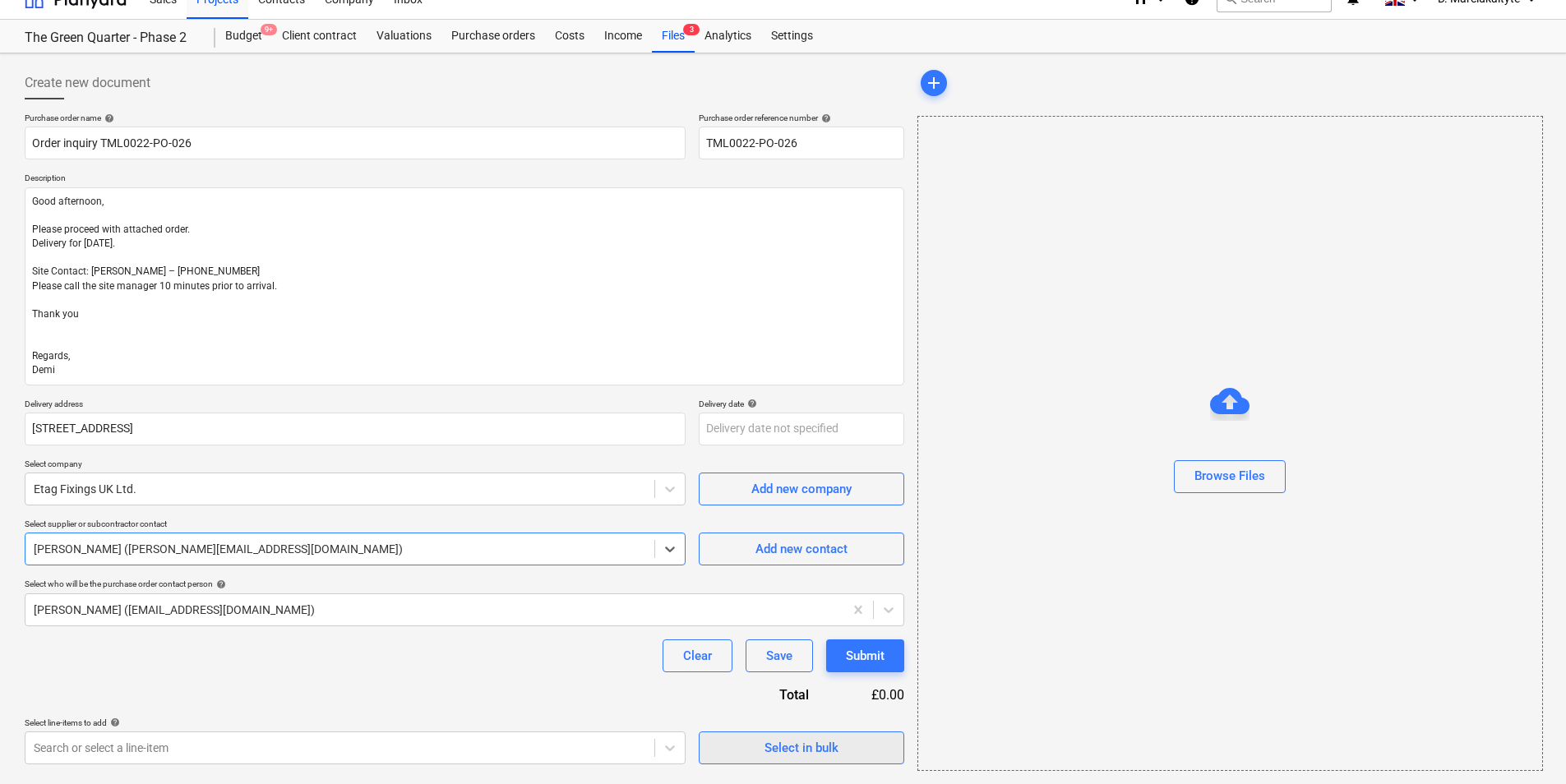
click at [767, 748] on div "Select in bulk" at bounding box center [801, 747] width 74 height 21
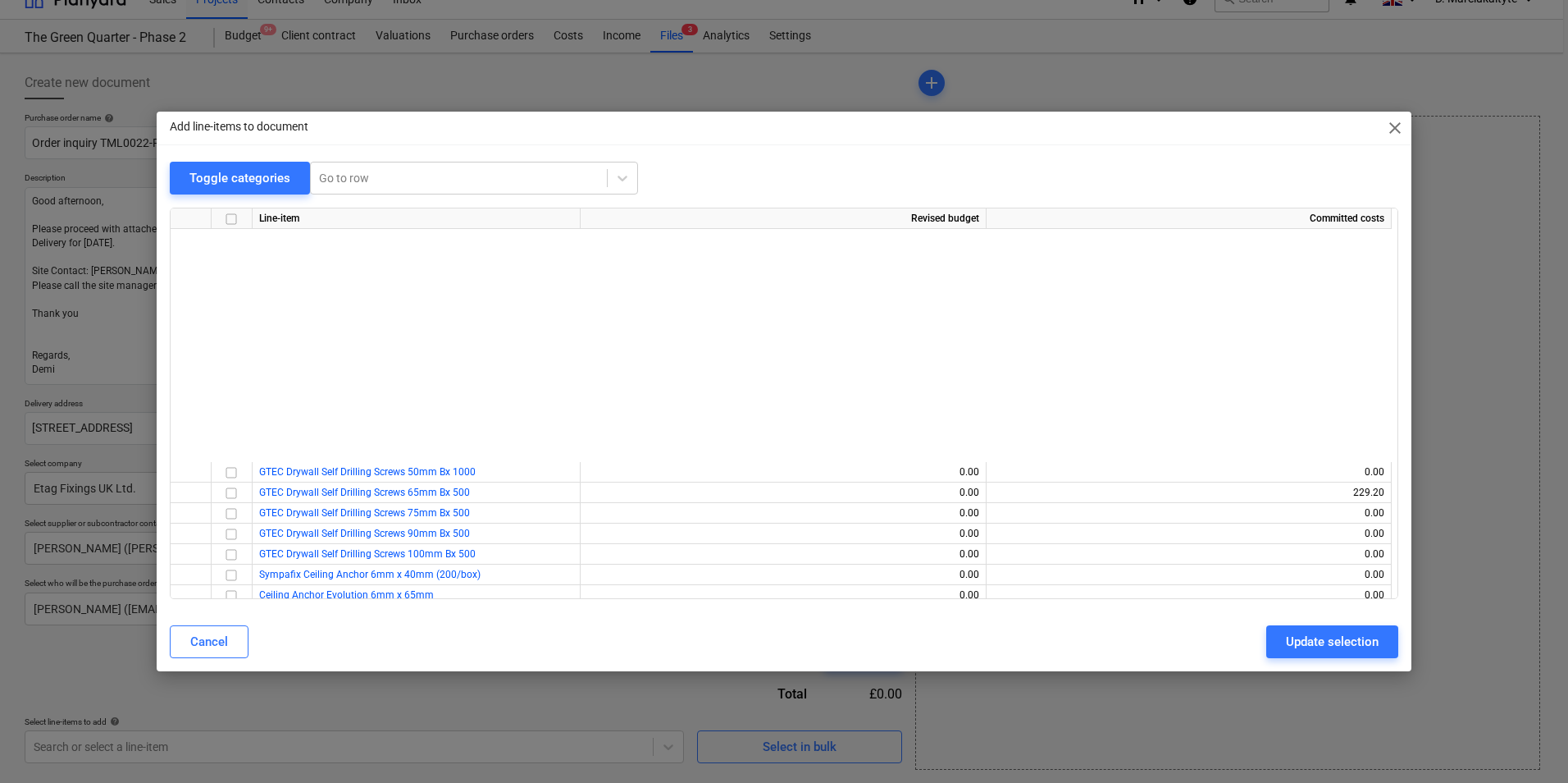
scroll to position [1313, 0]
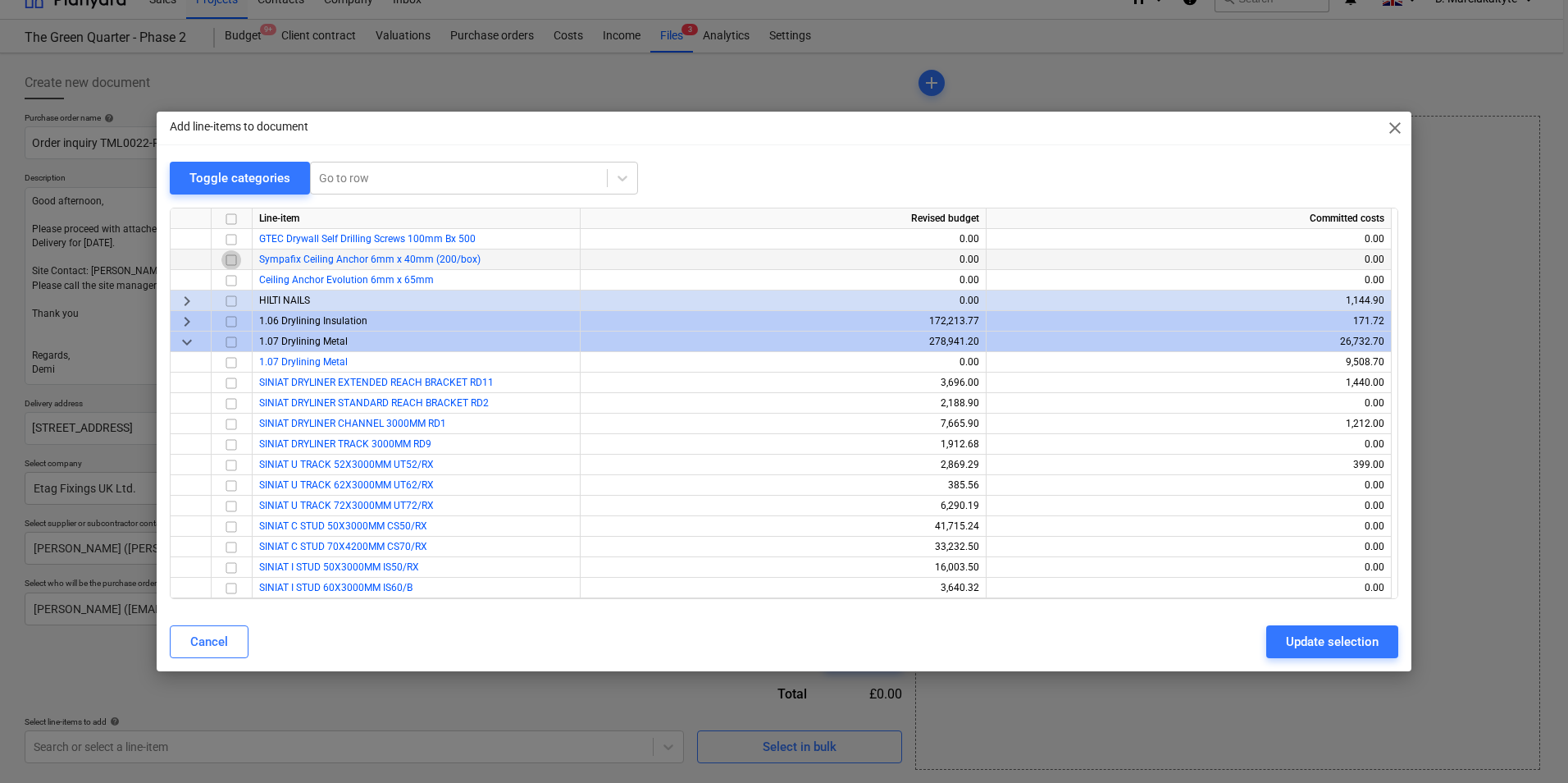
click at [237, 263] on input "checkbox" at bounding box center [231, 260] width 20 height 20
click at [230, 276] on input "checkbox" at bounding box center [231, 281] width 20 height 20
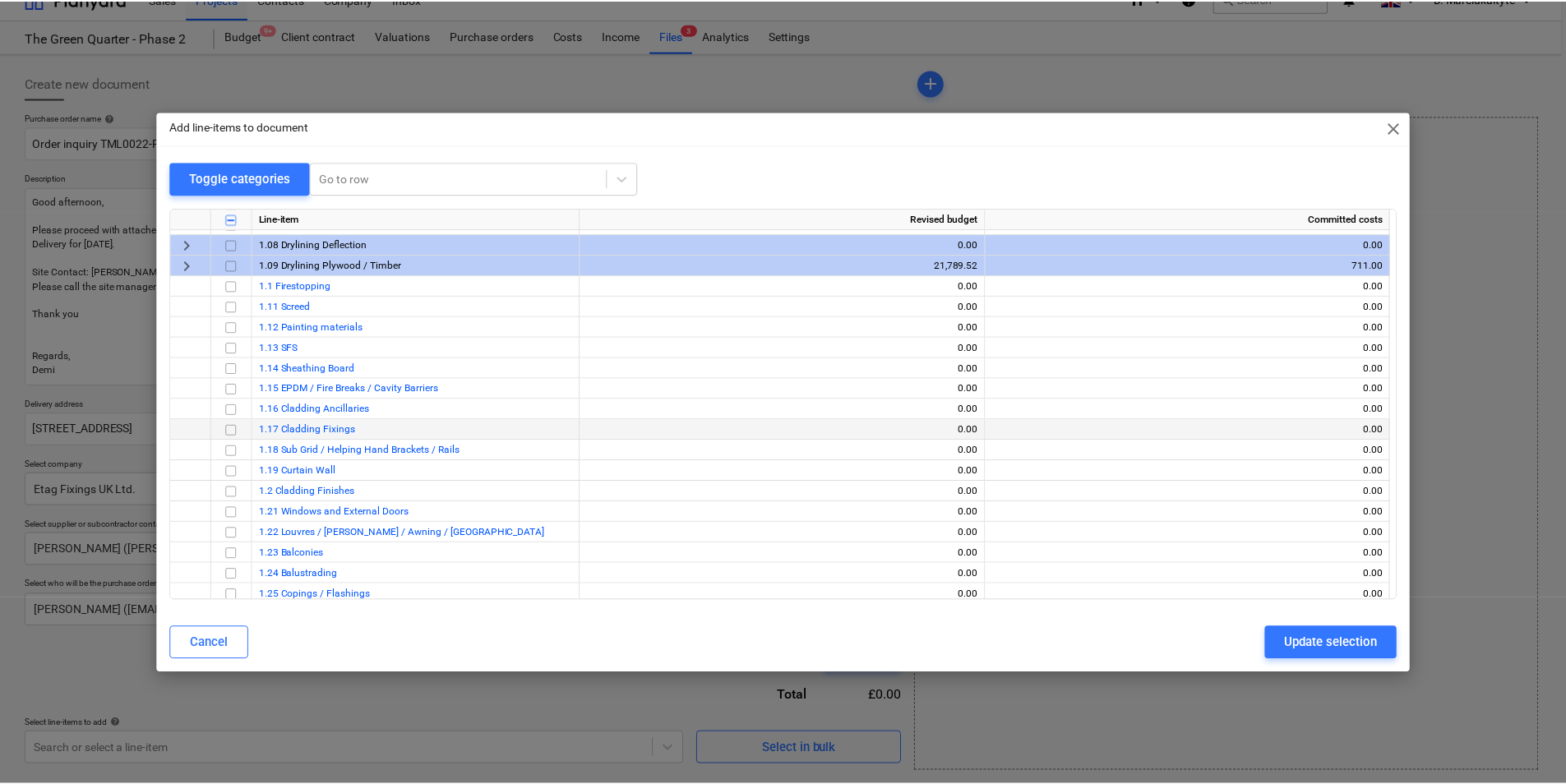
scroll to position [1972, 0]
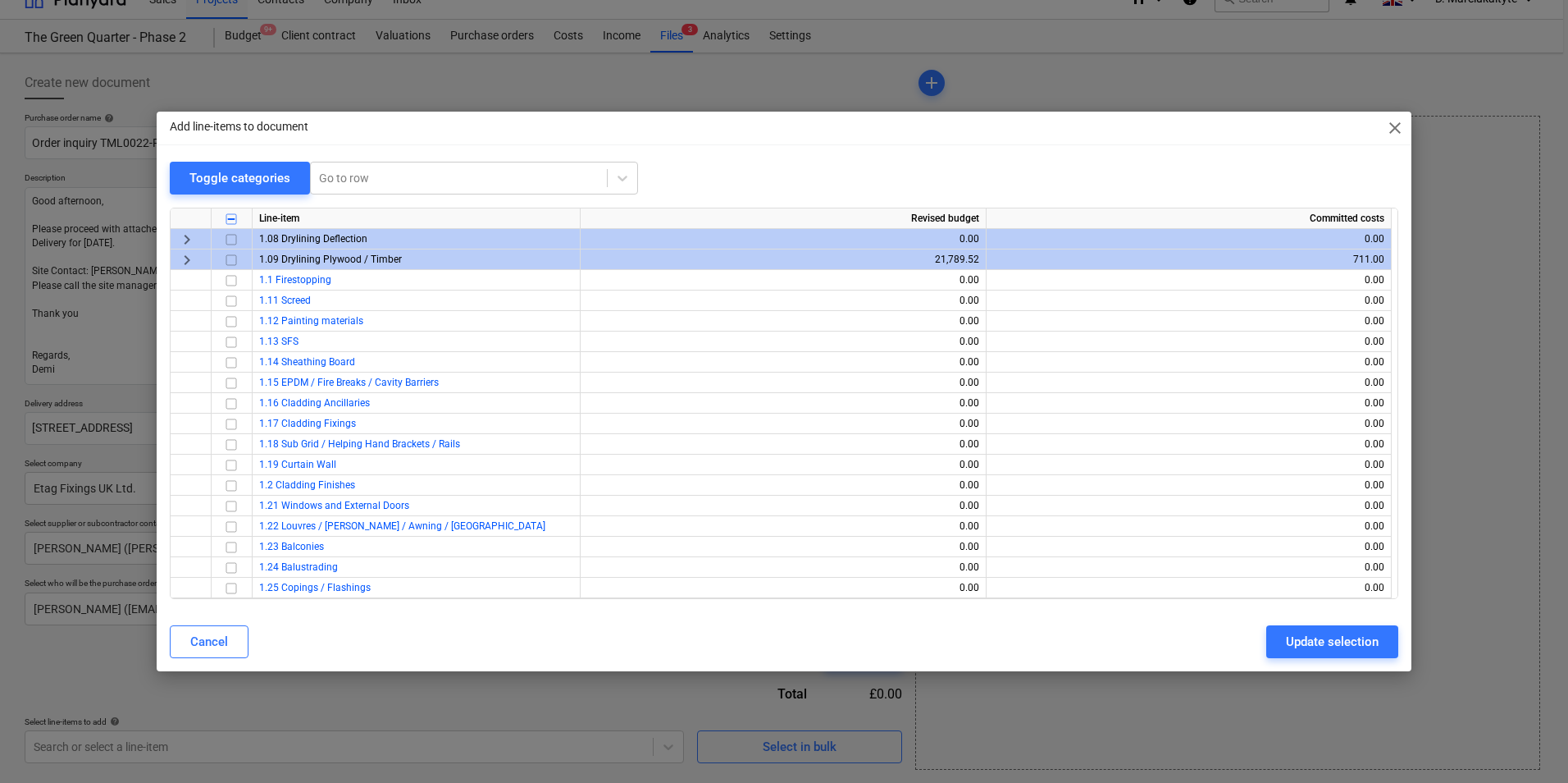
click at [182, 258] on span "keyboard_arrow_right" at bounding box center [187, 260] width 20 height 20
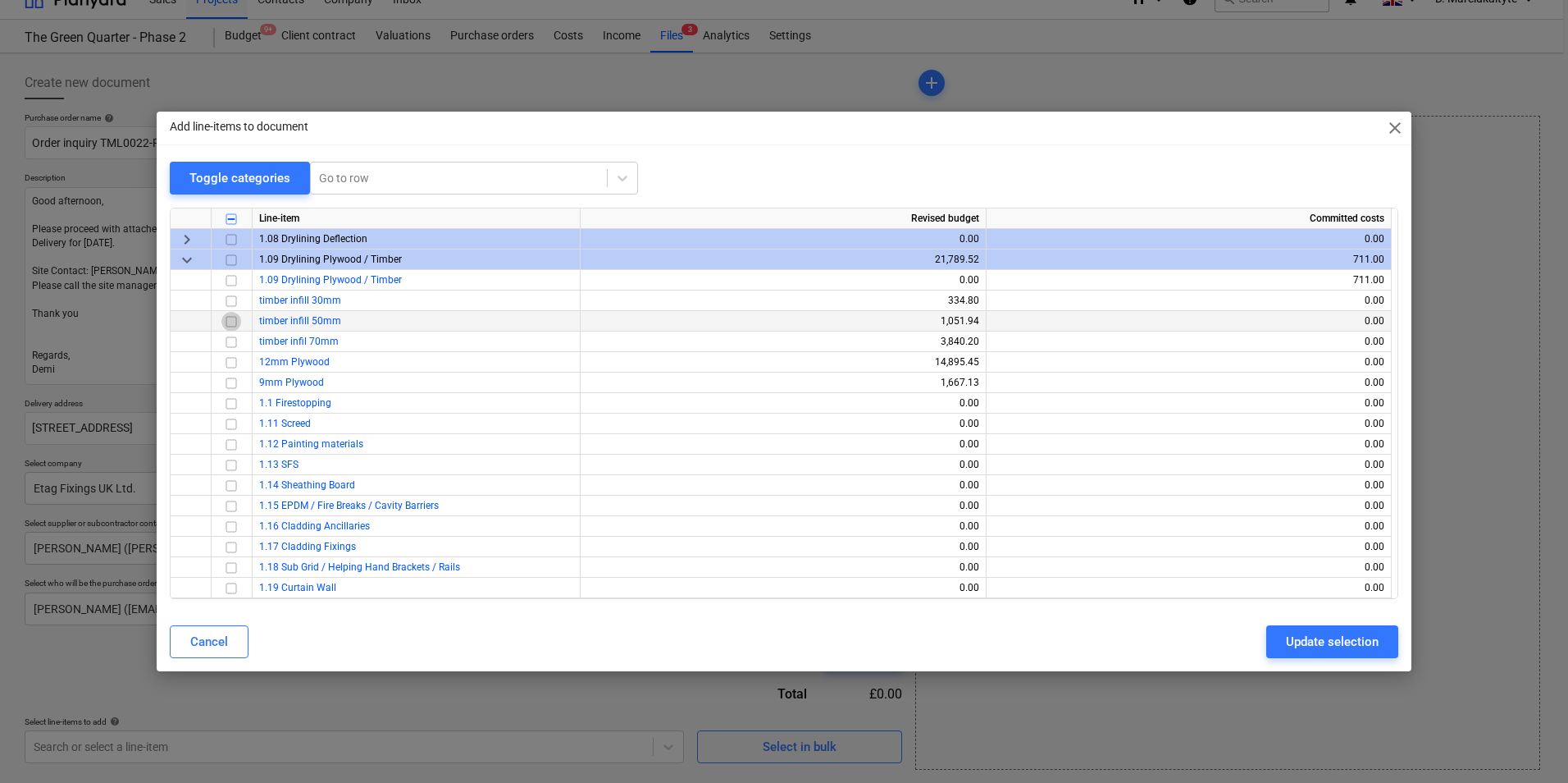
click at [230, 323] on input "checkbox" at bounding box center [231, 322] width 20 height 20
click at [1325, 624] on div "Cancel Update selection" at bounding box center [784, 642] width 1248 height 46
click at [1324, 634] on div "Update selection" at bounding box center [1332, 641] width 93 height 21
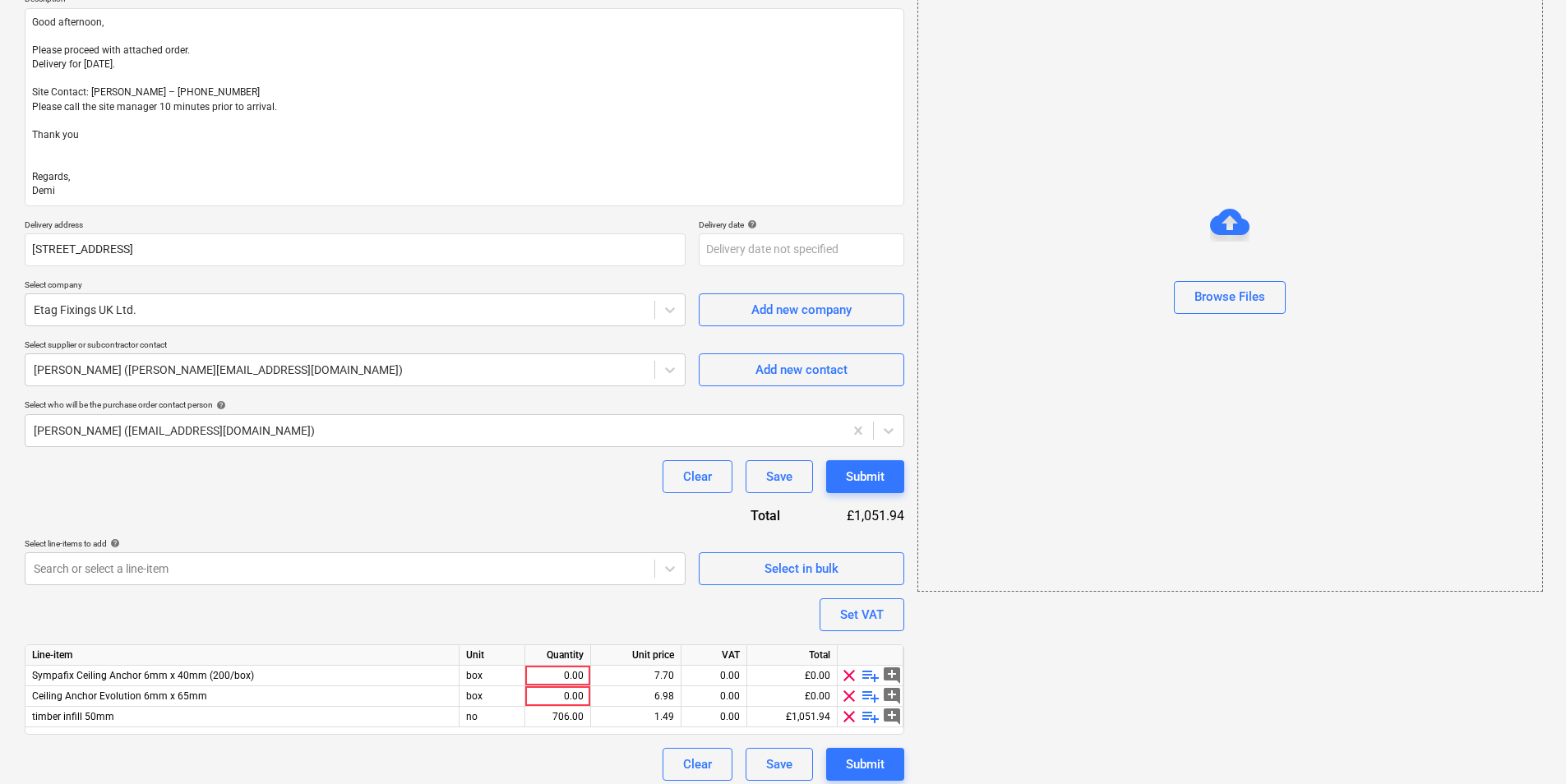
scroll to position [211, 0]
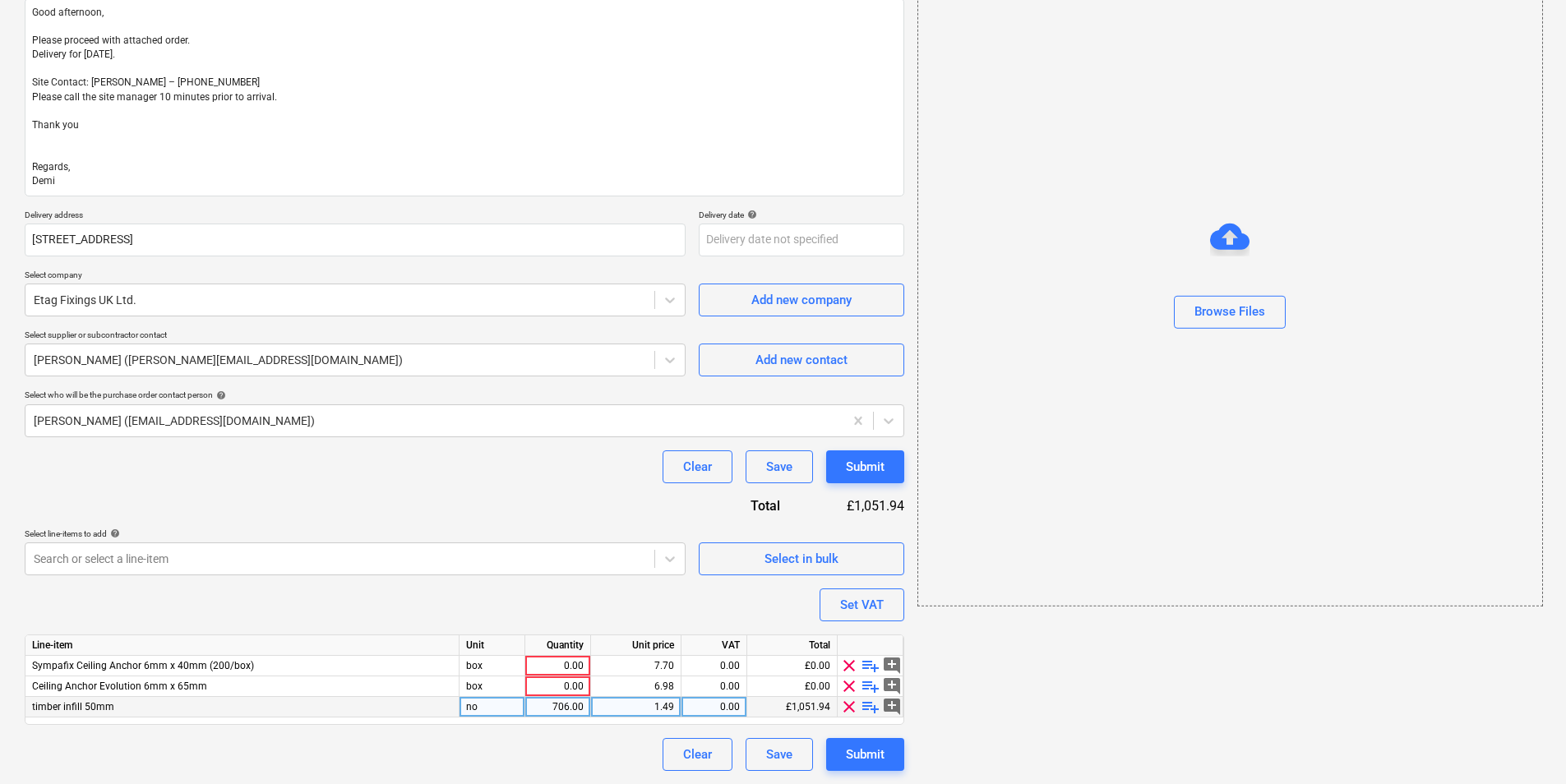
click at [567, 706] on div "706.00" at bounding box center [558, 707] width 52 height 21
click at [560, 664] on div "0.00" at bounding box center [558, 665] width 52 height 21
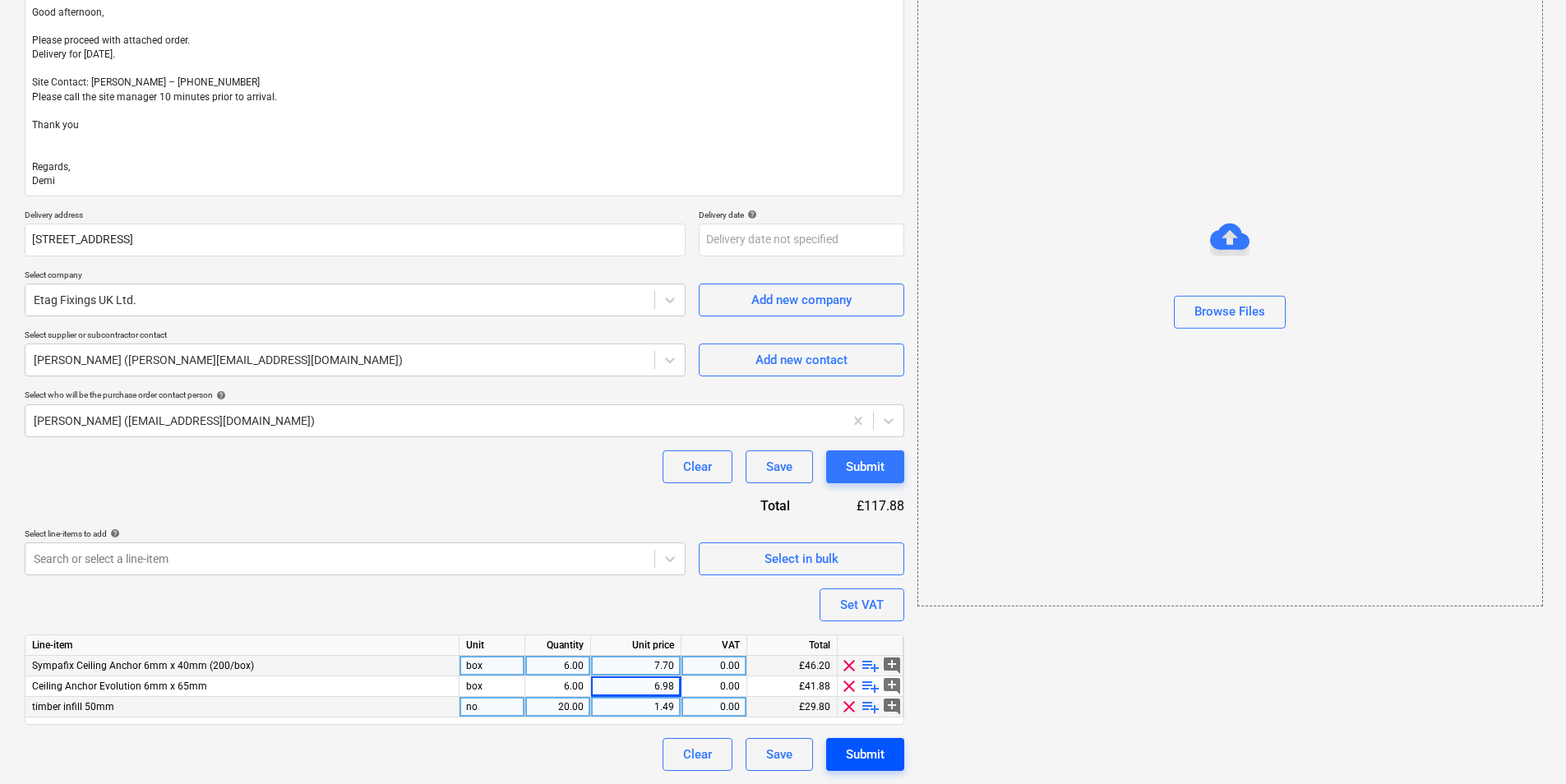
click at [879, 743] on div "Submit" at bounding box center [865, 753] width 39 height 21
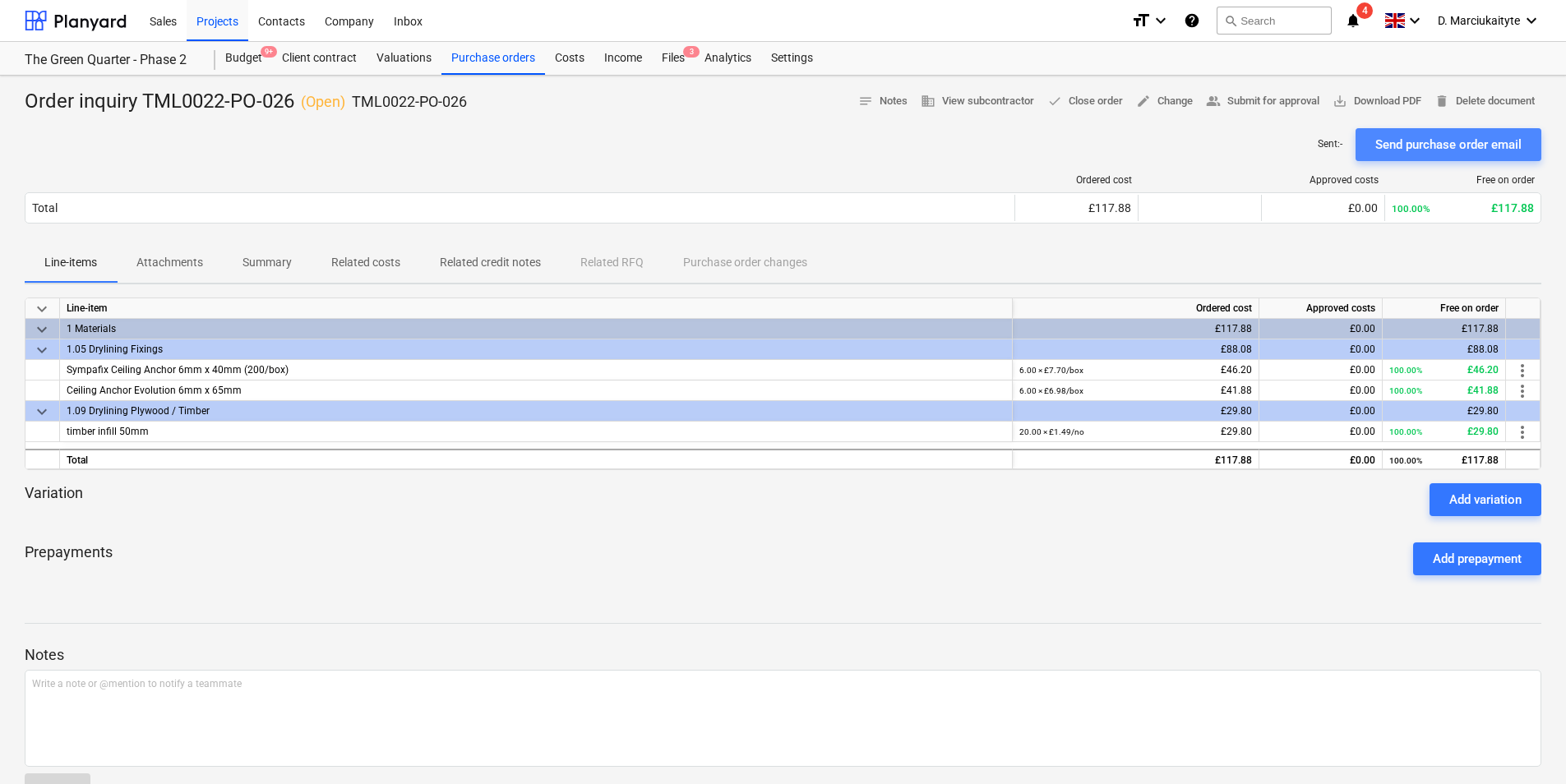
click at [1387, 142] on div "Send purchase order email" at bounding box center [1448, 144] width 147 height 21
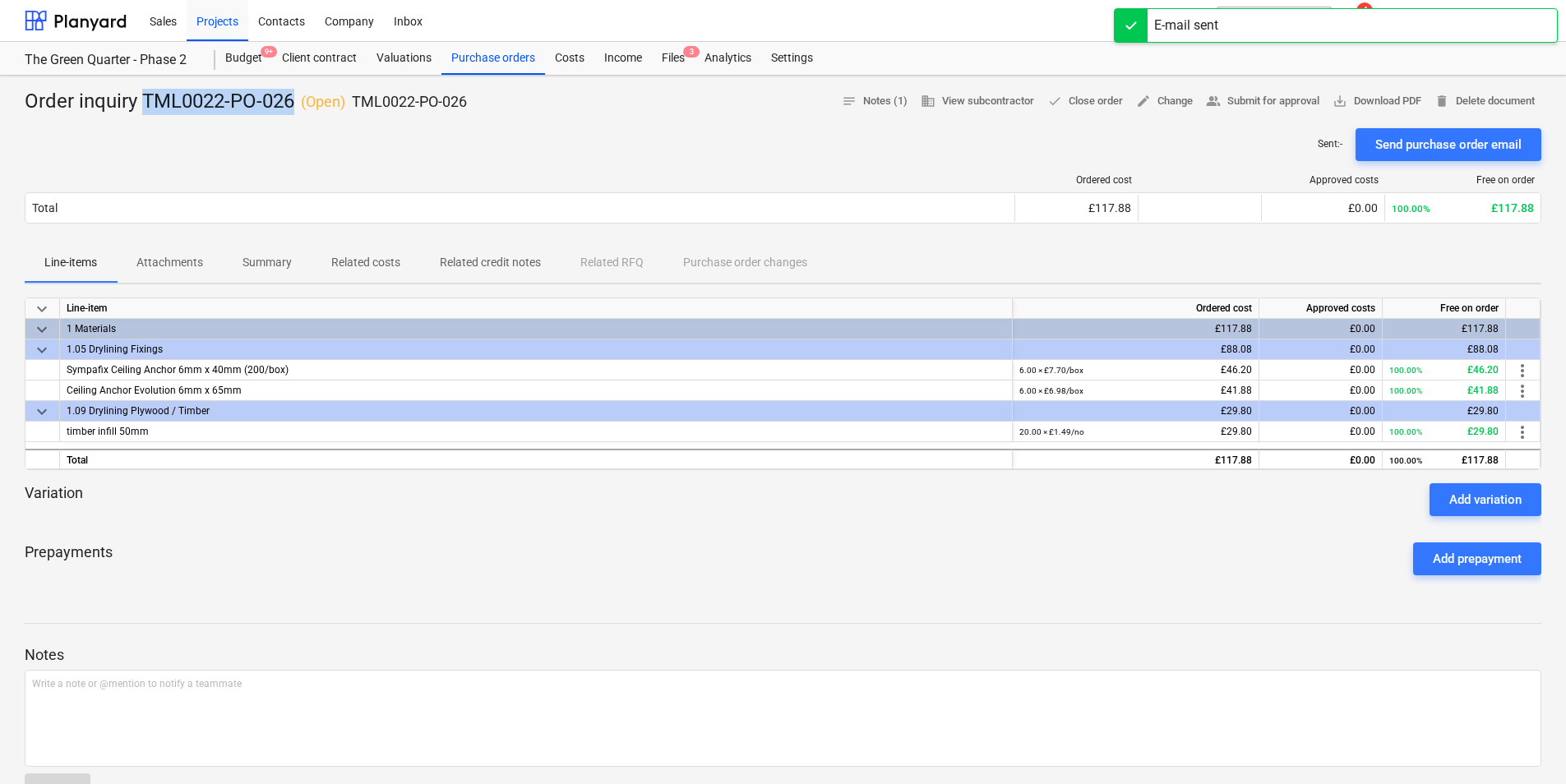
drag, startPoint x: 292, startPoint y: 105, endPoint x: 143, endPoint y: 94, distance: 149.4
click at [143, 94] on div "Order inquiry TML0022-PO-026 ( Open ) TML0022-PO-026" at bounding box center [246, 102] width 442 height 26
copy div "TML0022-PO-026"
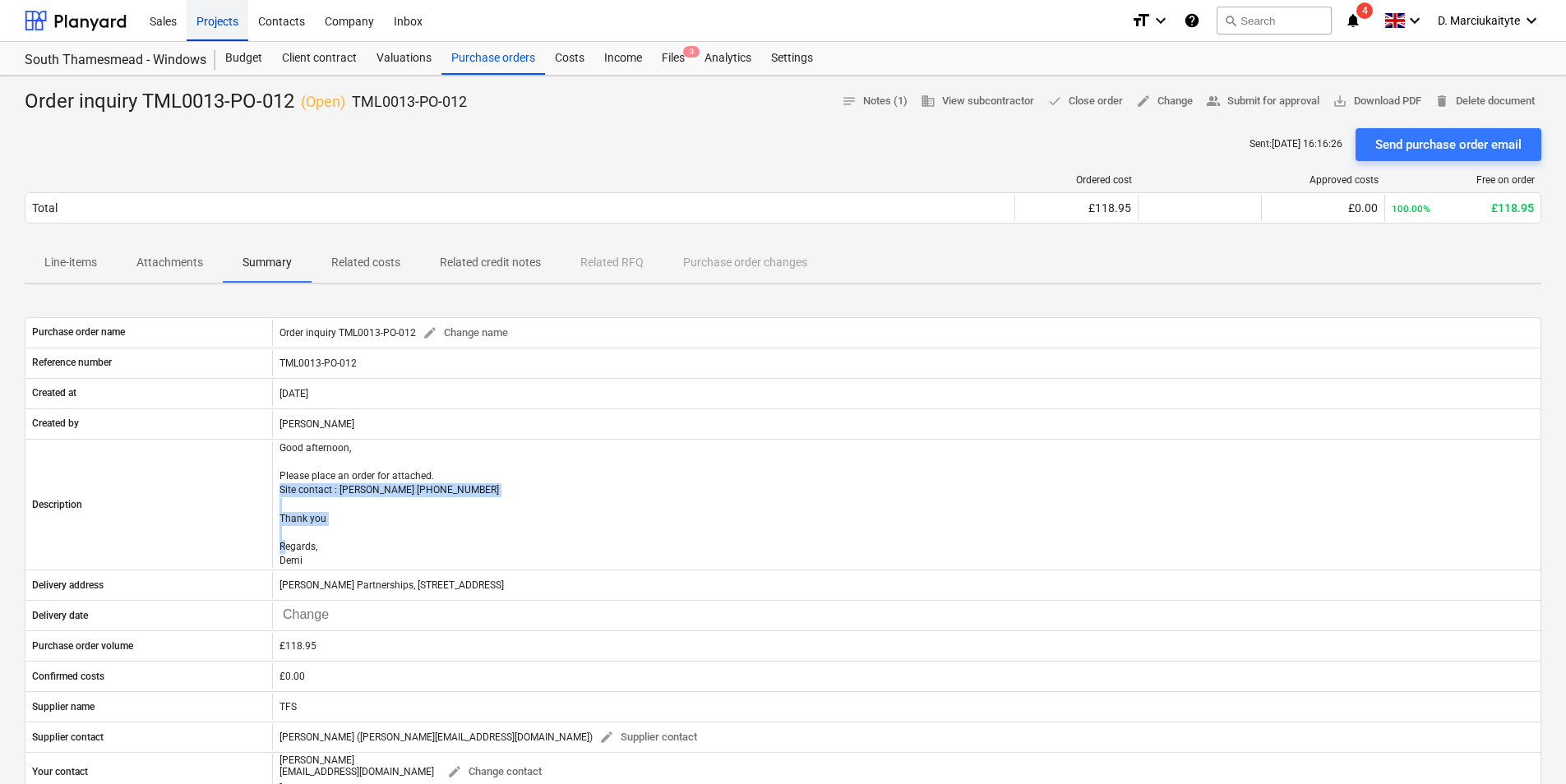
click at [217, 21] on div "Projects" at bounding box center [218, 20] width 62 height 42
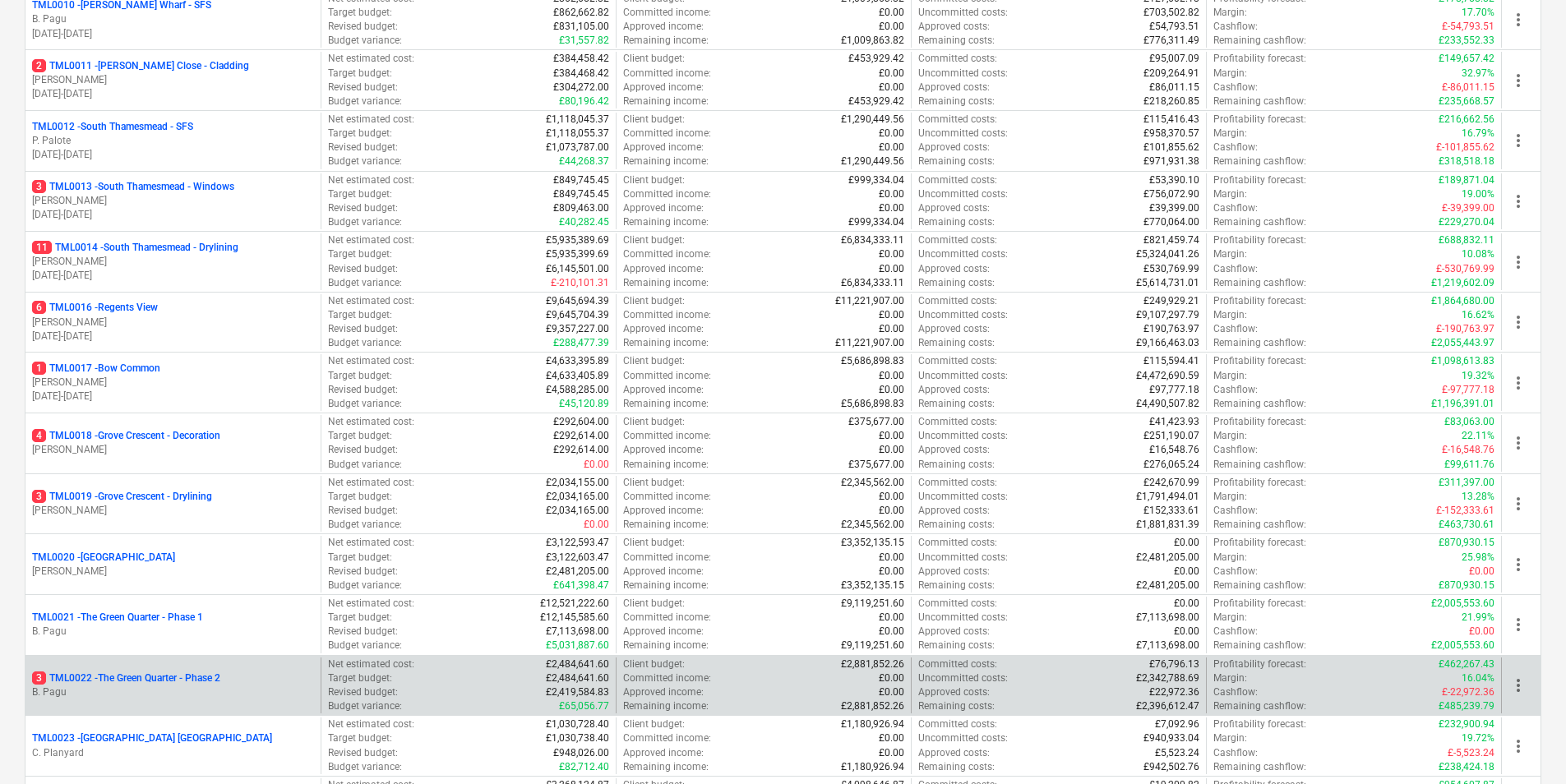
scroll to position [904, 0]
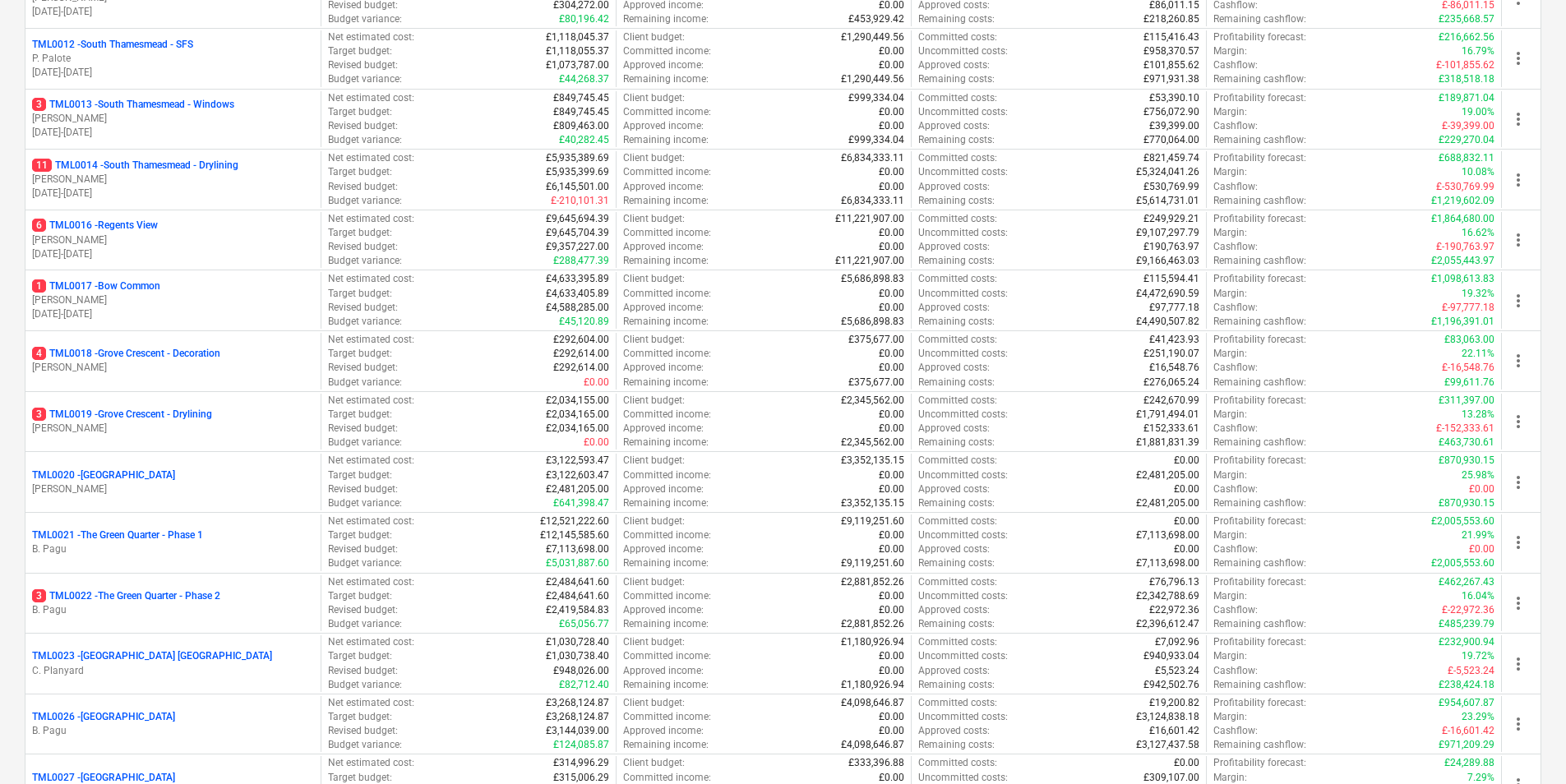
click at [105, 594] on p "3 TML0022 - The Green Quarter - Phase 2" at bounding box center [126, 596] width 189 height 14
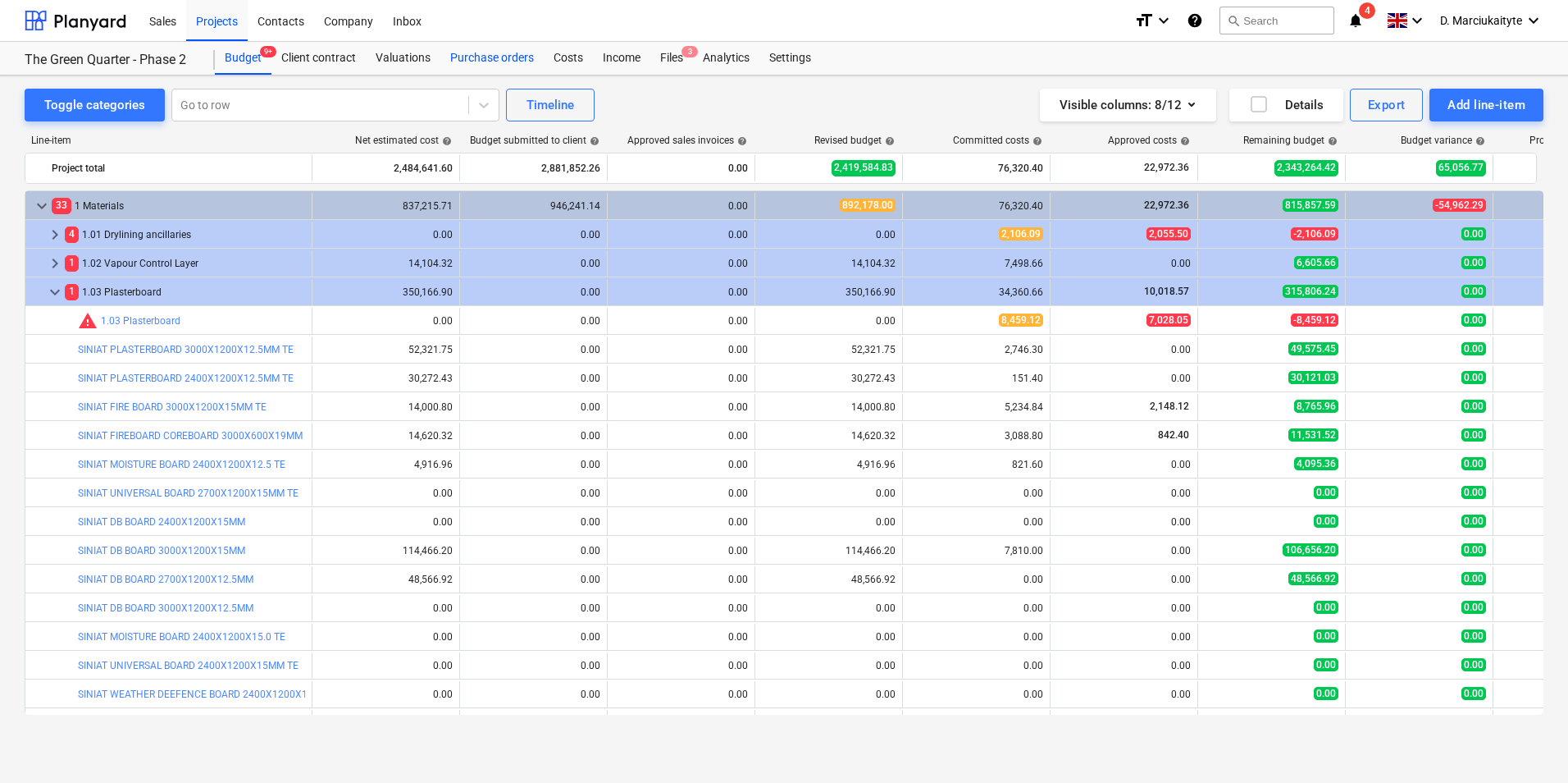
click at [505, 55] on div "Purchase orders" at bounding box center [492, 58] width 104 height 33
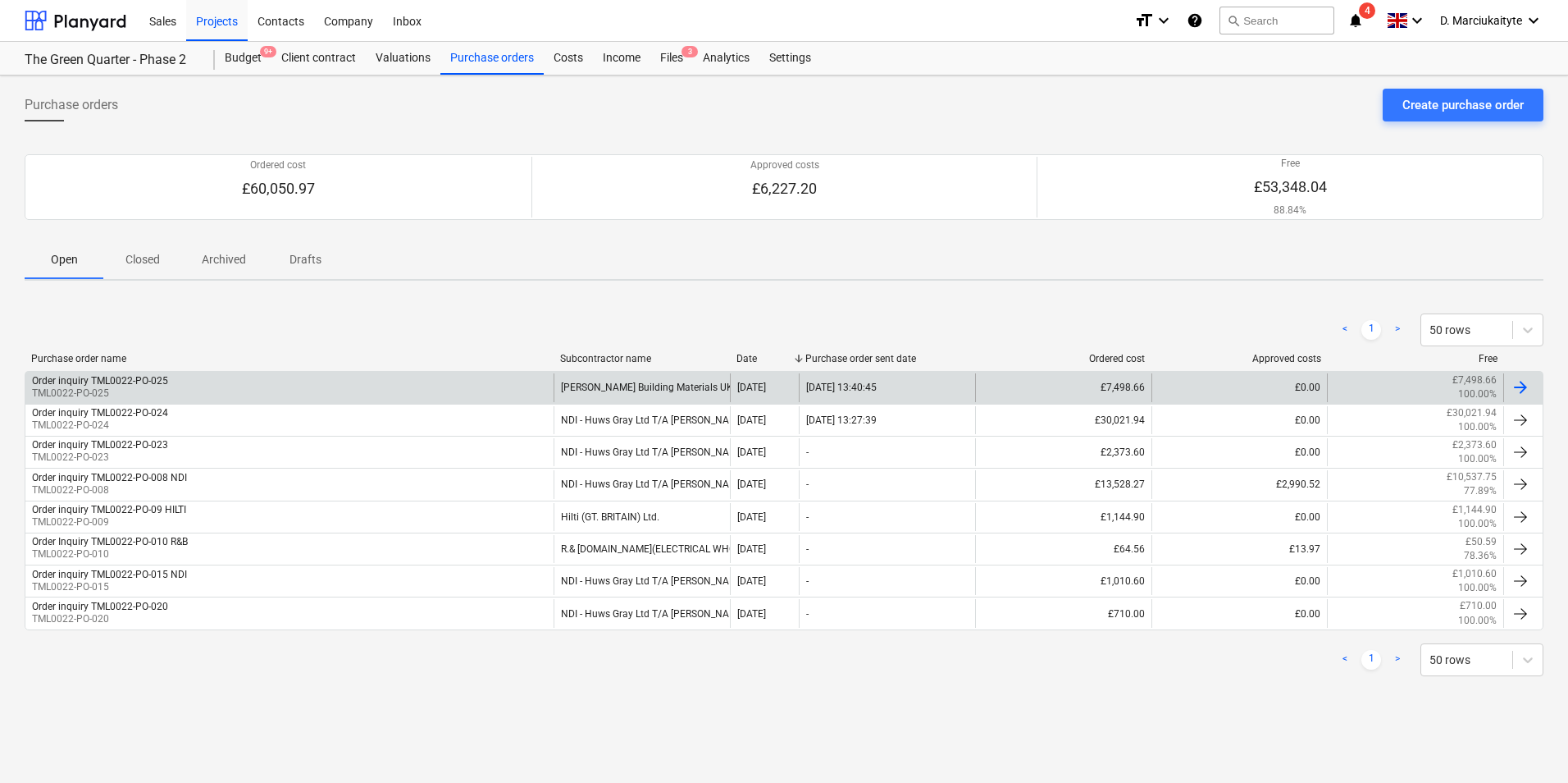
click at [167, 384] on div "Order inquiry TML0022-PO-025 TML0022-PO-025" at bounding box center [290, 388] width 528 height 28
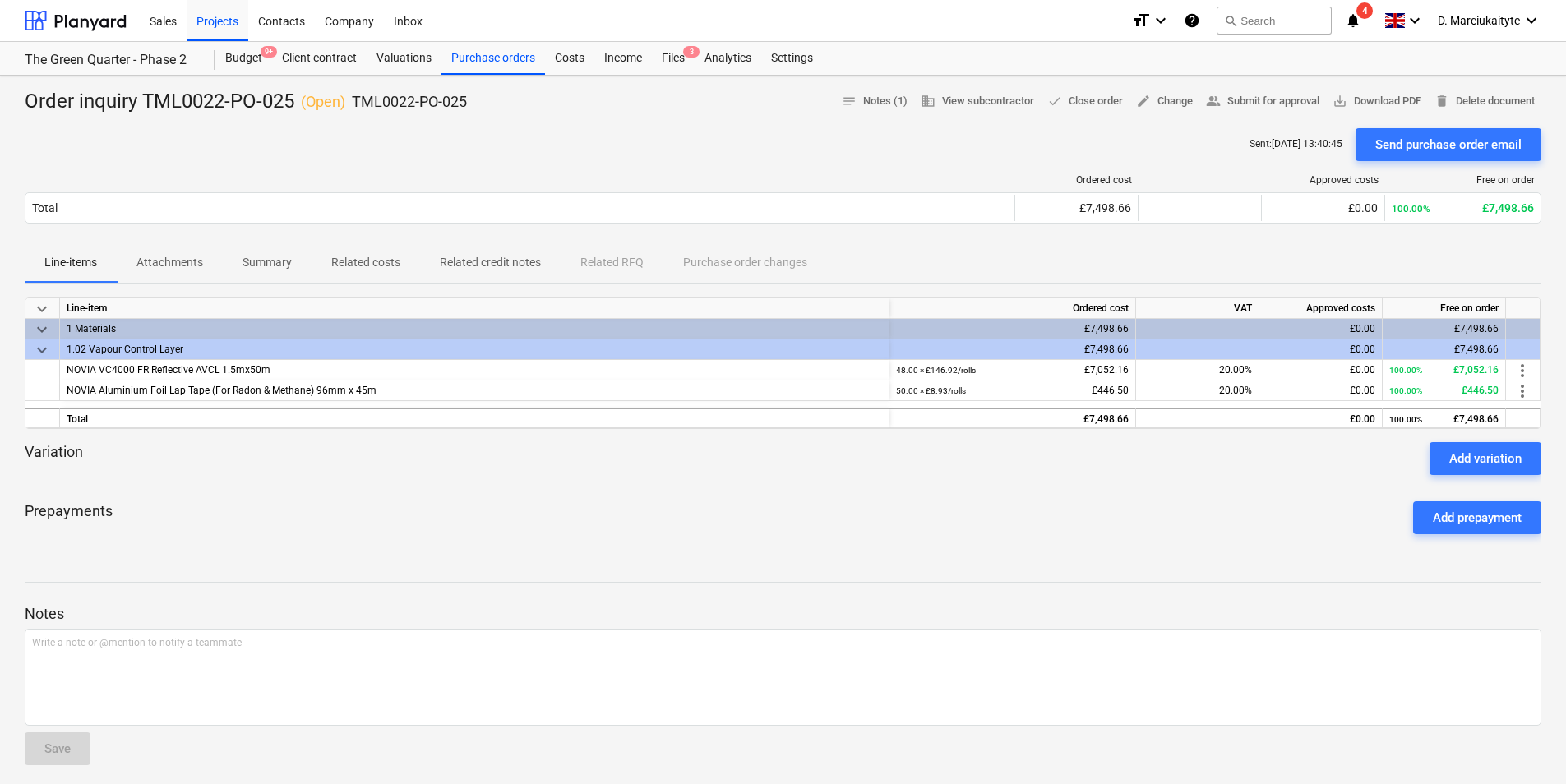
click at [264, 274] on span "Summary" at bounding box center [266, 262] width 89 height 27
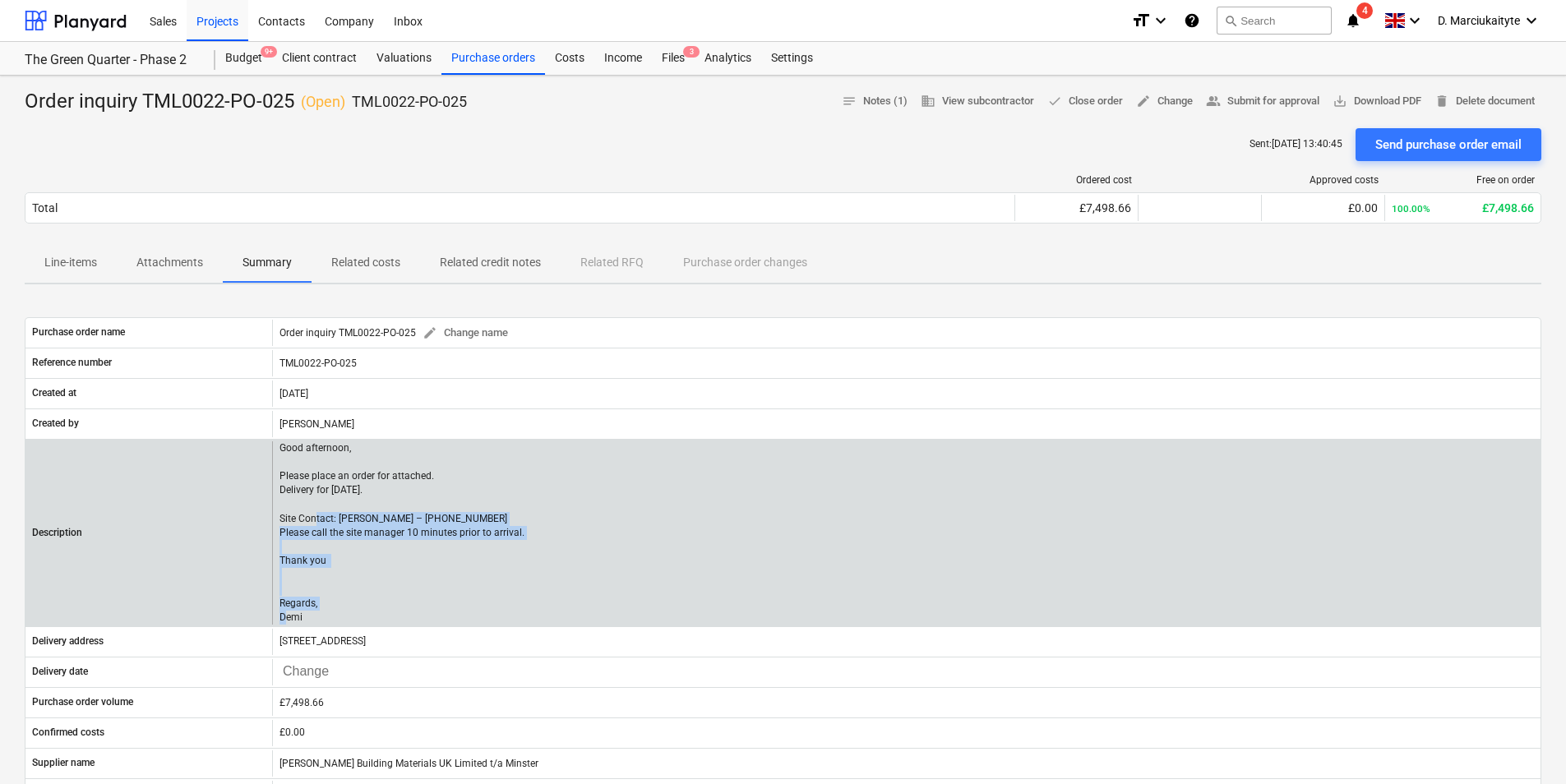
drag, startPoint x: 322, startPoint y: 615, endPoint x: 272, endPoint y: 513, distance: 113.6
click at [272, 513] on div "Good afternoon, Please place an order for attached. Delivery for [DATE]. Site C…" at bounding box center [906, 533] width 1269 height 184
copy p "Site Contact: [PERSON_NAME] – [PHONE_NUMBER] Please call the site manager 10 mi…"
